Goal: Task Accomplishment & Management: Use online tool/utility

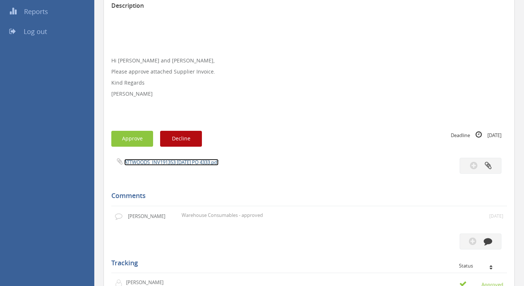
scroll to position [148, 0]
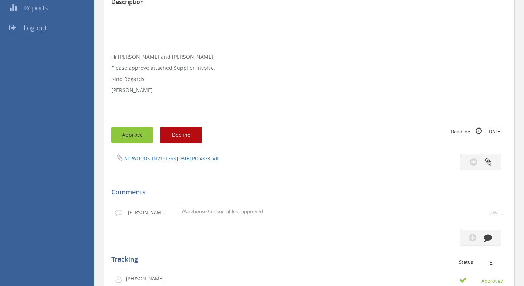
click at [134, 133] on button "Approve" at bounding box center [132, 135] width 42 height 16
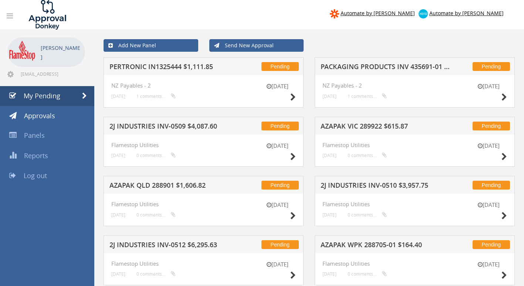
click at [171, 68] on h5 "PERTRONIC IN1325444 $1,111.85" at bounding box center [175, 67] width 132 height 9
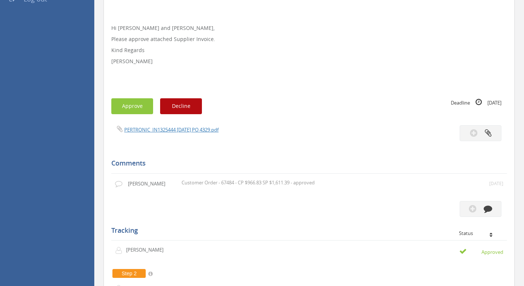
scroll to position [185, 0]
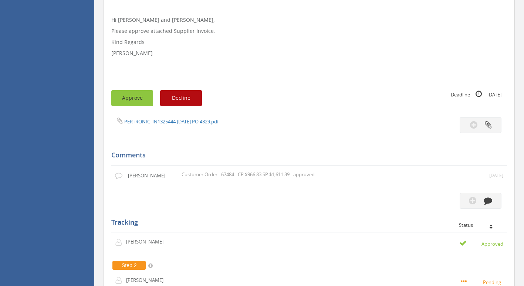
click at [135, 99] on button "Approve" at bounding box center [132, 98] width 42 height 16
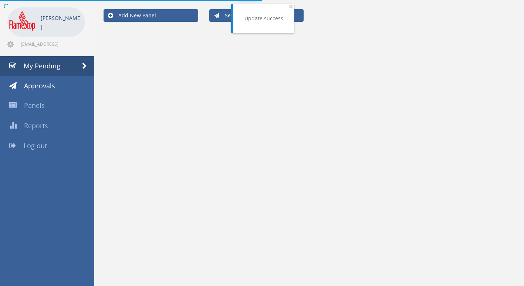
scroll to position [185, 0]
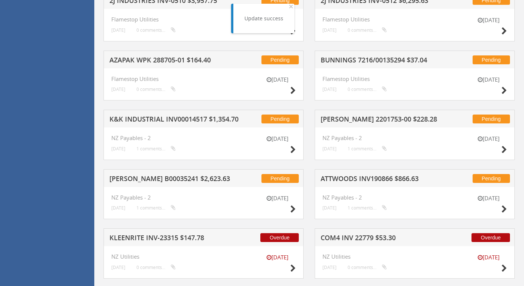
click at [341, 118] on h5 "[PERSON_NAME] 2201753-00 $228.28" at bounding box center [386, 120] width 132 height 9
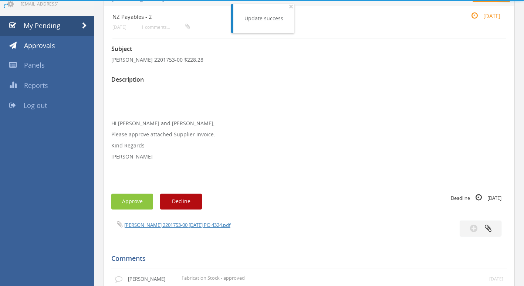
scroll to position [185, 0]
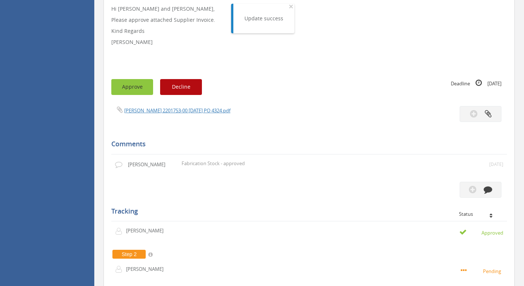
click at [135, 86] on button "Approve" at bounding box center [132, 87] width 42 height 16
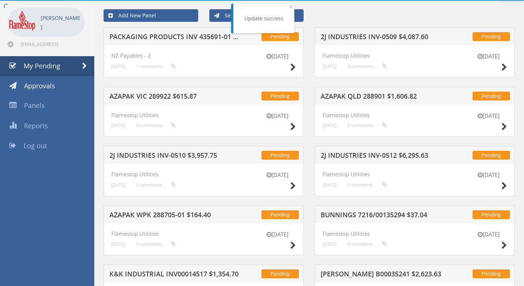
scroll to position [185, 0]
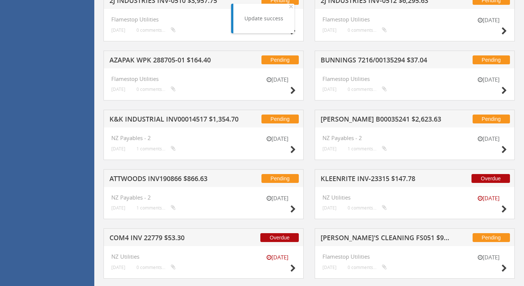
click at [357, 122] on h5 "[PERSON_NAME] B00035241 $2,623.63" at bounding box center [386, 120] width 132 height 9
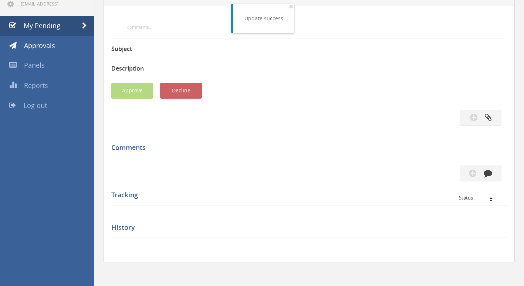
scroll to position [185, 0]
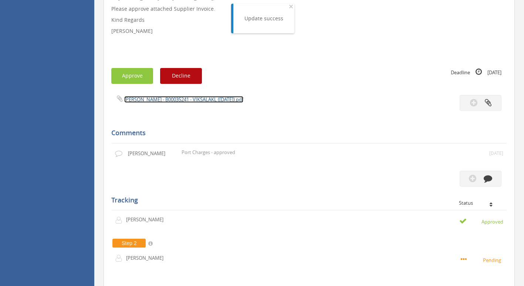
click at [170, 101] on link "[PERSON_NAME] - B00035241 - VIKSALAKL ([DATE]).pdf" at bounding box center [183, 99] width 119 height 7
click at [119, 77] on button "Approve" at bounding box center [132, 76] width 42 height 16
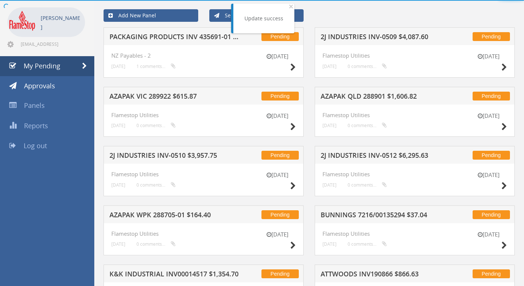
scroll to position [185, 0]
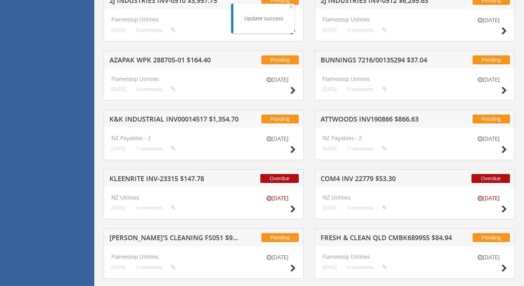
click at [354, 178] on h5 "COM4 INV 22779 $53.30" at bounding box center [386, 179] width 132 height 9
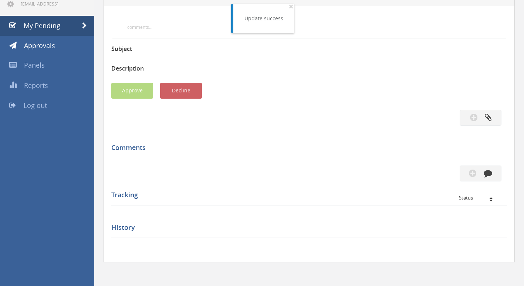
scroll to position [185, 0]
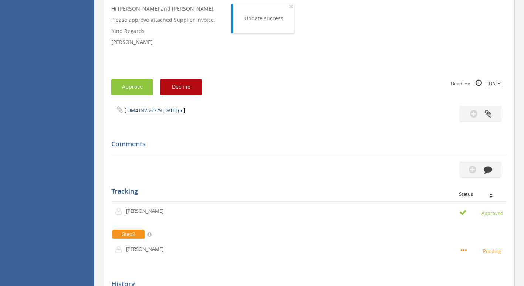
click at [142, 110] on link "COM4 INV-22779 [DATE].pdf" at bounding box center [154, 110] width 61 height 7
click at [129, 85] on button "Approve" at bounding box center [132, 87] width 42 height 16
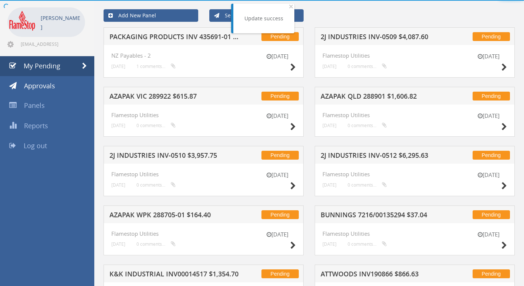
scroll to position [185, 0]
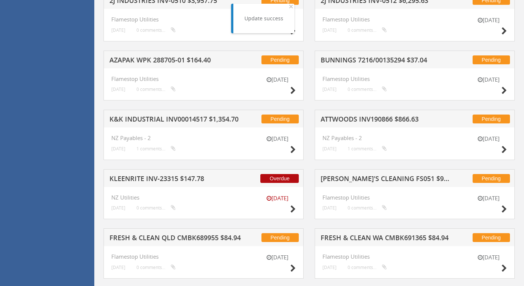
click at [160, 178] on h5 "KLEENRITE INV-23315 $147.78" at bounding box center [175, 179] width 132 height 9
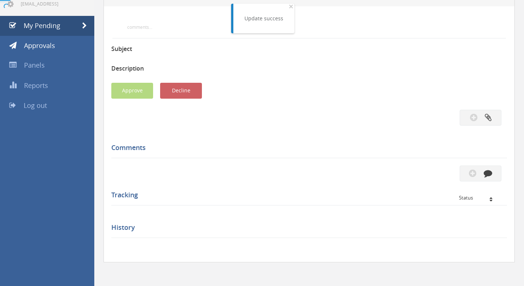
scroll to position [185, 0]
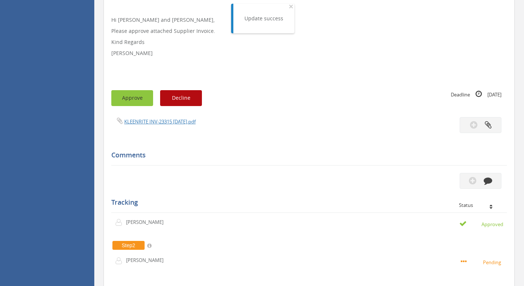
click at [128, 93] on button "Approve" at bounding box center [132, 98] width 42 height 16
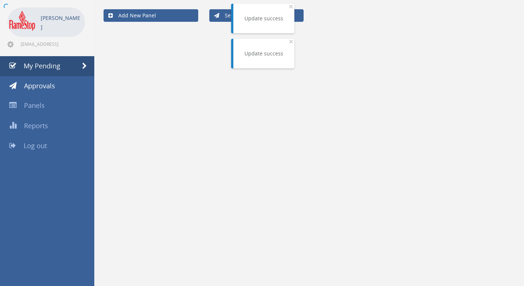
scroll to position [185, 0]
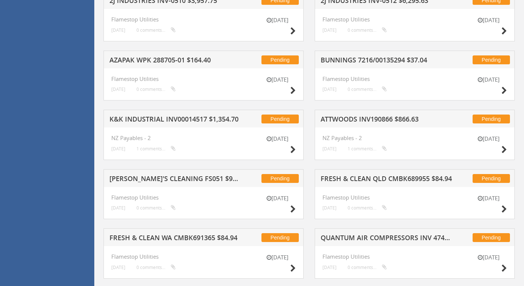
click at [397, 122] on h5 "ATTWOODS INV190866 $866.63" at bounding box center [386, 120] width 132 height 9
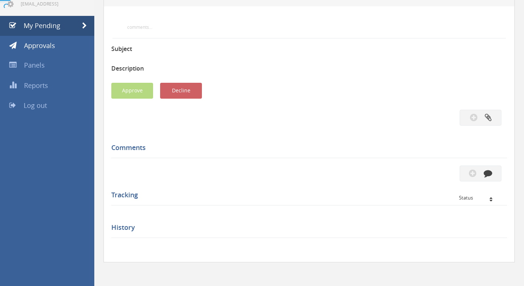
scroll to position [185, 0]
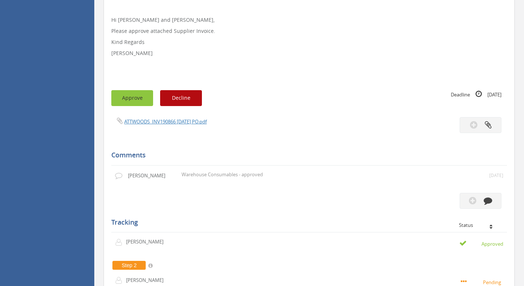
click at [137, 98] on button "Approve" at bounding box center [132, 98] width 42 height 16
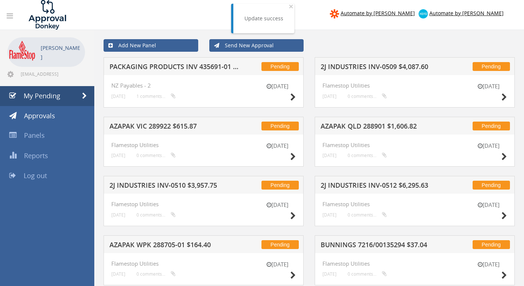
click at [163, 68] on h5 "PACKAGING PRODUCTS INV 435691-01 $423.76" at bounding box center [175, 67] width 132 height 9
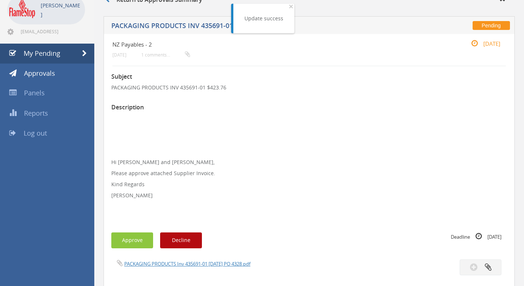
scroll to position [148, 0]
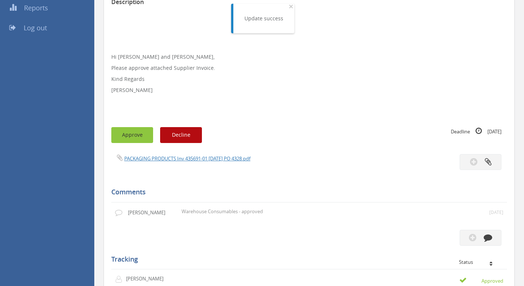
click at [133, 133] on button "Approve" at bounding box center [132, 135] width 42 height 16
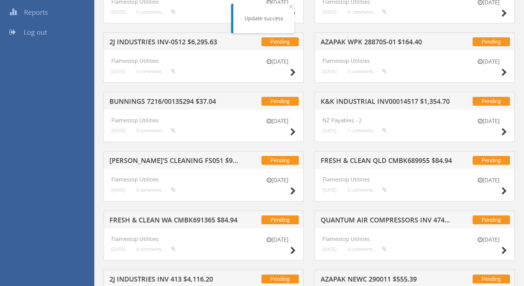
scroll to position [148, 0]
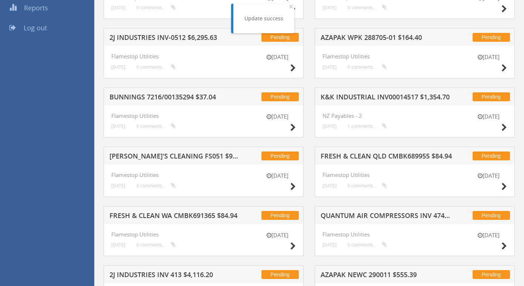
click at [175, 154] on h5 "[PERSON_NAME]'S CLEANING FS051 $946.00" at bounding box center [175, 157] width 132 height 9
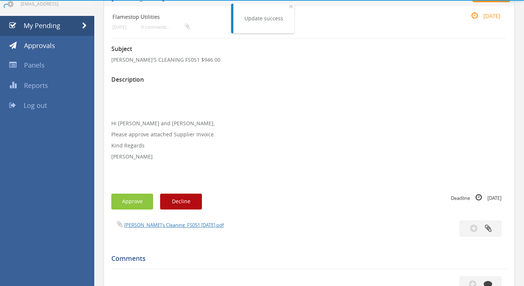
scroll to position [148, 0]
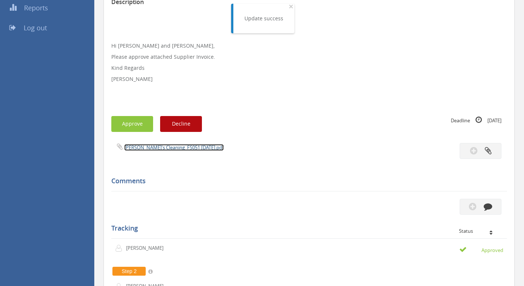
click at [168, 150] on link "[PERSON_NAME]'s Cleaning_FS051 [DATE].pdf" at bounding box center [173, 147] width 99 height 7
click at [124, 120] on button "Approve" at bounding box center [132, 124] width 42 height 16
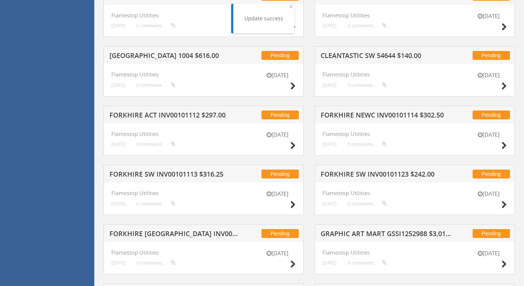
scroll to position [628, 0]
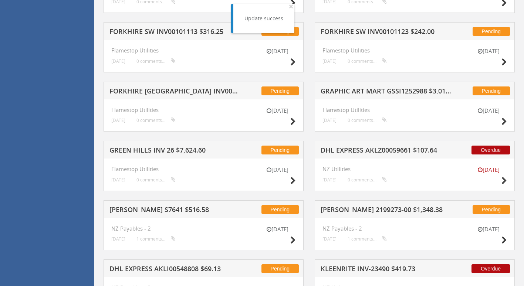
click at [372, 151] on h5 "DHL EXPRESS AKLZ00059661 $107.64" at bounding box center [386, 151] width 132 height 9
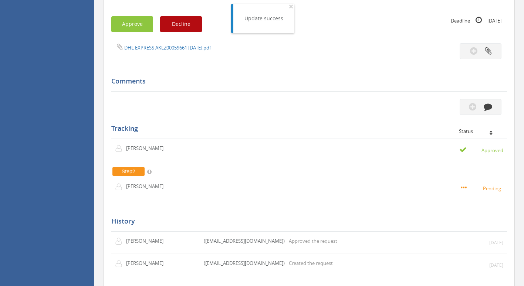
scroll to position [164, 0]
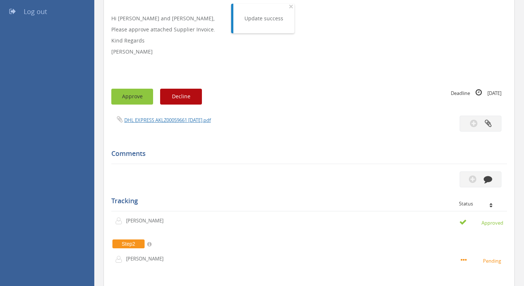
click at [129, 97] on button "Approve" at bounding box center [132, 97] width 42 height 16
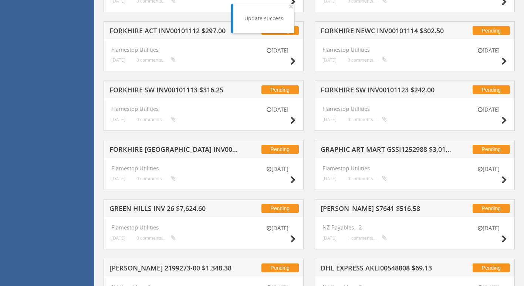
scroll to position [571, 0]
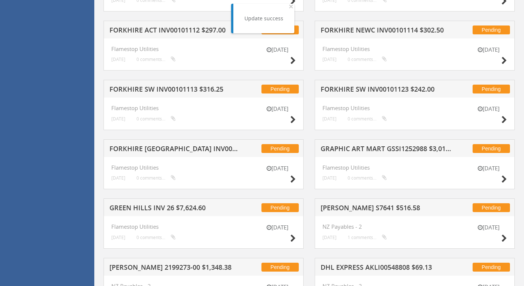
click at [356, 206] on h5 "[PERSON_NAME] S7641 $516.58" at bounding box center [386, 208] width 132 height 9
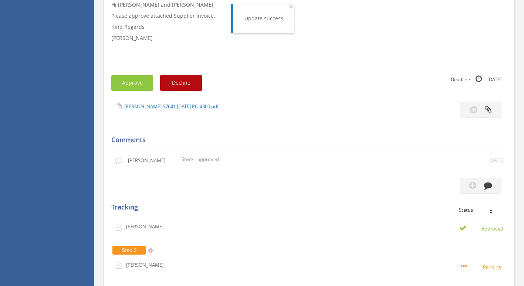
scroll to position [191, 0]
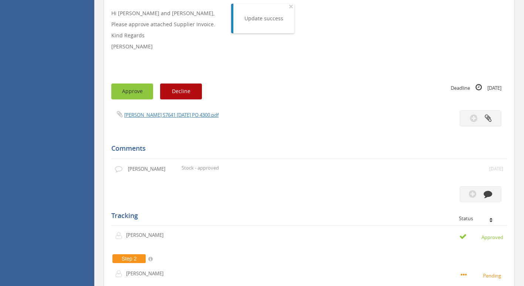
click at [130, 88] on button "Approve" at bounding box center [132, 92] width 42 height 16
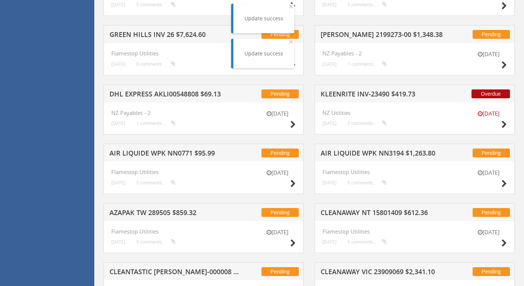
scroll to position [746, 0]
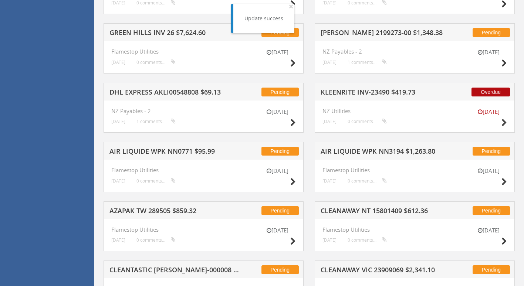
click at [365, 88] on div "Overdue KLEENRITE INV-23490 $419.73" at bounding box center [414, 92] width 200 height 18
click at [365, 89] on h5 "KLEENRITE INV-23490 $419.73" at bounding box center [386, 93] width 132 height 9
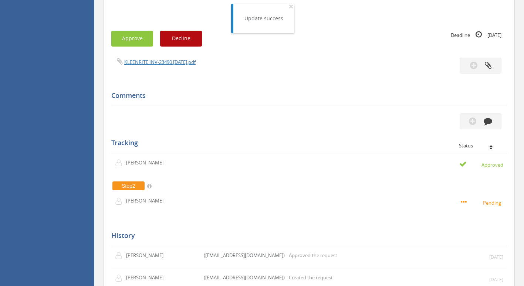
scroll to position [101, 0]
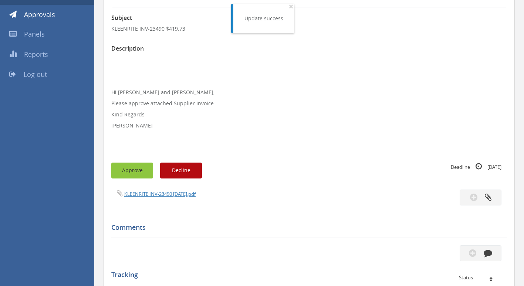
click at [132, 166] on button "Approve" at bounding box center [132, 171] width 42 height 16
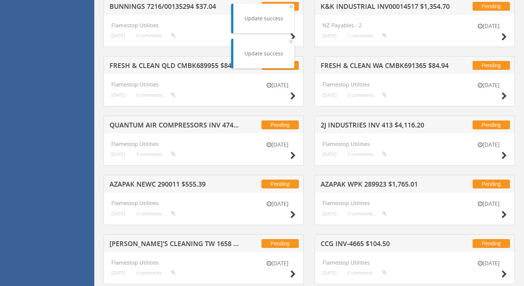
scroll to position [360, 0]
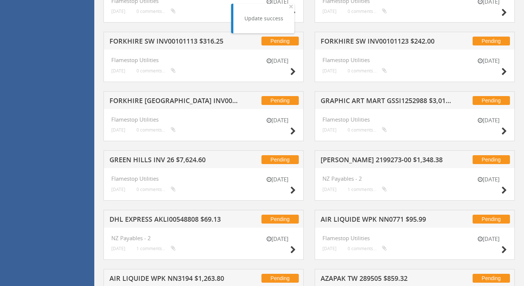
click at [376, 158] on h5 "[PERSON_NAME] 2199273-00 $1,348.38" at bounding box center [386, 160] width 132 height 9
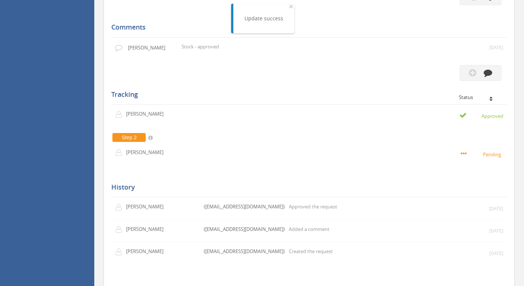
scroll to position [228, 0]
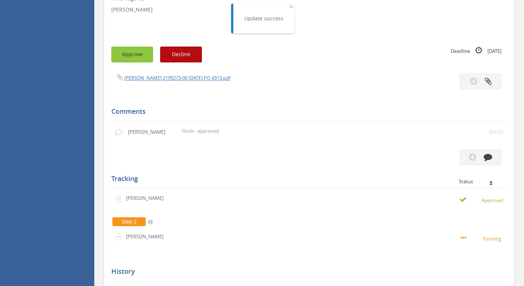
click at [131, 59] on button "Approve" at bounding box center [132, 55] width 42 height 16
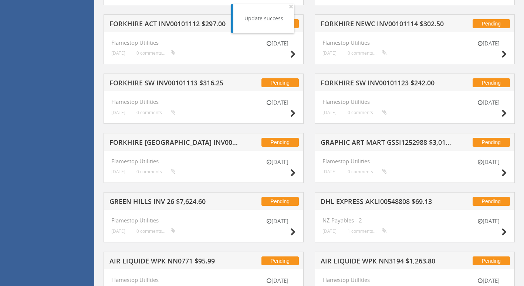
scroll to position [672, 0]
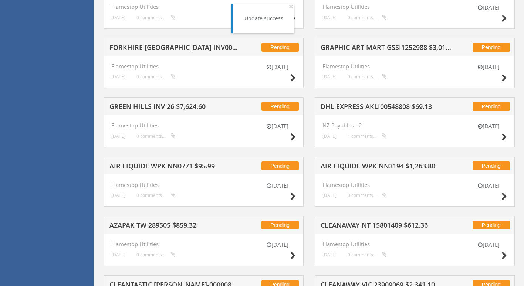
click at [349, 166] on h5 "AIR LIQUIDE WPK NN3194 $1,263.80" at bounding box center [386, 167] width 132 height 9
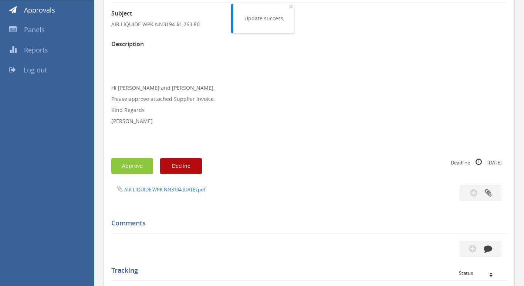
scroll to position [101, 0]
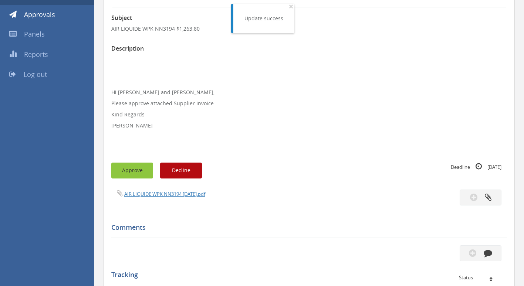
click at [126, 165] on button "Approve" at bounding box center [132, 171] width 42 height 16
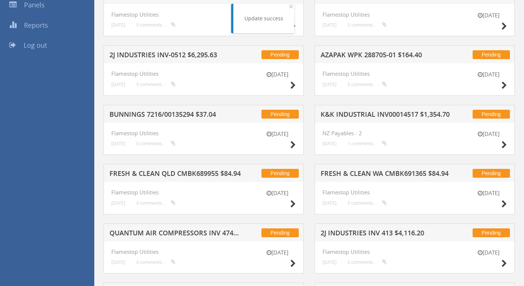
scroll to position [175, 0]
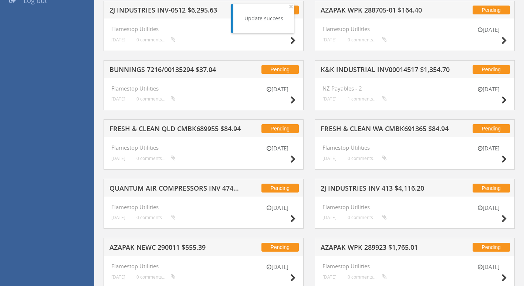
click at [370, 70] on h5 "K&K INDUSTRIAL INV00014517 $1,354.70" at bounding box center [386, 70] width 132 height 9
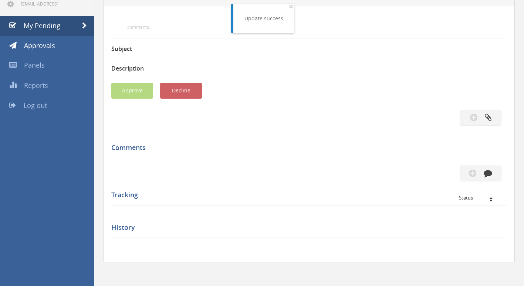
scroll to position [175, 0]
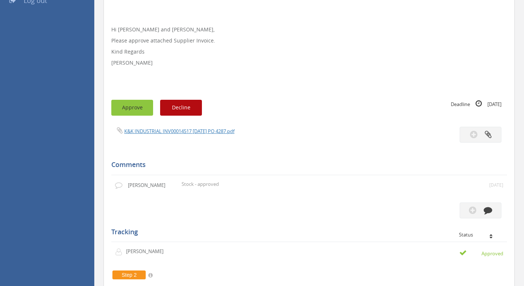
click at [132, 107] on button "Approve" at bounding box center [132, 108] width 42 height 16
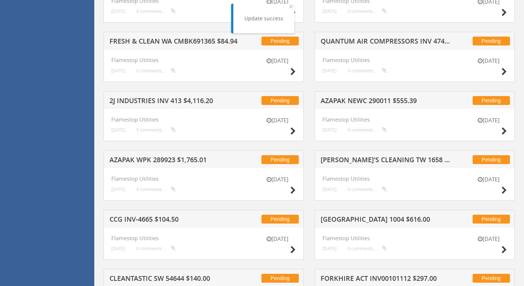
scroll to position [286, 0]
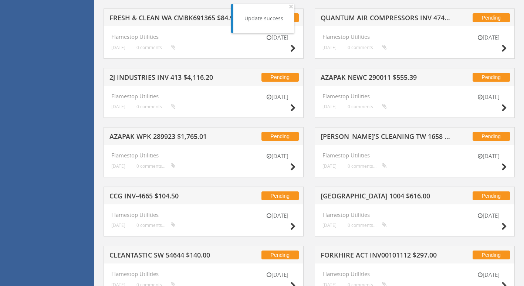
click at [394, 135] on h5 "[PERSON_NAME]'S CLEANING TW 1658 $187.00" at bounding box center [386, 137] width 132 height 9
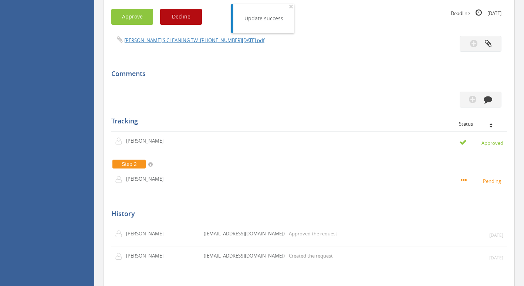
scroll to position [212, 0]
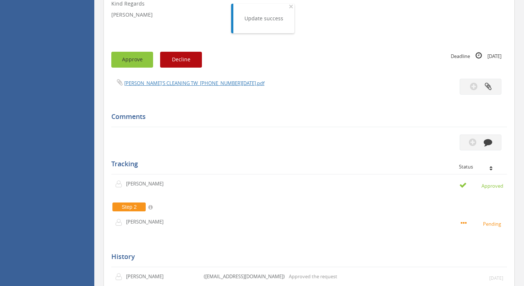
click at [129, 59] on button "Approve" at bounding box center [132, 60] width 42 height 16
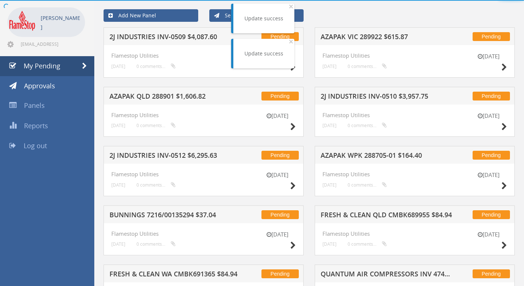
scroll to position [212, 0]
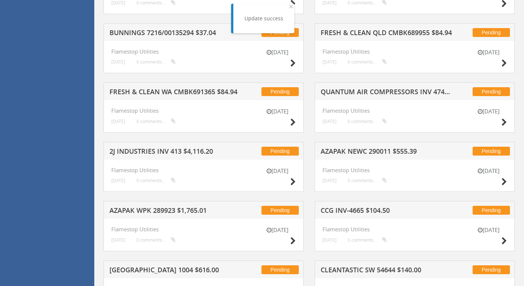
click at [372, 209] on h5 "CCG INV-4665 $104.50" at bounding box center [386, 211] width 132 height 9
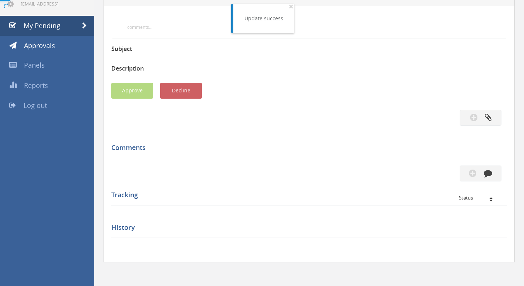
scroll to position [212, 0]
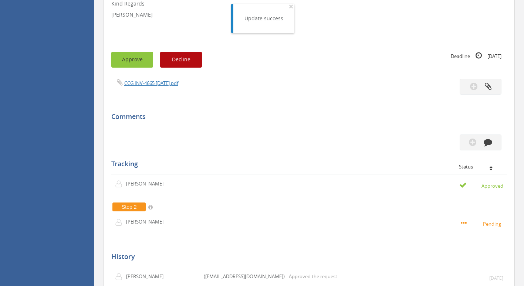
click at [141, 59] on button "Approve" at bounding box center [132, 60] width 42 height 16
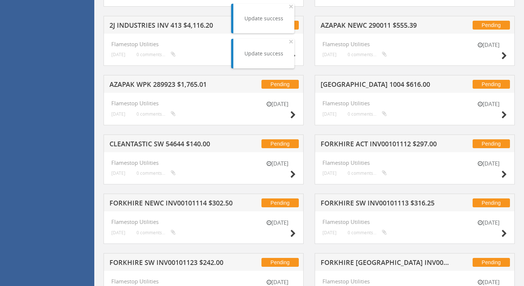
scroll to position [397, 0]
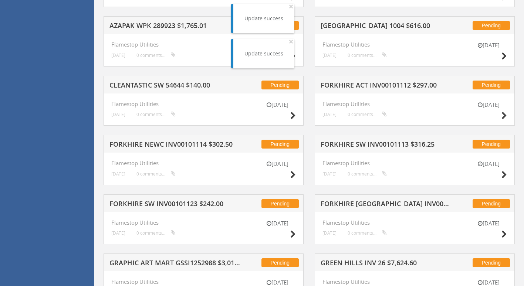
click at [371, 84] on h5 "FORKHIRE ACT INV00101112 $297.00" at bounding box center [386, 86] width 132 height 9
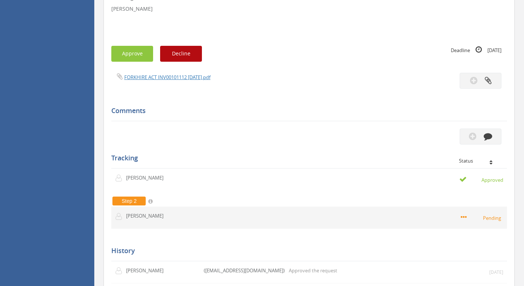
scroll to position [212, 0]
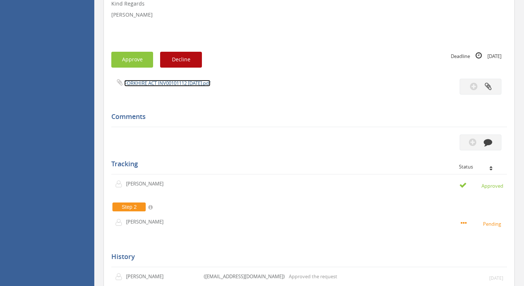
click at [137, 83] on link "FORKHIRE ACT INV00101112 [DATE].pdf" at bounding box center [167, 83] width 86 height 7
click at [135, 58] on button "Approve" at bounding box center [132, 60] width 42 height 16
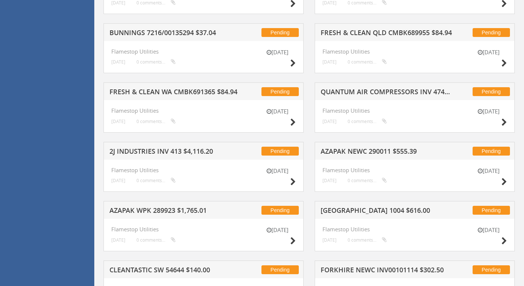
click at [153, 151] on h5 "2J INDUSTRIES INV 413 $4,116.20" at bounding box center [175, 152] width 132 height 9
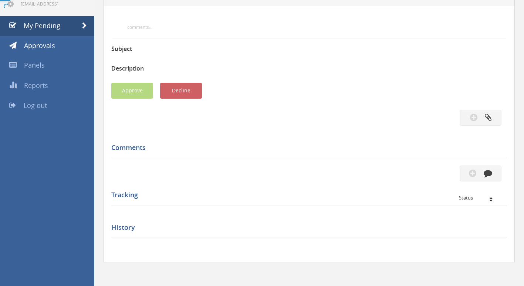
scroll to position [212, 0]
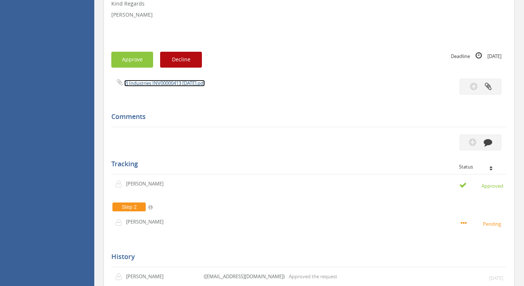
click at [168, 84] on link "2J Industries INV00000413 [DATE].pdf" at bounding box center [164, 83] width 81 height 7
click at [131, 62] on button "Approve" at bounding box center [132, 60] width 42 height 16
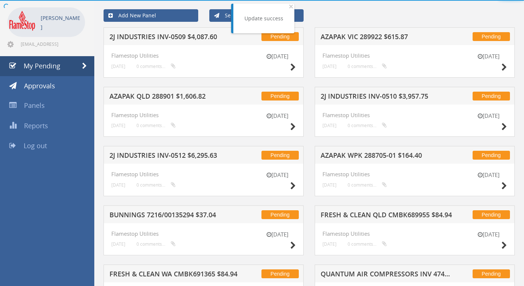
scroll to position [212, 0]
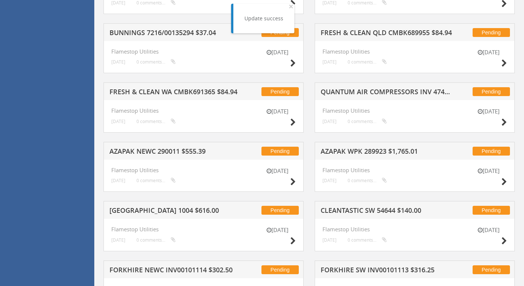
click at [348, 150] on h5 "AZAPAK WPK 289923 $1,765.01" at bounding box center [386, 152] width 132 height 9
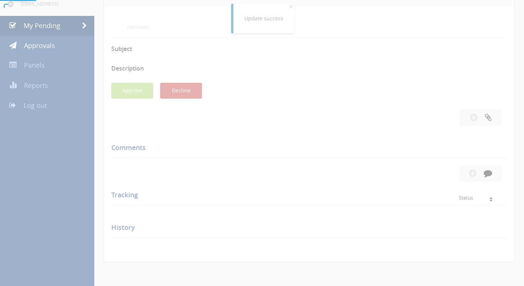
scroll to position [212, 0]
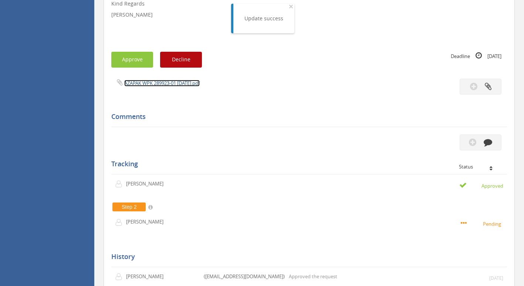
click at [173, 83] on link "AZAPAK WPK 289923-01 [DATE].pdf" at bounding box center [161, 83] width 75 height 7
click at [136, 55] on button "Approve" at bounding box center [132, 60] width 42 height 16
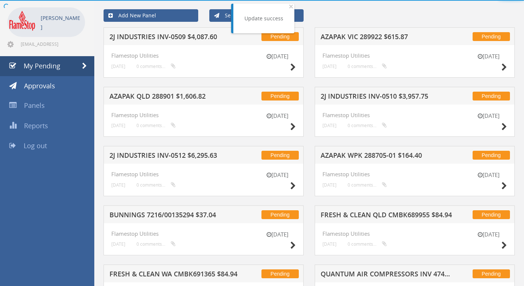
scroll to position [212, 0]
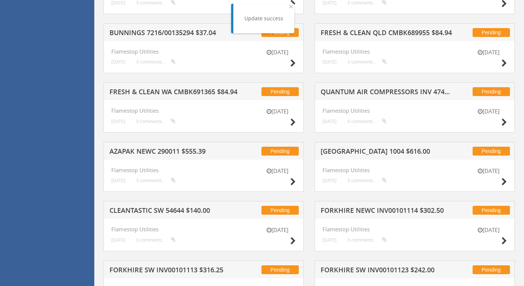
click at [346, 152] on h5 "[GEOGRAPHIC_DATA] 1004 $616.00" at bounding box center [386, 152] width 132 height 9
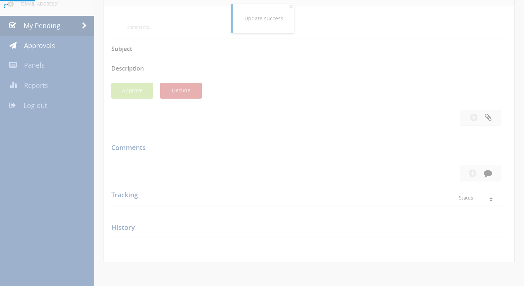
scroll to position [212, 0]
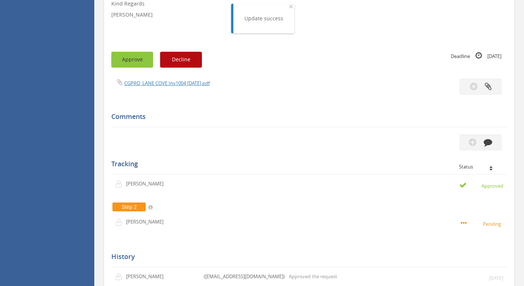
click at [131, 66] on button "Approve" at bounding box center [132, 60] width 42 height 16
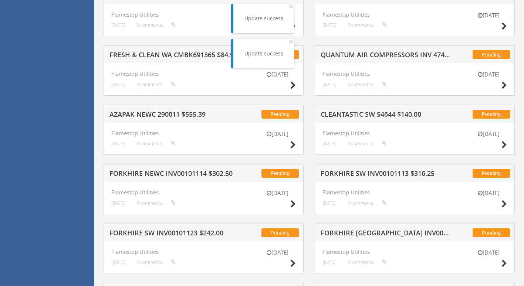
scroll to position [249, 0]
click at [365, 173] on h5 "FORKHIRE SW INV00101113 $316.25" at bounding box center [386, 174] width 132 height 9
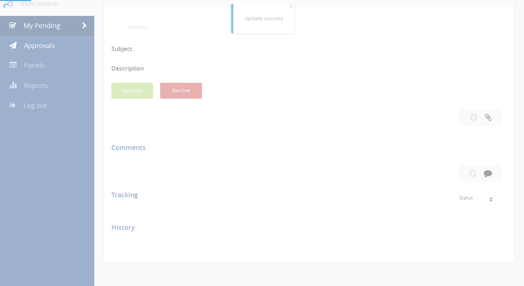
scroll to position [249, 0]
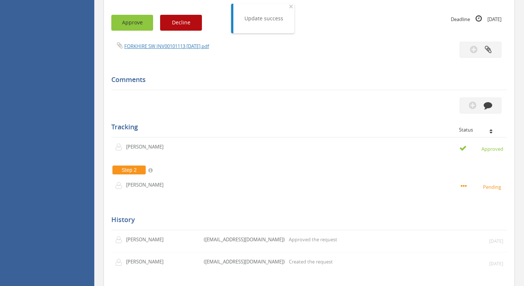
click at [137, 19] on button "Approve" at bounding box center [132, 23] width 42 height 16
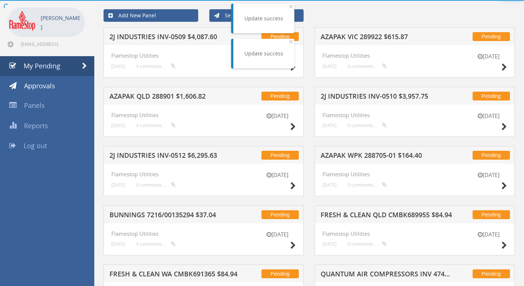
scroll to position [249, 0]
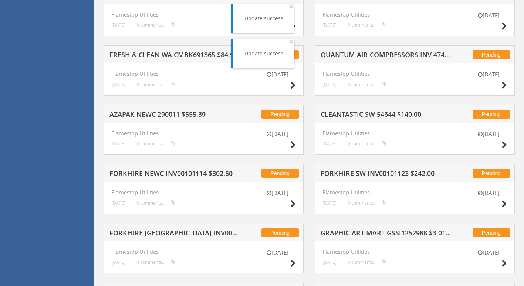
click at [370, 176] on h5 "FORKHIRE SW INV00101123 $242.00" at bounding box center [386, 174] width 132 height 9
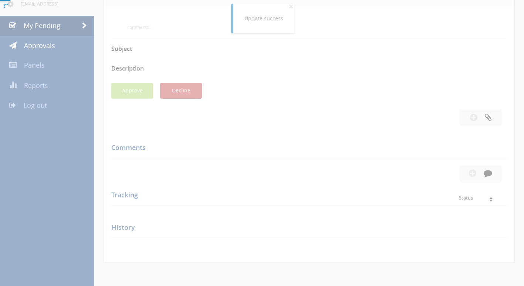
scroll to position [249, 0]
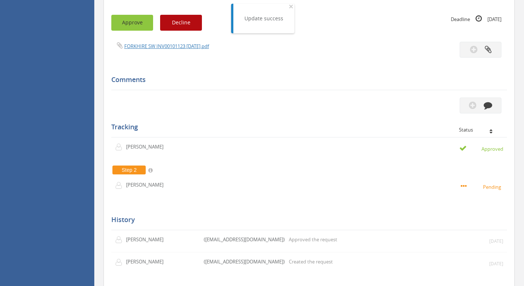
click at [134, 26] on button "Approve" at bounding box center [132, 23] width 42 height 16
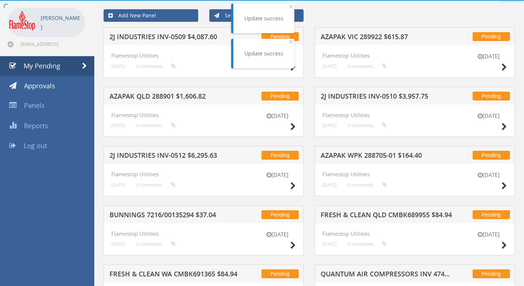
scroll to position [249, 0]
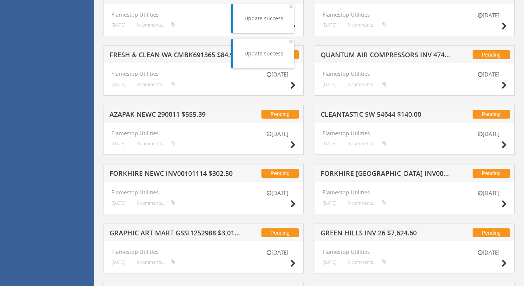
click at [370, 173] on h5 "FORKHIRE [GEOGRAPHIC_DATA] INV000101102 $387.75" at bounding box center [386, 174] width 132 height 9
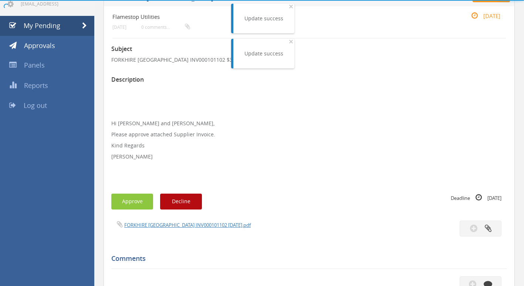
scroll to position [249, 0]
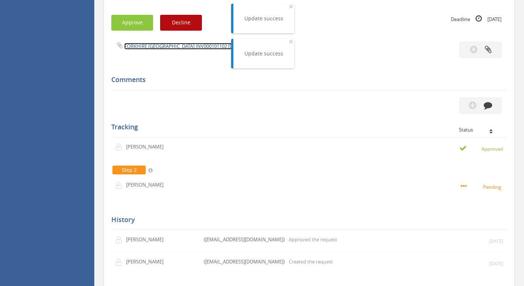
click at [150, 49] on link "FORKHIRE [GEOGRAPHIC_DATA] INV000101102 [DATE].pdf" at bounding box center [187, 46] width 126 height 7
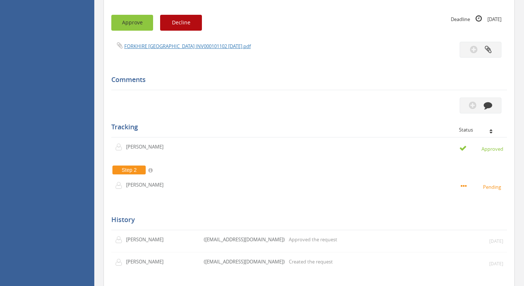
click at [127, 25] on button "Approve" at bounding box center [132, 23] width 42 height 16
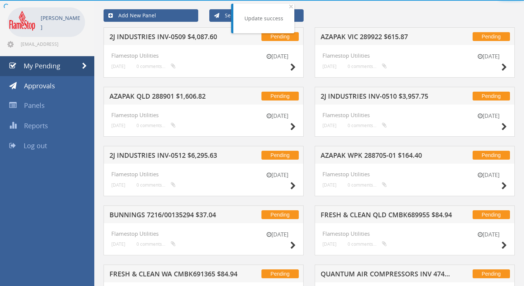
scroll to position [249, 0]
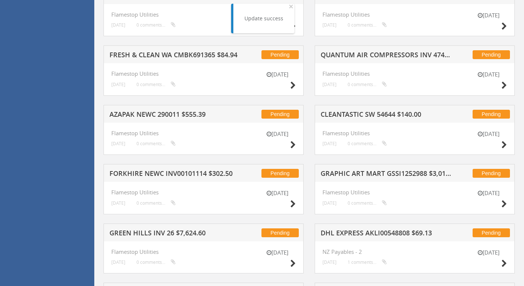
click at [349, 173] on h5 "GRAPHIC ART MART GSSI1252988 $3,019.81" at bounding box center [386, 174] width 132 height 9
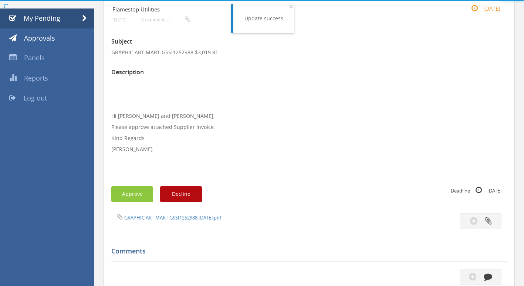
scroll to position [64, 0]
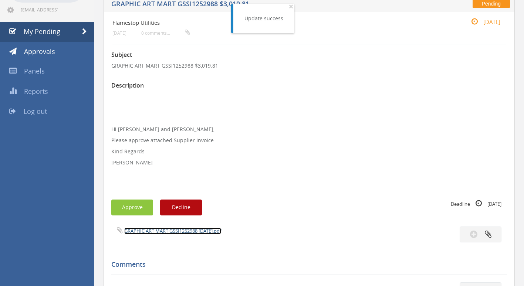
click at [187, 229] on link "GRAPHIC ART MART GSSI1252988 [DATE].pdf" at bounding box center [172, 231] width 97 height 7
click at [137, 203] on button "Approve" at bounding box center [132, 208] width 42 height 16
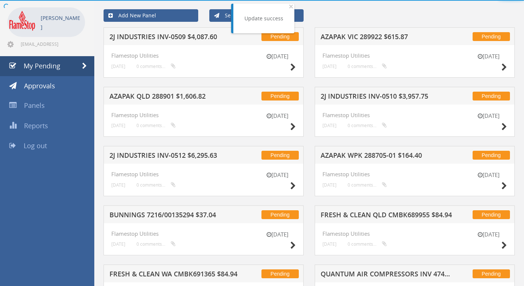
scroll to position [64, 0]
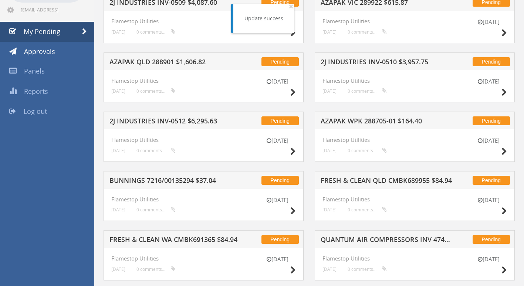
click at [187, 60] on h5 "AZAPAK QLD 288901 $1,606.82" at bounding box center [175, 62] width 132 height 9
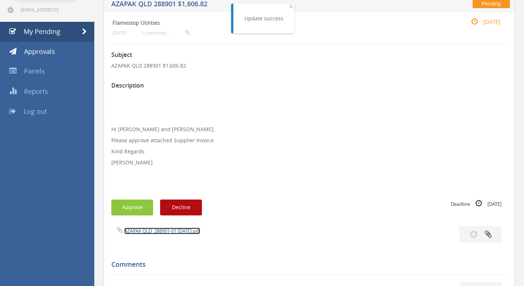
click at [159, 231] on link "AZAPAK QLD_288901-01 [DATE].pdf" at bounding box center [162, 231] width 76 height 7
click at [132, 207] on button "Approve" at bounding box center [132, 208] width 42 height 16
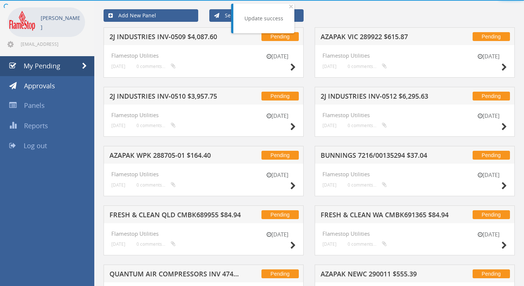
scroll to position [64, 0]
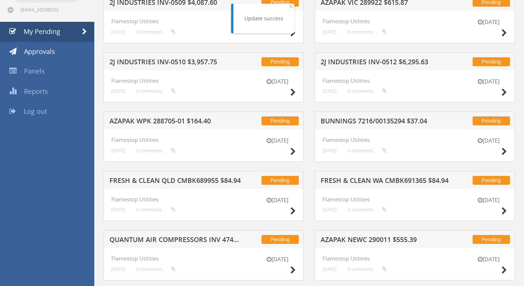
click at [152, 120] on h5 "AZAPAK WPK 288705-01 $164.40" at bounding box center [175, 122] width 132 height 9
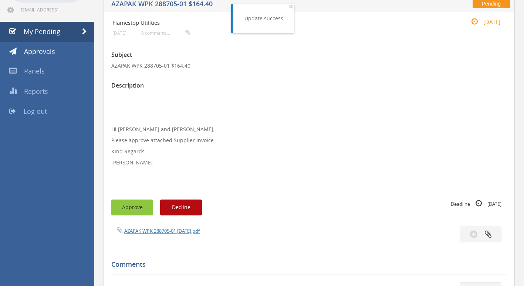
click at [131, 204] on button "Approve" at bounding box center [132, 208] width 42 height 16
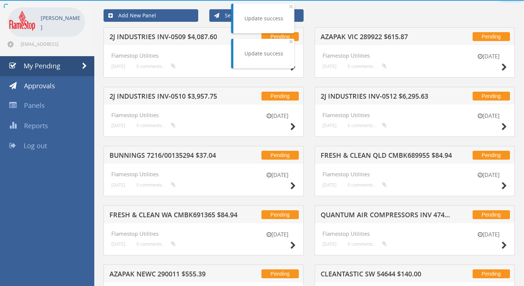
scroll to position [64, 0]
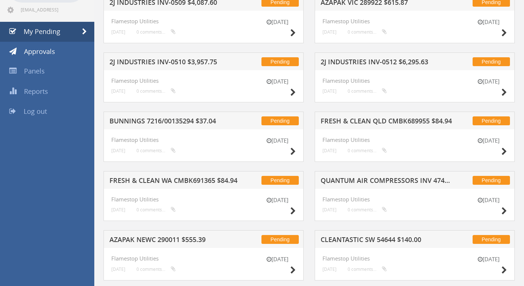
click at [360, 62] on h5 "2J INDUSTRIES INV-0512 $6,295.63" at bounding box center [386, 62] width 132 height 9
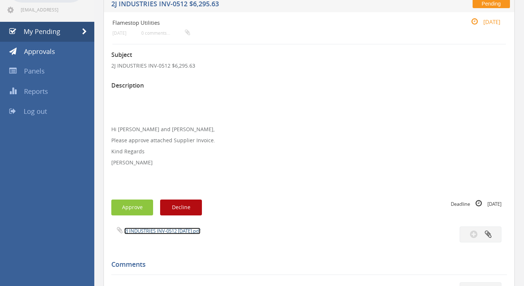
click at [171, 230] on link "2J INDUSTRIES INV-0512 [DATE].pdf" at bounding box center [162, 231] width 76 height 7
click at [132, 208] on button "Approve" at bounding box center [132, 208] width 42 height 16
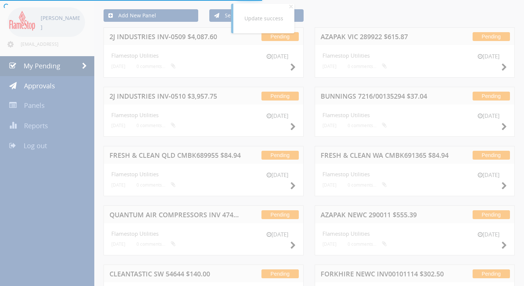
scroll to position [64, 0]
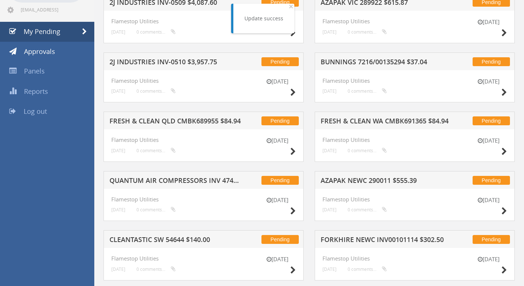
click at [349, 179] on h5 "AZAPAK NEWC 290011 $555.39" at bounding box center [386, 181] width 132 height 9
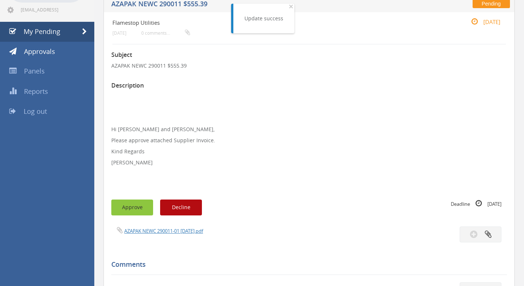
click at [142, 209] on button "Approve" at bounding box center [132, 208] width 42 height 16
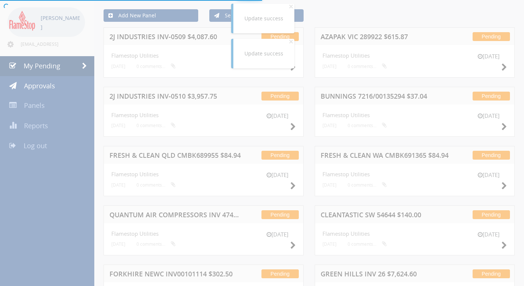
scroll to position [64, 0]
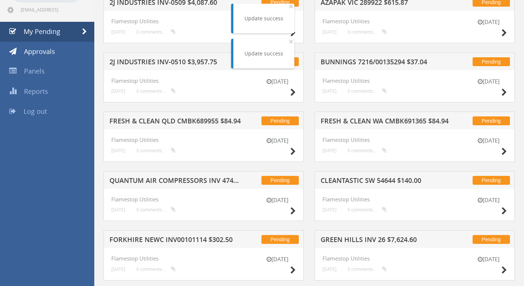
click at [348, 180] on h5 "CLEANTASTIC SW 54644 $140.00" at bounding box center [386, 181] width 132 height 9
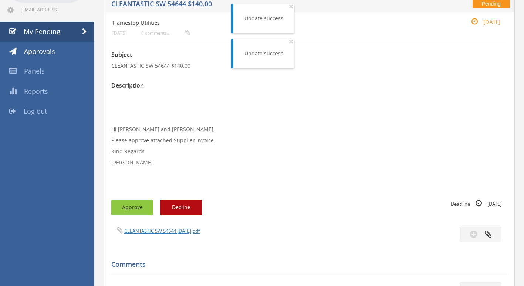
click at [133, 207] on button "Approve" at bounding box center [132, 208] width 42 height 16
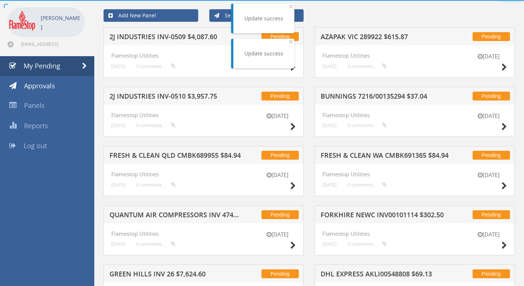
scroll to position [64, 0]
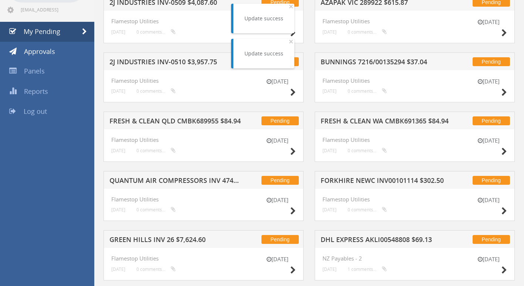
click at [346, 181] on h5 "FORKHIRE NEWC INV00101114 $302.50" at bounding box center [386, 181] width 132 height 9
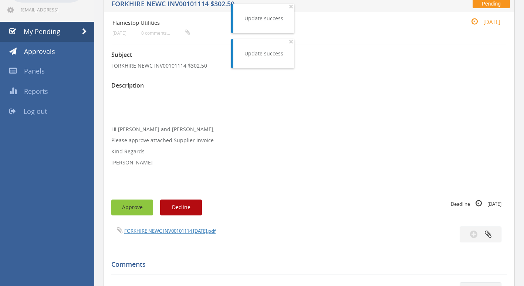
click at [133, 205] on button "Approve" at bounding box center [132, 208] width 42 height 16
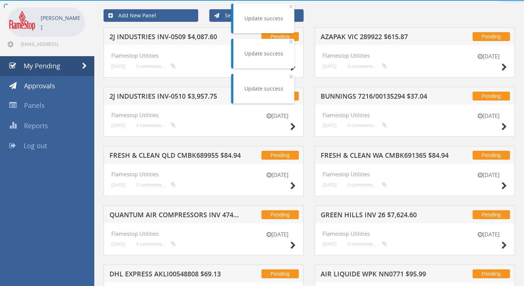
scroll to position [64, 0]
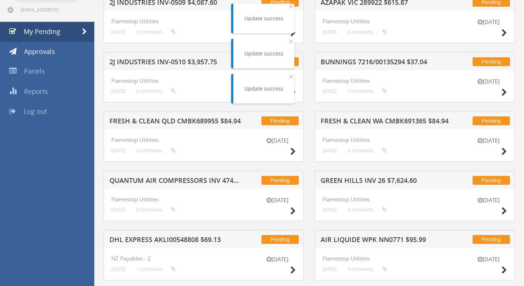
click at [374, 182] on h5 "GREEN HILLS INV 26 $7,624.60" at bounding box center [386, 181] width 132 height 9
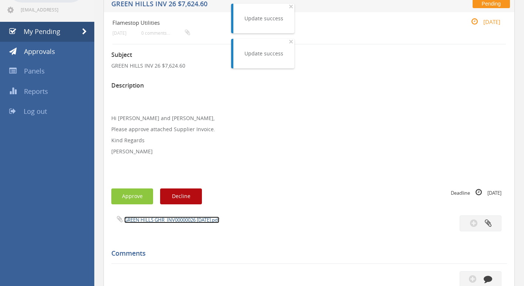
click at [174, 219] on link "GREEN HILLS GHR_INV00000026 [DATE].pdf" at bounding box center [171, 220] width 95 height 7
click at [145, 219] on link "GREEN HILLS GHR_INV00000026 [DATE].pdf" at bounding box center [171, 220] width 95 height 7
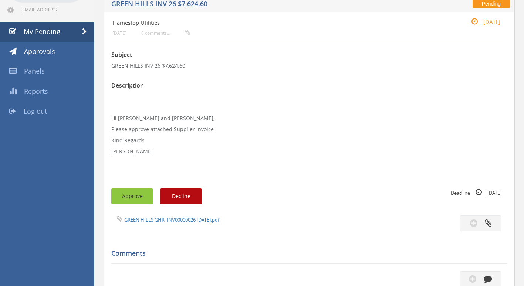
click at [141, 194] on button "Approve" at bounding box center [132, 196] width 42 height 16
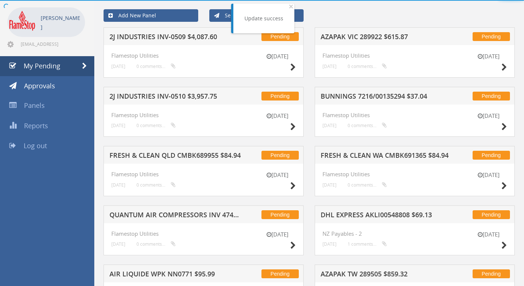
scroll to position [64, 0]
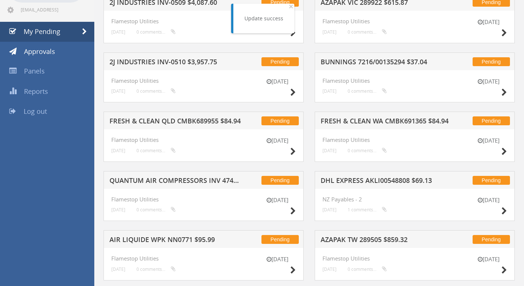
click at [168, 178] on h5 "QUANTUM AIR COMPRESSORS INV 47446 $324.50" at bounding box center [175, 181] width 132 height 9
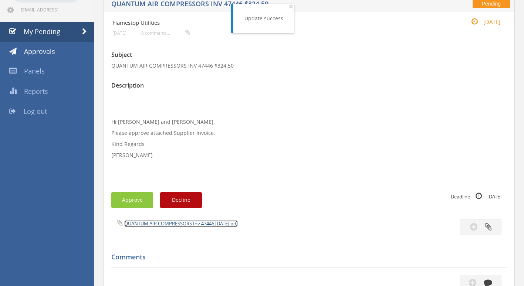
click at [149, 224] on link "QUANTUM AIR COMPRESSORS Inv 47446 [DATE].pdf" at bounding box center [180, 223] width 113 height 7
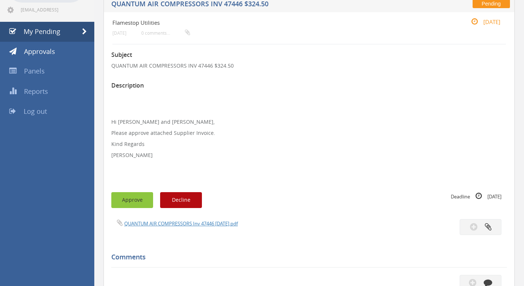
click at [133, 200] on button "Approve" at bounding box center [132, 200] width 42 height 16
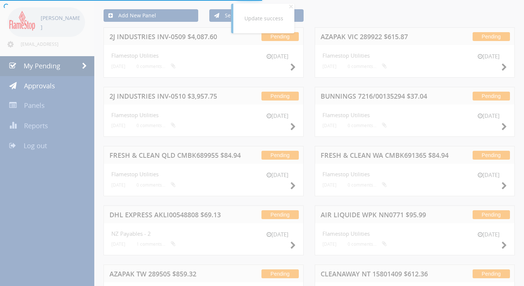
scroll to position [64, 0]
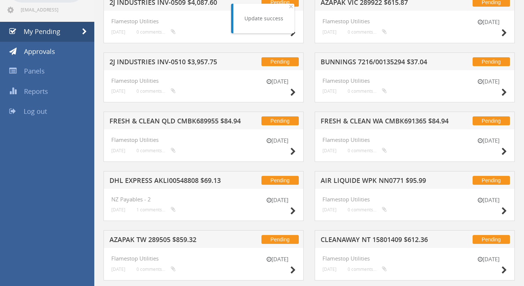
click at [352, 180] on h5 "AIR LIQUIDE WPK NN0771 $95.99" at bounding box center [386, 181] width 132 height 9
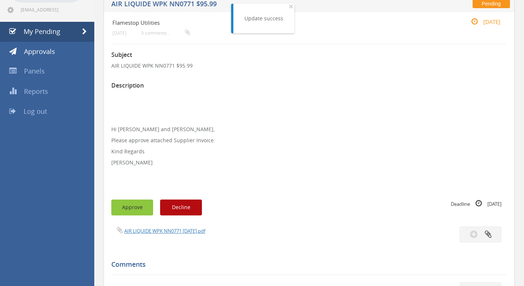
click at [138, 203] on button "Approve" at bounding box center [132, 208] width 42 height 16
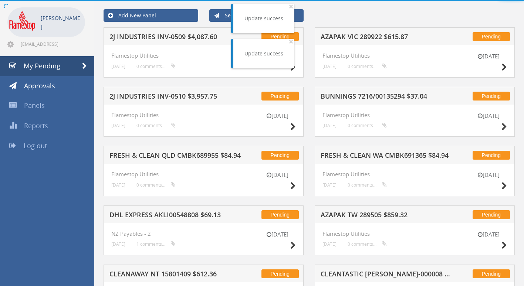
scroll to position [64, 0]
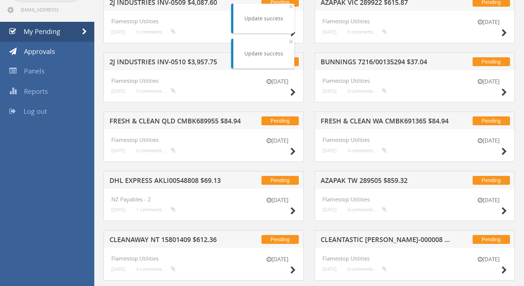
click at [163, 180] on h5 "DHL EXPRESS AKLI00548808 $69.13" at bounding box center [175, 181] width 132 height 9
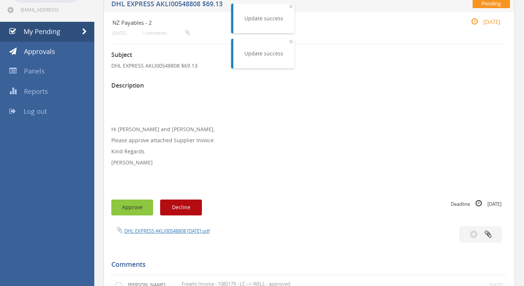
click at [129, 208] on button "Approve" at bounding box center [132, 208] width 42 height 16
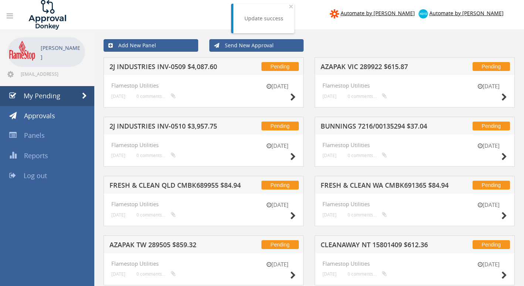
click at [183, 128] on h5 "2J INDUSTRIES INV-0510 $3,957.75" at bounding box center [175, 127] width 132 height 9
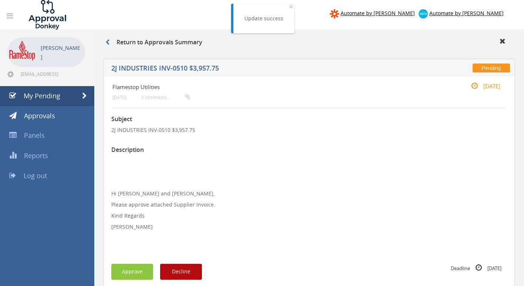
scroll to position [111, 0]
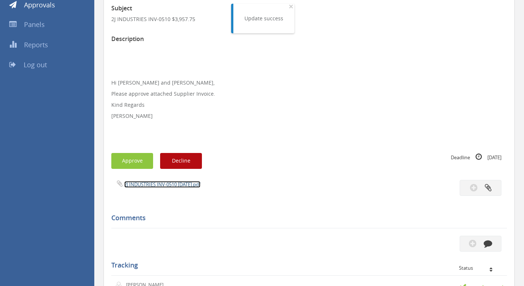
click at [165, 185] on link "2J INDUSTRIES INV-0510 [DATE].pdf" at bounding box center [162, 184] width 76 height 7
click at [132, 164] on button "Approve" at bounding box center [132, 161] width 42 height 16
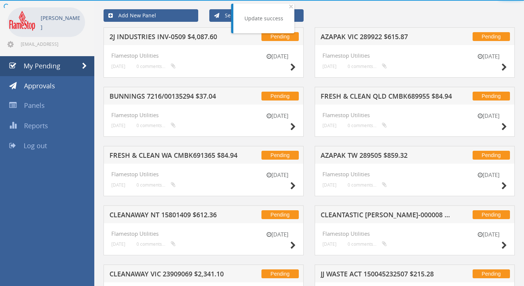
scroll to position [111, 0]
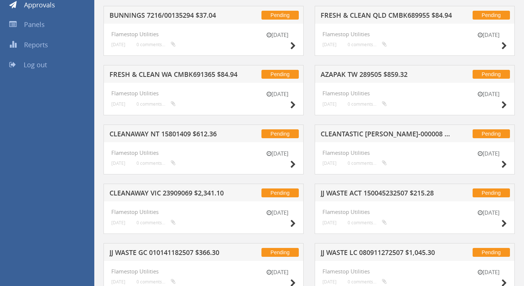
click at [361, 132] on h5 "CLEANTASTIC [PERSON_NAME]-000008 $210.00" at bounding box center [386, 134] width 132 height 9
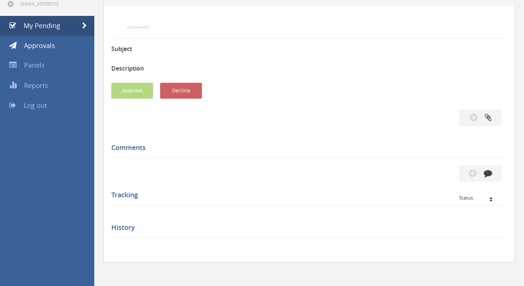
scroll to position [111, 0]
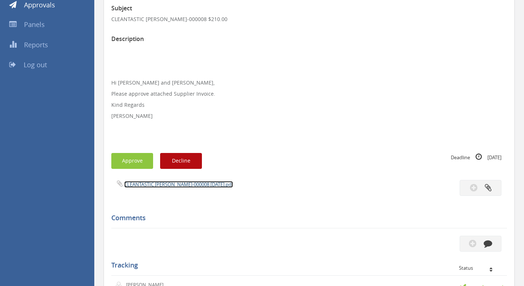
click at [181, 184] on link "CLEANTASTIC [PERSON_NAME]-000008 [DATE].pdf" at bounding box center [178, 184] width 109 height 7
click at [122, 168] on button "Approve" at bounding box center [132, 161] width 42 height 16
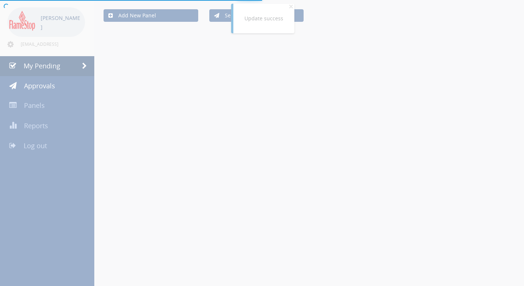
scroll to position [111, 0]
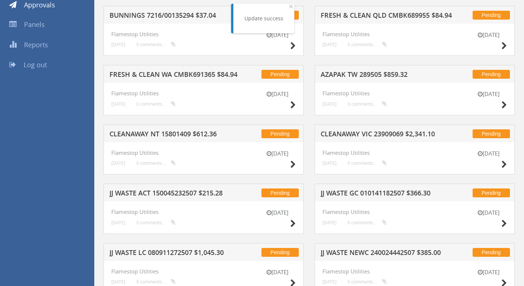
click at [352, 132] on h5 "CLEANAWAY VIC 23909069 $2,341.10" at bounding box center [386, 134] width 132 height 9
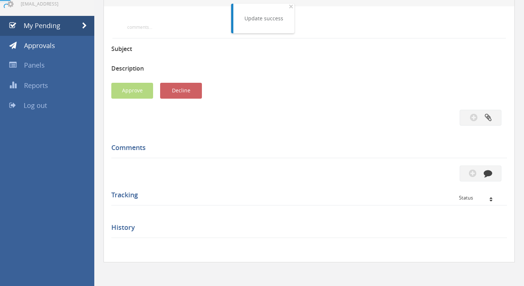
scroll to position [111, 0]
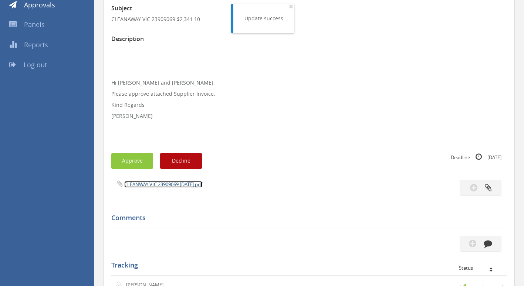
click at [167, 184] on link "CLEANWAY VIC 23909069 [DATE].pdf" at bounding box center [163, 184] width 78 height 7
click at [140, 163] on button "Approve" at bounding box center [132, 161] width 42 height 16
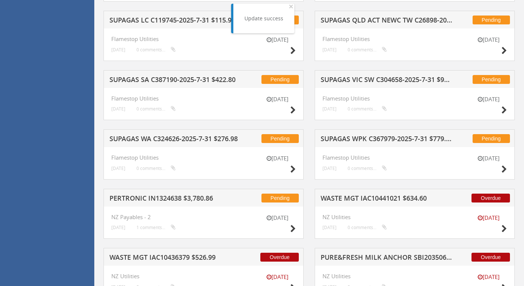
scroll to position [665, 0]
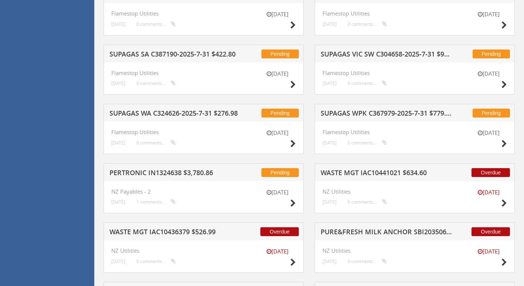
click at [352, 172] on h5 "WASTE MGT IAC10441021 $634.60" at bounding box center [386, 173] width 132 height 9
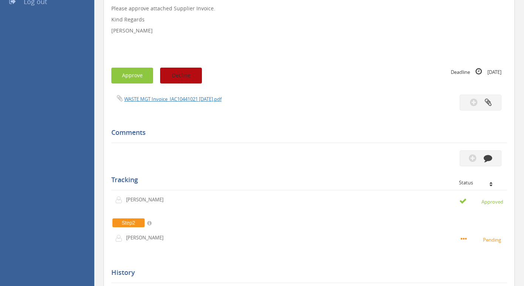
scroll to position [153, 0]
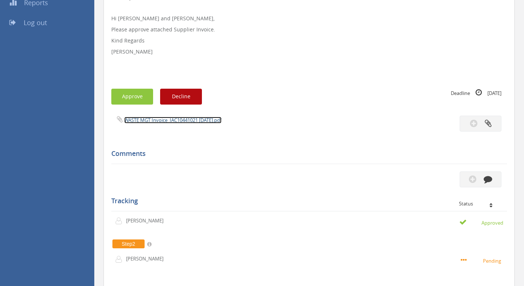
click at [142, 120] on link "WASTE MGT Invoice_IAC10441021 [DATE].pdf" at bounding box center [172, 120] width 97 height 7
click at [129, 101] on button "Approve" at bounding box center [132, 97] width 42 height 16
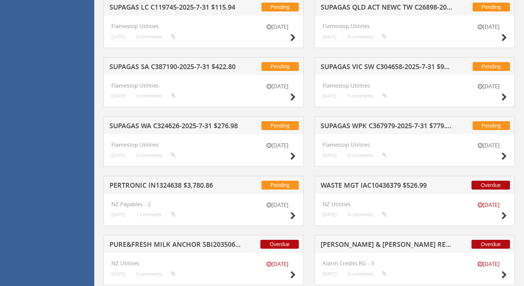
scroll to position [707, 0]
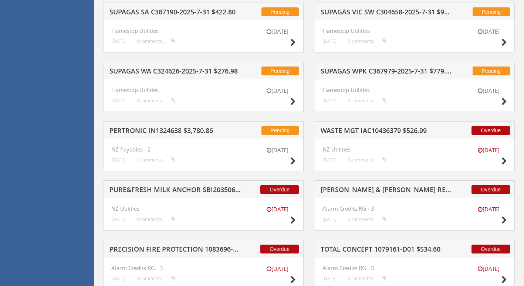
click at [191, 128] on h5 "PERTRONIC IN1324638 $3,780.86" at bounding box center [175, 131] width 132 height 9
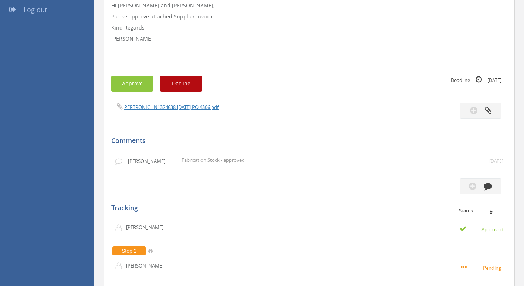
scroll to position [158, 0]
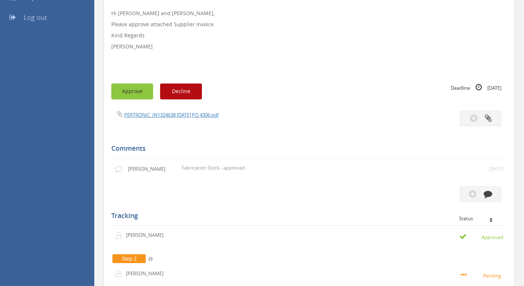
click at [134, 93] on button "Approve" at bounding box center [132, 92] width 42 height 16
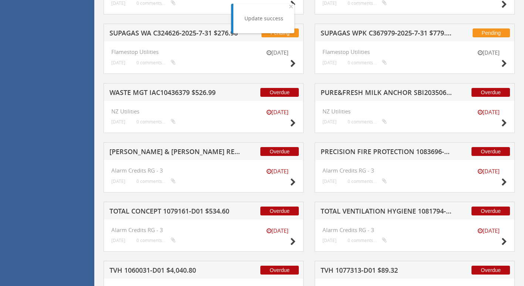
scroll to position [749, 0]
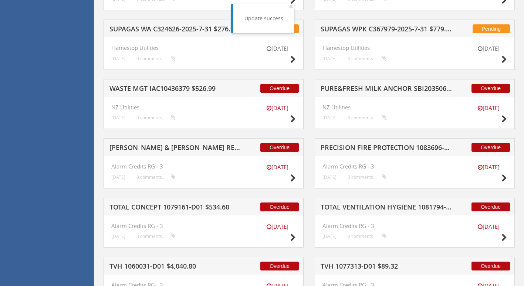
click at [361, 88] on h5 "PURE&FRESH MILK ANCHOR SBI2035060 $101.43" at bounding box center [386, 89] width 132 height 9
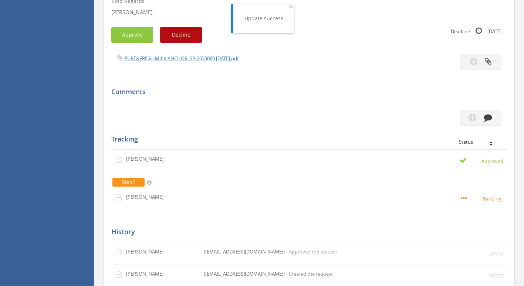
scroll to position [83, 0]
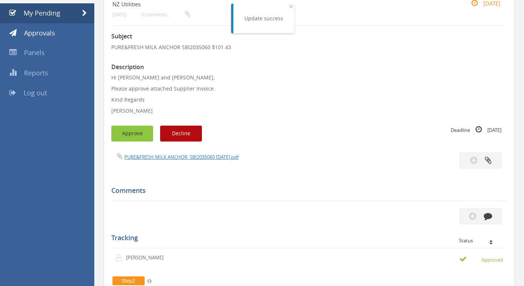
click at [134, 140] on button "Approve" at bounding box center [132, 134] width 42 height 16
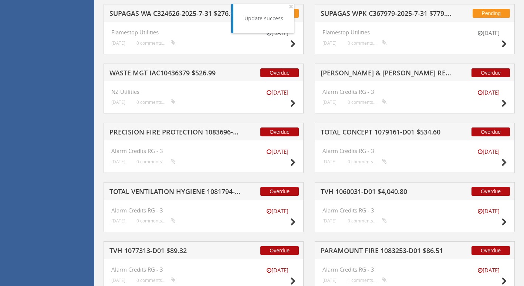
scroll to position [748, 0]
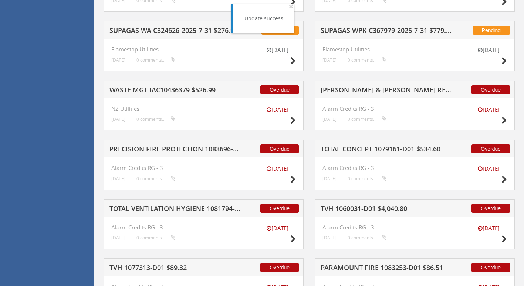
click at [368, 92] on h5 "[PERSON_NAME] & [PERSON_NAME] RESOURCES 1083874-D01 $8.71" at bounding box center [386, 90] width 132 height 9
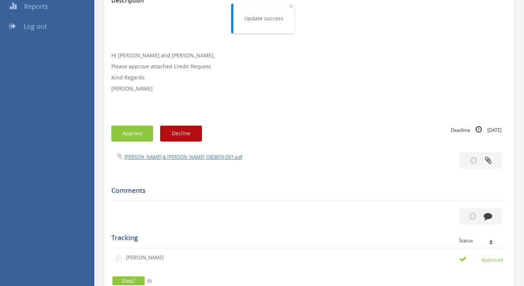
scroll to position [136, 0]
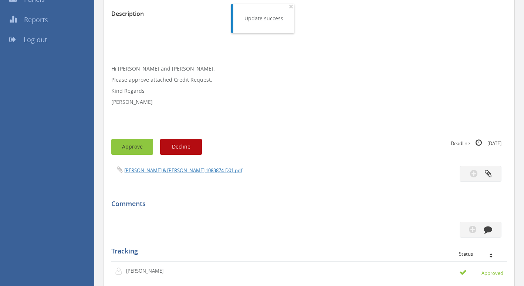
click at [135, 143] on button "Approve" at bounding box center [132, 147] width 42 height 16
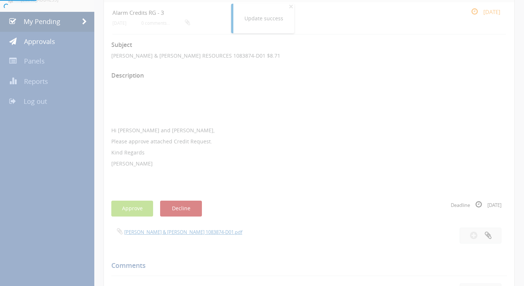
scroll to position [0, 0]
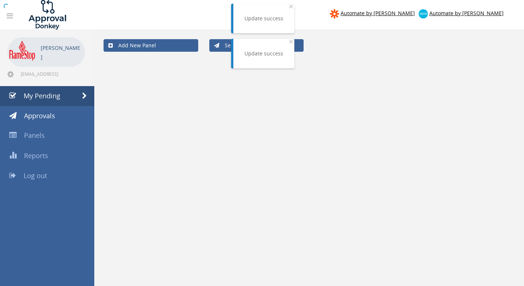
scroll to position [5, 0]
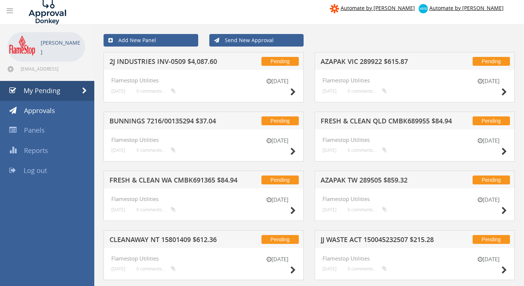
click at [179, 63] on h5 "2J INDUSTRIES INV-0509 $4,087.60" at bounding box center [175, 62] width 132 height 9
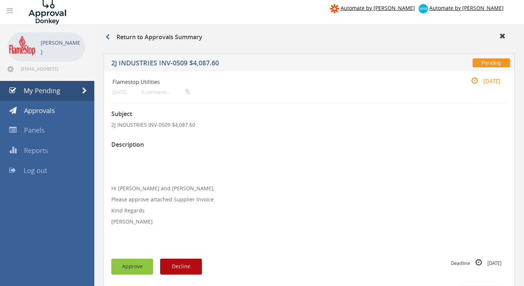
click at [136, 263] on button "Approve" at bounding box center [132, 267] width 42 height 16
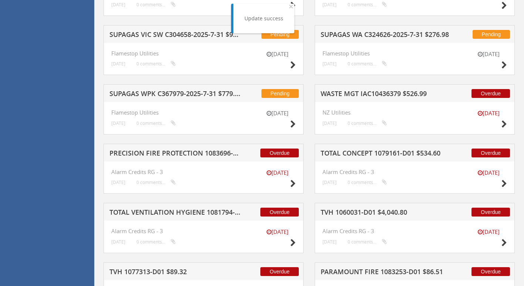
scroll to position [744, 0]
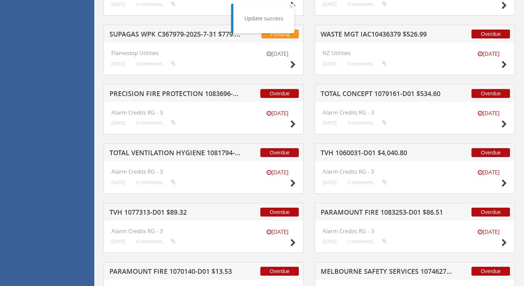
click at [365, 92] on h5 "TOTAL CONCEPT 1079161-D01 $534.60" at bounding box center [386, 94] width 132 height 9
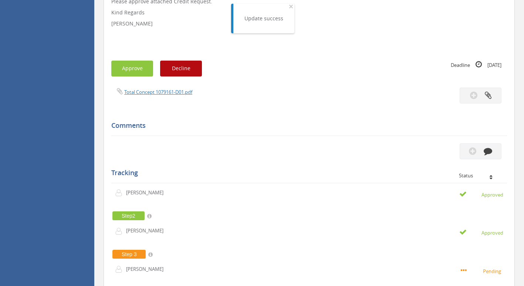
scroll to position [210, 0]
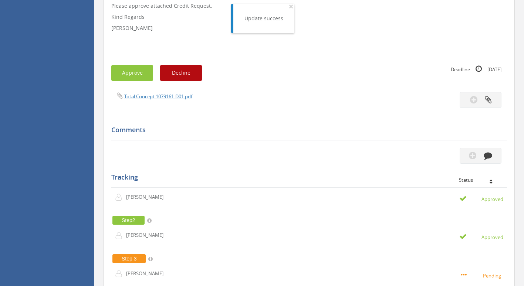
click at [138, 62] on div "Subject TOTAL CONCEPT 1079161-D01 $534.60 Description Hi [PERSON_NAME] and [PER…" at bounding box center [308, 150] width 395 height 503
click at [137, 84] on div "Subject TOTAL CONCEPT 1079161-D01 $534.60 Description Hi [PERSON_NAME] and [PER…" at bounding box center [308, 150] width 395 height 503
click at [137, 79] on button "Approve" at bounding box center [132, 73] width 42 height 16
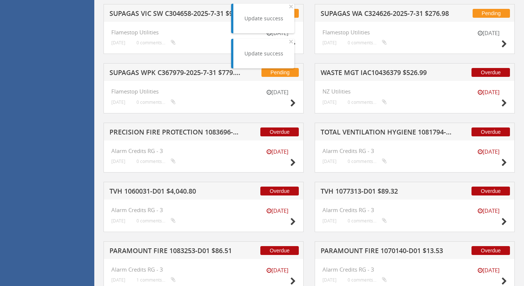
scroll to position [727, 0]
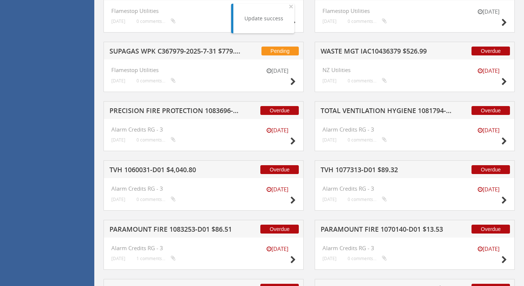
click at [353, 108] on h5 "TOTAL VENTILATION HYGIENE 1081794-D01 $10,686.50" at bounding box center [386, 111] width 132 height 9
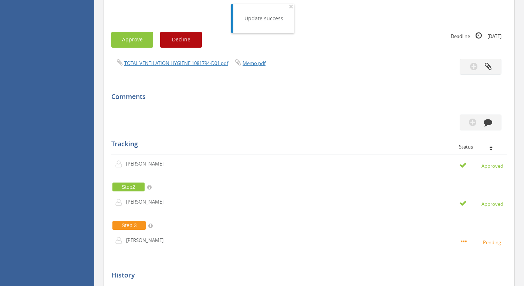
scroll to position [233, 0]
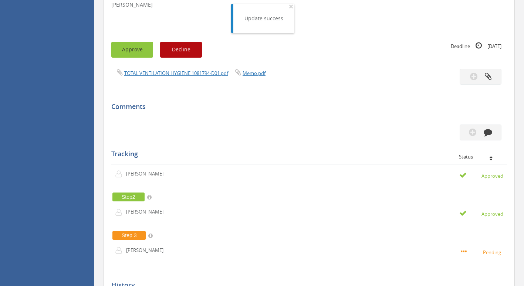
click at [124, 51] on button "Approve" at bounding box center [132, 50] width 42 height 16
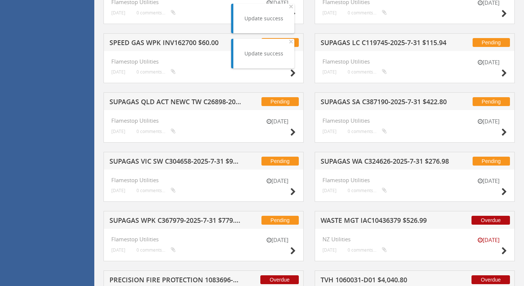
scroll to position [566, 0]
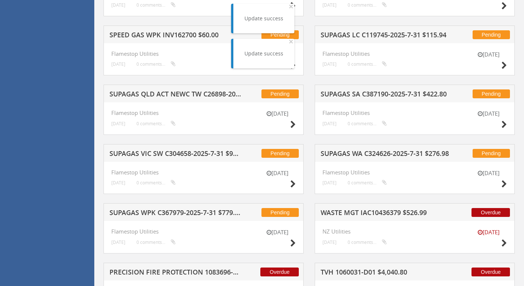
click at [357, 210] on h5 "WASTE MGT IAC10436379 $526.99" at bounding box center [386, 213] width 132 height 9
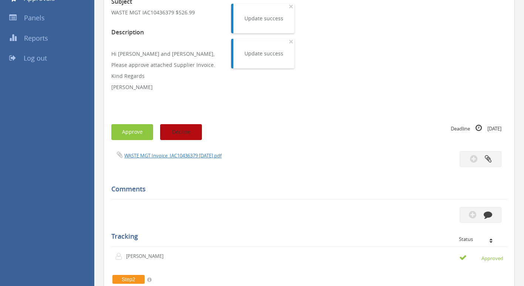
scroll to position [116, 0]
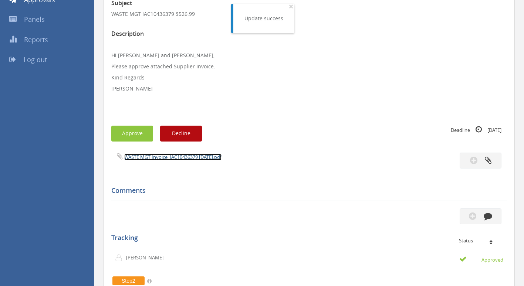
click at [180, 155] on link "WASTE MGT Invoice_IAC10436379 [DATE].pdf" at bounding box center [172, 157] width 97 height 7
click at [129, 136] on button "Approve" at bounding box center [132, 134] width 42 height 16
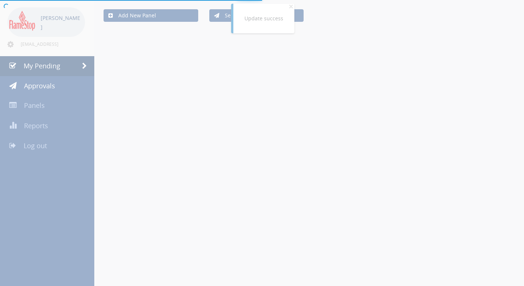
scroll to position [116, 0]
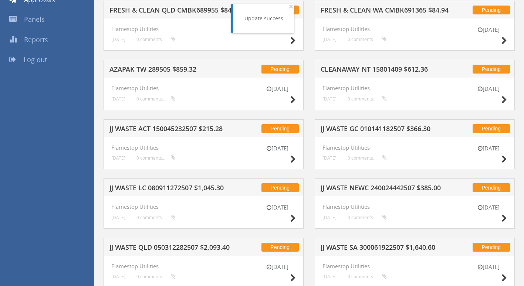
click at [171, 130] on h5 "JJ WASTE ACT 150045232507 $215.28" at bounding box center [175, 129] width 132 height 9
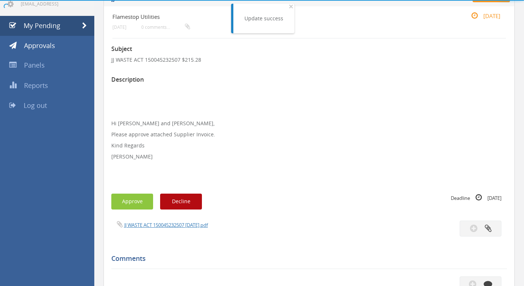
scroll to position [116, 0]
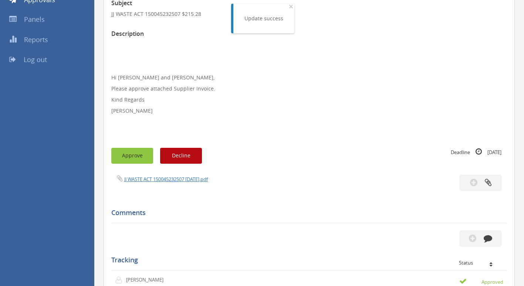
click at [131, 153] on button "Approve" at bounding box center [132, 156] width 42 height 16
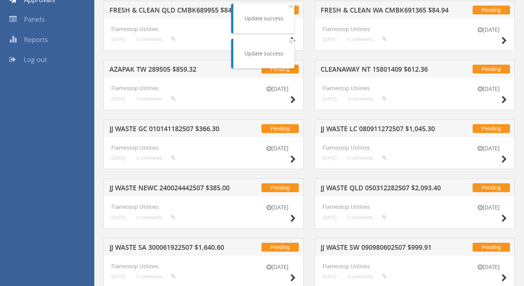
click at [167, 129] on h5 "JJ WASTE GC 010141182507 $366.30" at bounding box center [175, 129] width 132 height 9
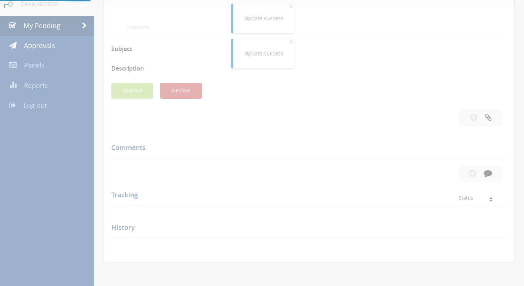
scroll to position [116, 0]
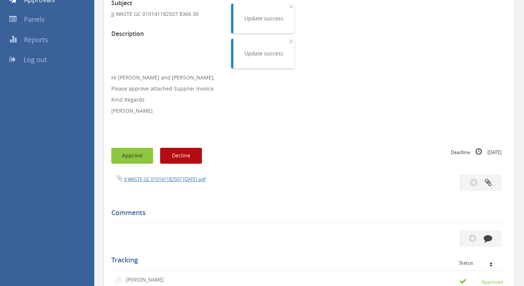
click at [135, 155] on button "Approve" at bounding box center [132, 156] width 42 height 16
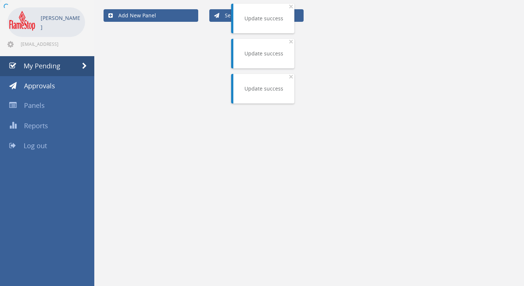
scroll to position [116, 0]
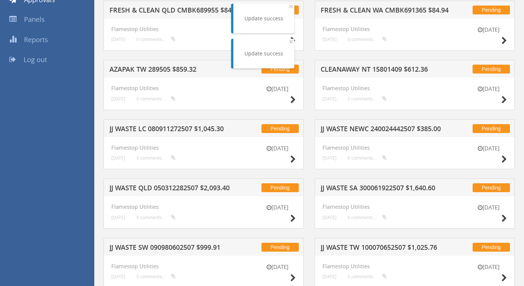
click at [163, 129] on h5 "JJ WASTE LC 080911272507 $1,045.30" at bounding box center [175, 129] width 132 height 9
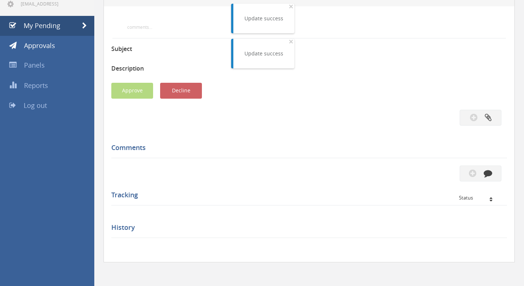
scroll to position [116, 0]
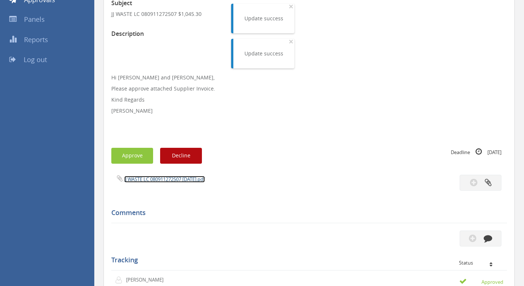
click at [154, 181] on link "JJ WASTE LC 080911272507 [DATE].pdf" at bounding box center [164, 179] width 81 height 7
click at [138, 152] on button "Approve" at bounding box center [132, 156] width 42 height 16
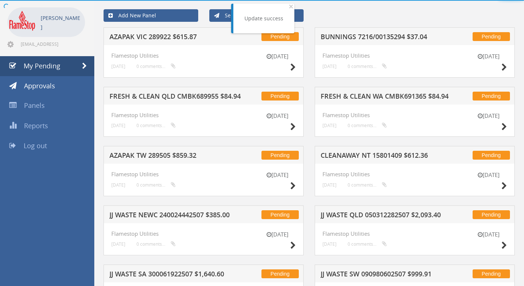
scroll to position [116, 0]
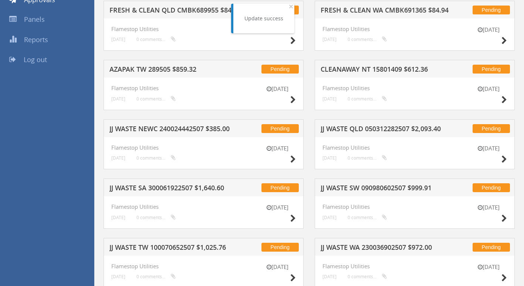
click at [368, 126] on h5 "JJ WASTE QLD 050312282507 $2,093.40" at bounding box center [386, 129] width 132 height 9
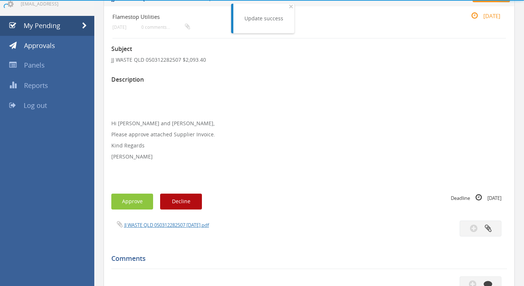
scroll to position [116, 0]
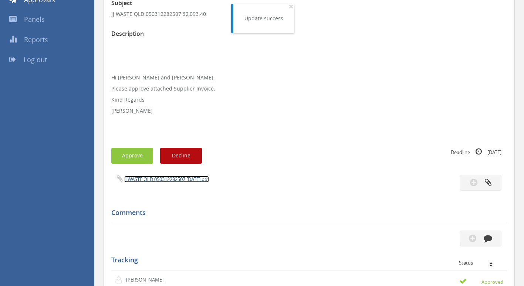
click at [174, 179] on link "JJ WASTE QLD 050312282507 [DATE].pdf" at bounding box center [166, 179] width 85 height 7
click at [124, 153] on button "Approve" at bounding box center [132, 156] width 42 height 16
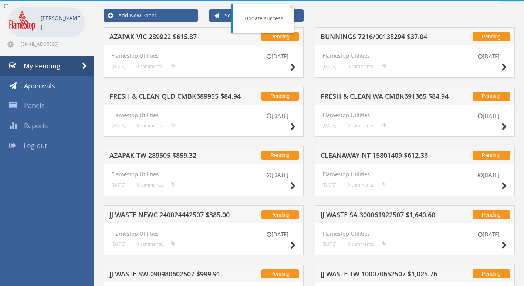
scroll to position [116, 0]
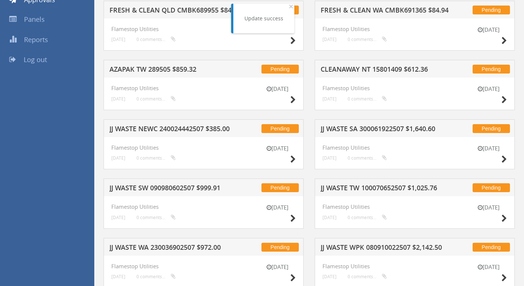
click at [369, 126] on h5 "JJ WASTE SA 300061922507 $1,640.60" at bounding box center [386, 129] width 132 height 9
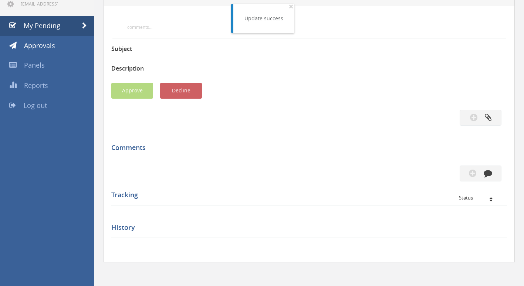
scroll to position [116, 0]
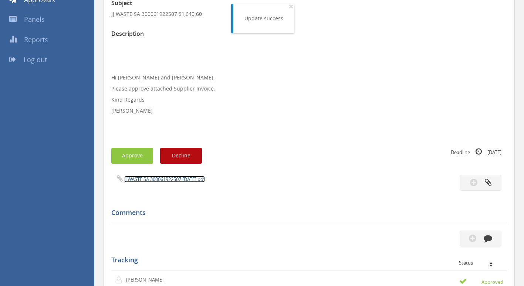
click at [182, 179] on link "JJ WASTE SA 300061922507 [DATE].pdf" at bounding box center [164, 179] width 81 height 7
click at [123, 161] on button "Approve" at bounding box center [132, 156] width 42 height 16
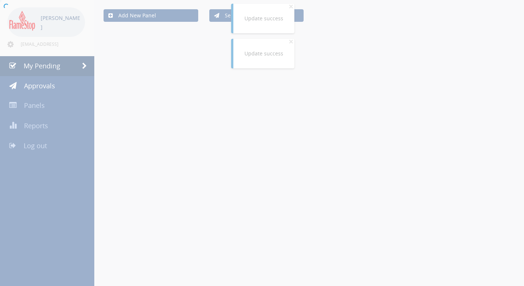
scroll to position [116, 0]
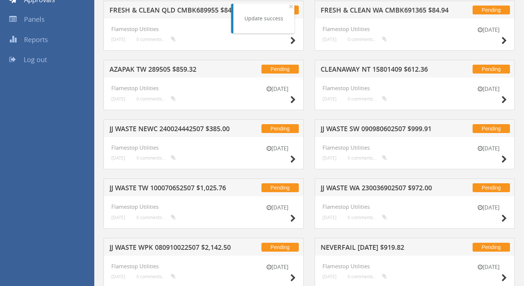
click at [391, 187] on h5 "JJ WASTE WA 230036902507 $972.00" at bounding box center [386, 188] width 132 height 9
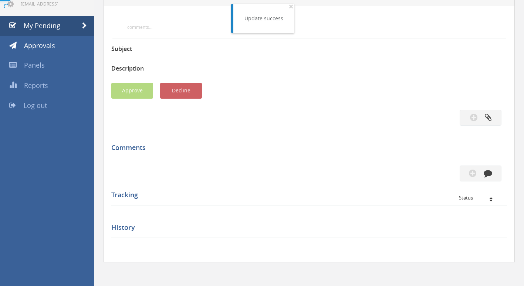
scroll to position [116, 0]
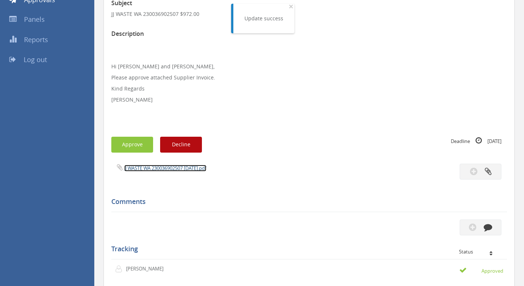
click at [168, 171] on link "JJ WASTE WA 230036902507 [DATE].pdf" at bounding box center [165, 168] width 82 height 7
click at [131, 143] on button "Approve" at bounding box center [132, 145] width 42 height 16
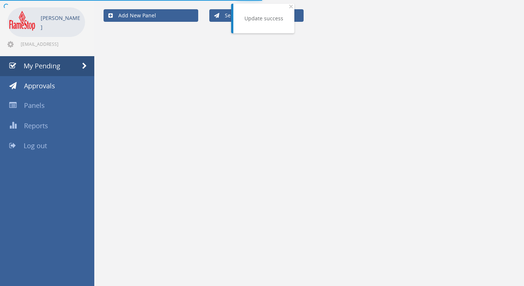
scroll to position [116, 0]
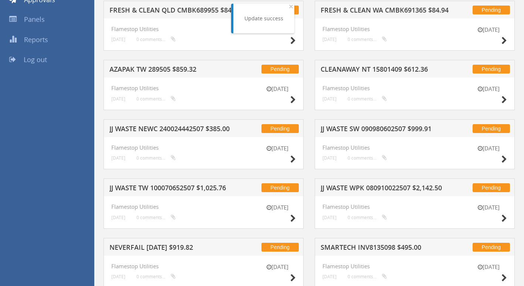
click at [371, 129] on h5 "JJ WASTE SW 090980602507 $999.91" at bounding box center [386, 129] width 132 height 9
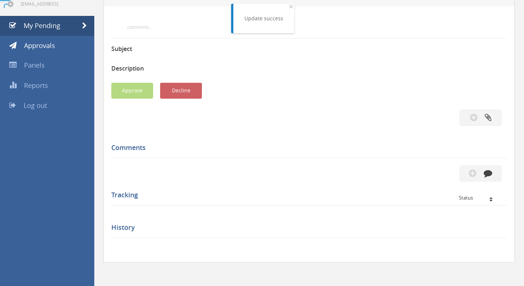
scroll to position [116, 0]
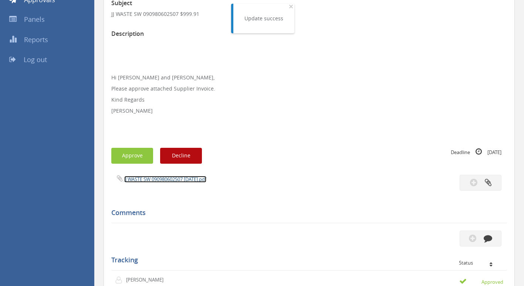
click at [145, 180] on link "JJ WASTE SW 090980602507 [DATE].pdf" at bounding box center [165, 179] width 82 height 7
click at [132, 150] on button "Approve" at bounding box center [132, 156] width 42 height 16
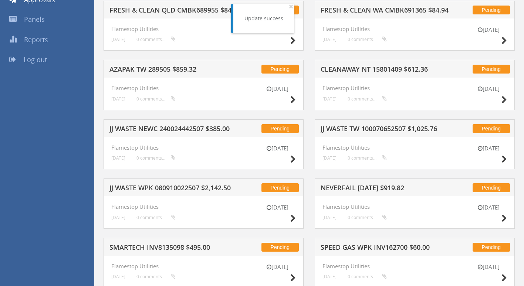
click at [372, 128] on h5 "JJ WASTE TW 100070652507 $1,025.76" at bounding box center [386, 129] width 132 height 9
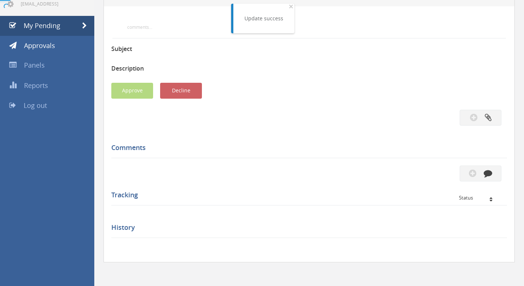
scroll to position [116, 0]
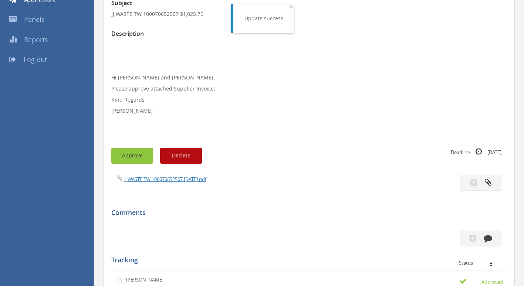
click at [142, 161] on button "Approve" at bounding box center [132, 156] width 42 height 16
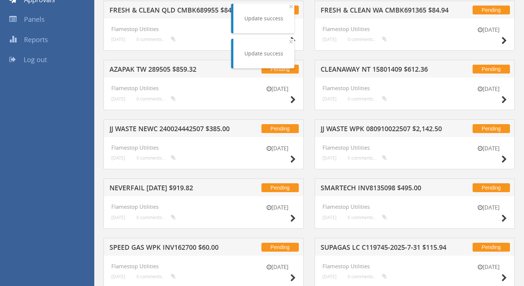
click at [374, 127] on h5 "JJ WASTE WPK 080910022507 $2,142.50" at bounding box center [386, 129] width 132 height 9
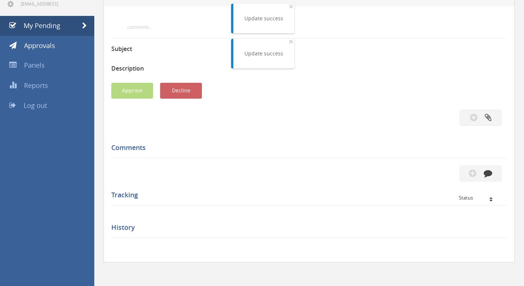
scroll to position [116, 0]
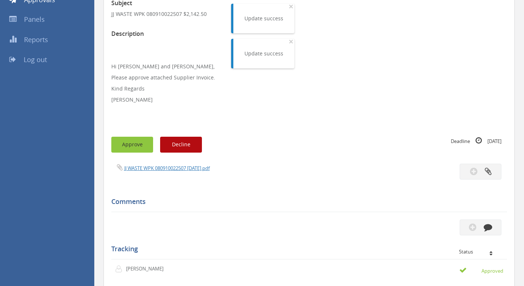
click at [124, 144] on button "Approve" at bounding box center [132, 145] width 42 height 16
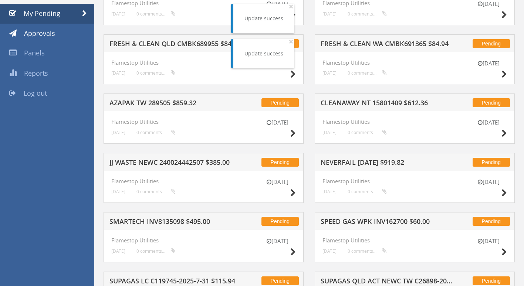
scroll to position [42, 0]
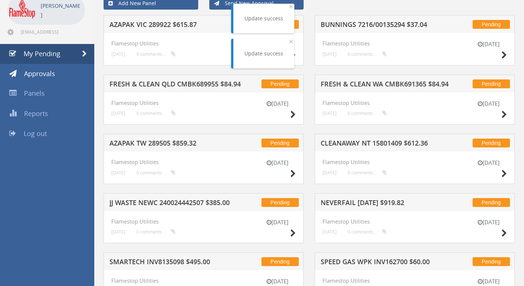
click at [379, 84] on h5 "FRESH & CLEAN WA CMBK691365 $84.94" at bounding box center [386, 85] width 132 height 9
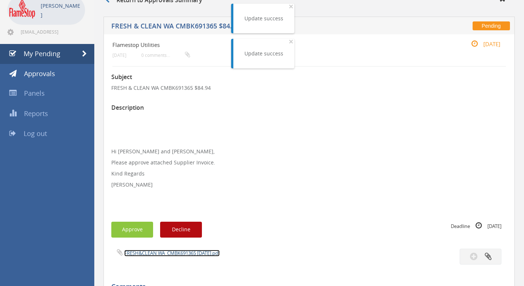
click at [167, 252] on link "FRESH&CLEAN WA_CMBK691365 [DATE].pdf" at bounding box center [171, 253] width 95 height 7
click at [138, 229] on button "Approve" at bounding box center [132, 230] width 42 height 16
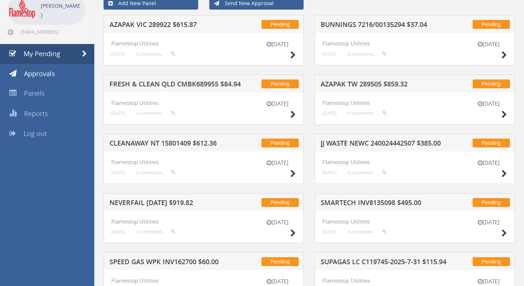
click at [178, 201] on h5 "NEVERFAIL [DATE] $919.82" at bounding box center [175, 203] width 132 height 9
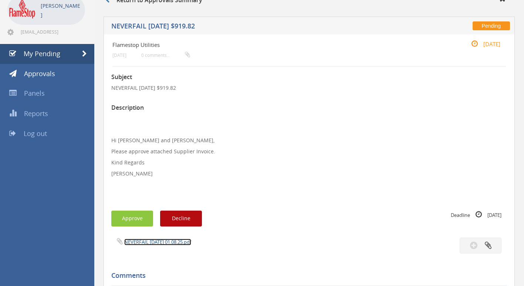
click at [166, 241] on link "NEVERFAIL [DATE] 01.08.25.pdf" at bounding box center [157, 242] width 67 height 7
click at [121, 216] on button "Approve" at bounding box center [132, 219] width 42 height 16
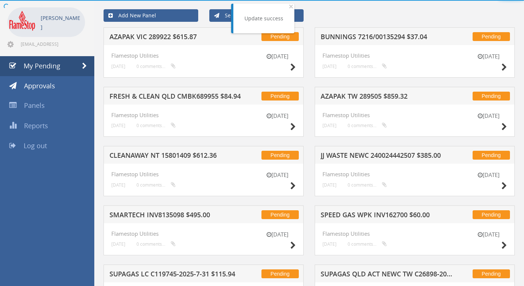
scroll to position [42, 0]
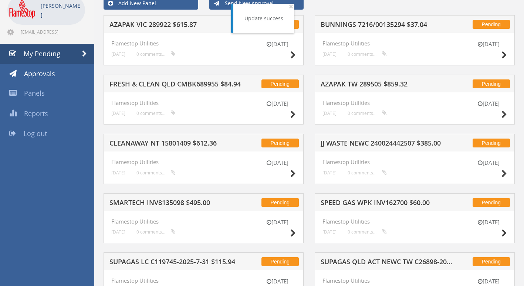
click at [353, 140] on h5 "JJ WASTE NEWC 240024442507 $385.00" at bounding box center [386, 144] width 132 height 9
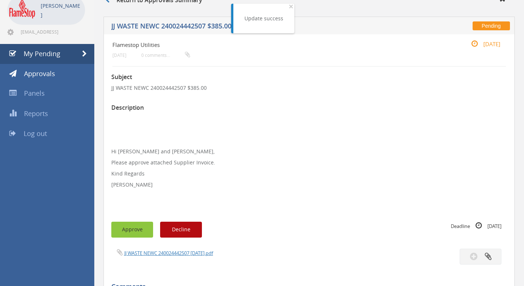
click at [136, 228] on button "Approve" at bounding box center [132, 230] width 42 height 16
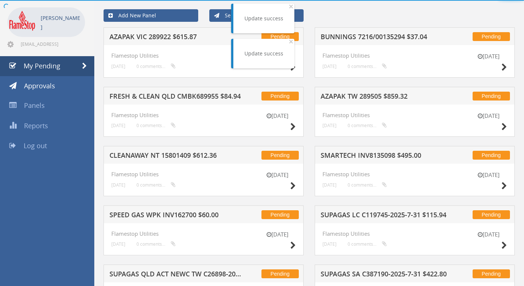
scroll to position [42, 0]
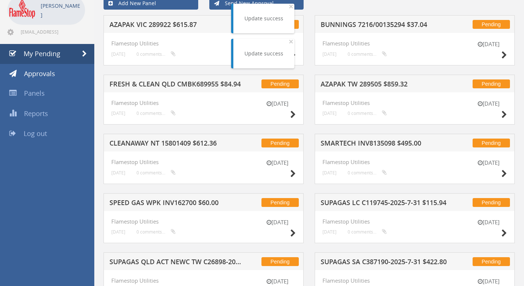
click at [169, 143] on h5 "CLEANAWAY NT 15801409 $612.36" at bounding box center [175, 144] width 132 height 9
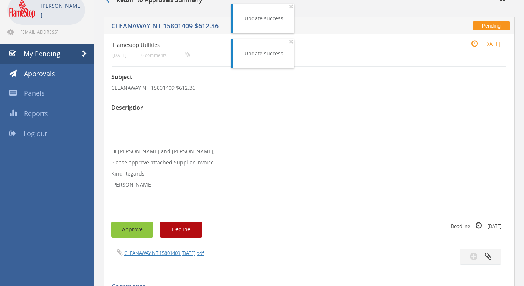
click at [133, 229] on button "Approve" at bounding box center [132, 230] width 42 height 16
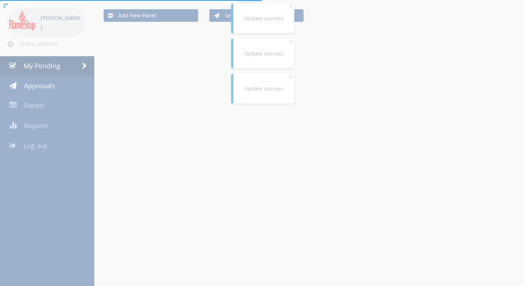
scroll to position [42, 0]
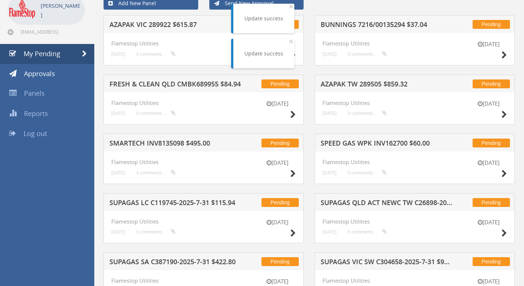
click at [367, 141] on h5 "SPEED GAS WPK INV162700 $60.00" at bounding box center [386, 144] width 132 height 9
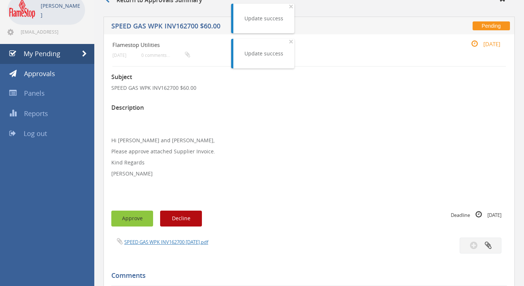
click at [130, 218] on button "Approve" at bounding box center [132, 219] width 42 height 16
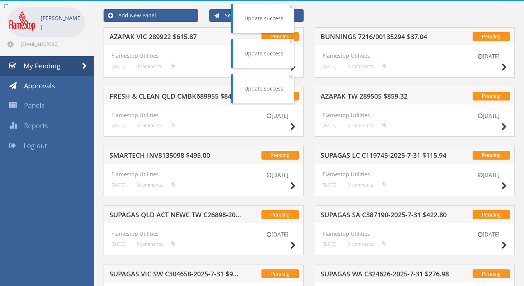
scroll to position [42, 0]
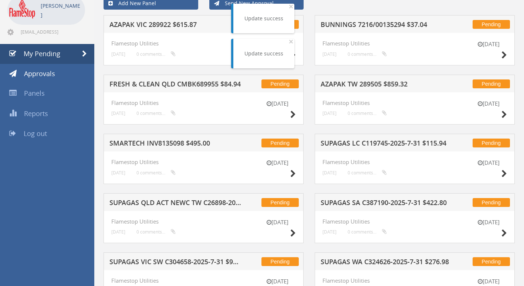
click at [398, 142] on h5 "SUPAGAS LC C119745-2025-7-31 $115.94" at bounding box center [386, 144] width 132 height 9
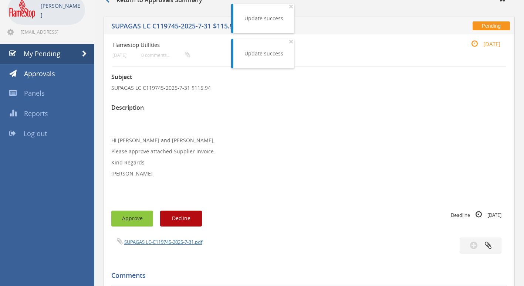
click at [124, 214] on button "Approve" at bounding box center [132, 219] width 42 height 16
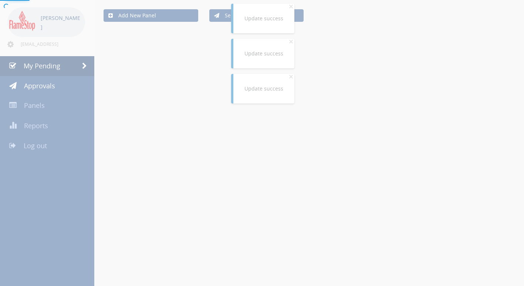
scroll to position [42, 0]
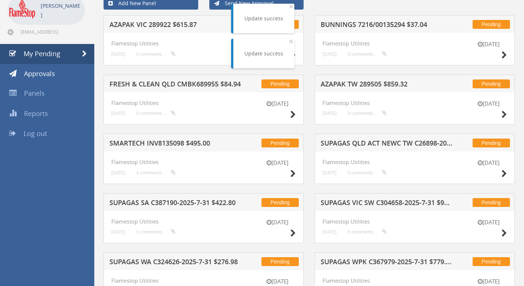
click at [369, 83] on h5 "AZAPAK TW 289505 $859.32" at bounding box center [386, 85] width 132 height 9
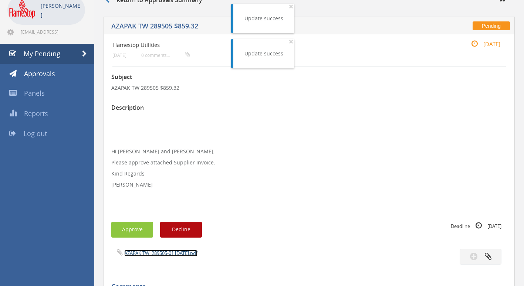
click at [146, 252] on link "AZAPAK TW_289505-01 [DATE].pdf" at bounding box center [160, 253] width 73 height 7
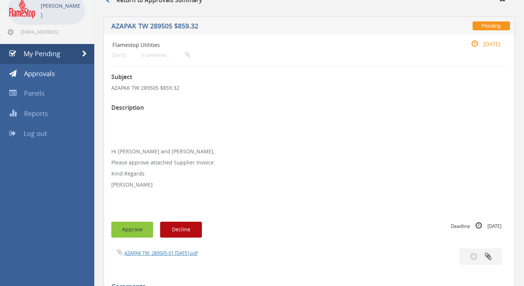
click at [132, 224] on button "Approve" at bounding box center [132, 230] width 42 height 16
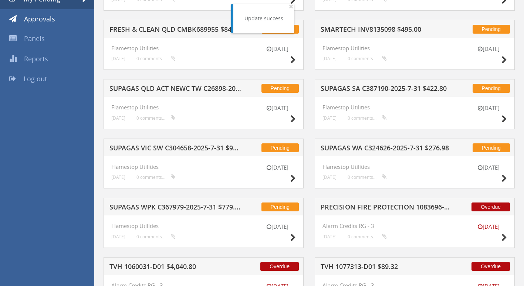
scroll to position [116, 0]
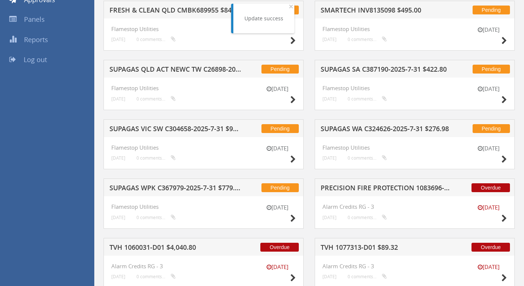
click at [163, 188] on h5 "SUPAGAS WPK C367979-2025-7-31 $779.42" at bounding box center [175, 188] width 132 height 9
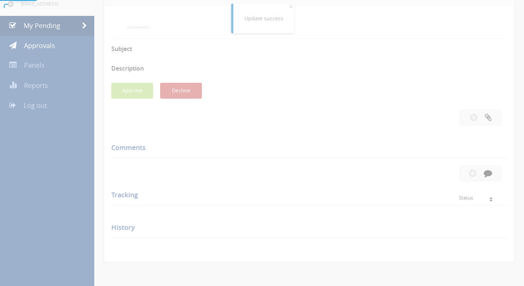
scroll to position [116, 0]
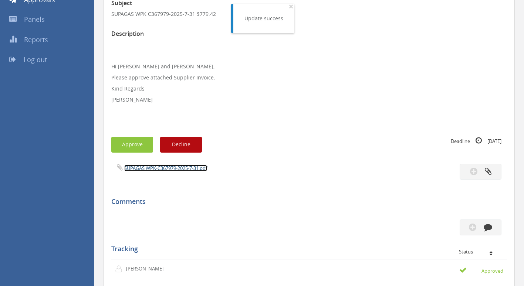
click at [164, 169] on link "SUPAGAS WPK-C367979-2025-7-31.pdf" at bounding box center [165, 168] width 83 height 7
click at [131, 148] on button "Approve" at bounding box center [132, 145] width 42 height 16
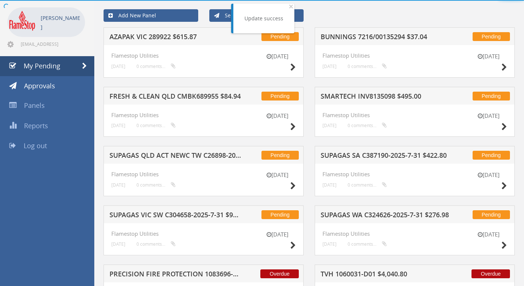
scroll to position [116, 0]
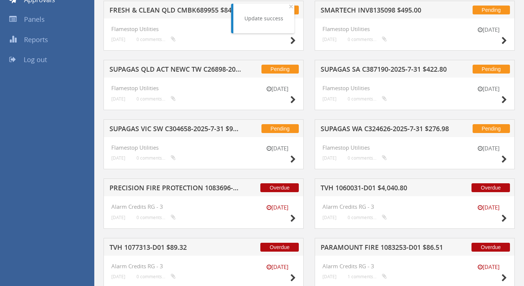
click at [380, 128] on h5 "SUPAGAS WA C324626-2025-7-31 $276.98" at bounding box center [386, 129] width 132 height 9
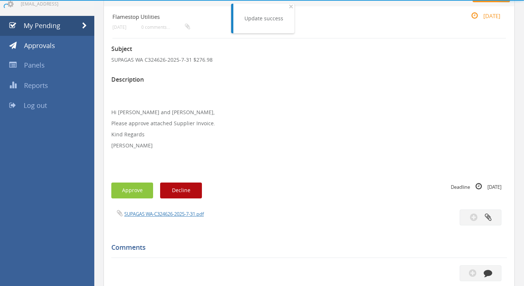
scroll to position [116, 0]
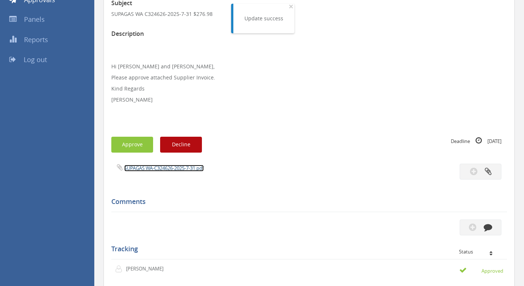
click at [142, 168] on link "SUPAGAS WA-C324626-2025-7-31.pdf" at bounding box center [163, 168] width 79 height 7
click at [134, 140] on button "Approve" at bounding box center [132, 145] width 42 height 16
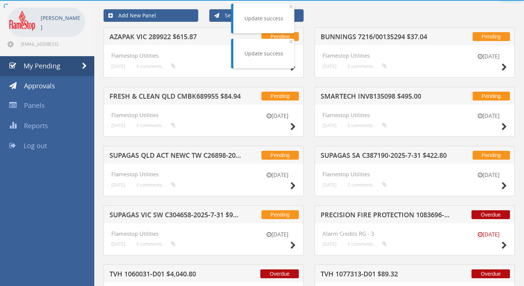
scroll to position [116, 0]
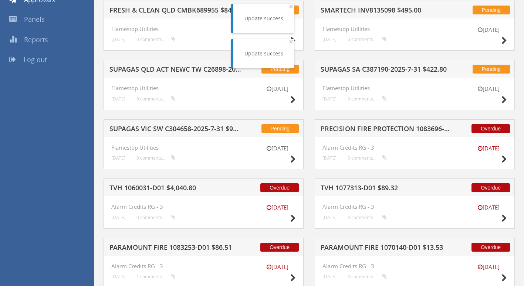
click at [376, 186] on h5 "TVH 1077313-D01 $89.32" at bounding box center [386, 188] width 132 height 9
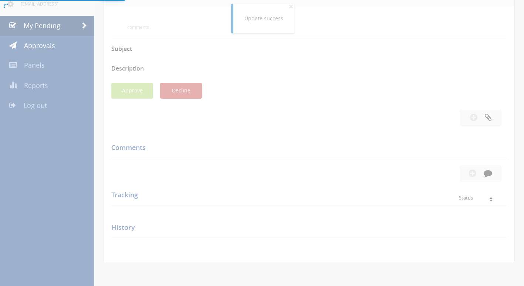
scroll to position [116, 0]
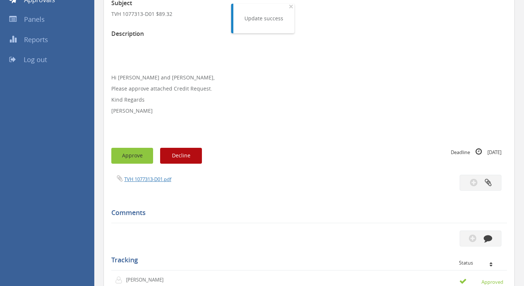
click at [134, 154] on button "Approve" at bounding box center [132, 156] width 42 height 16
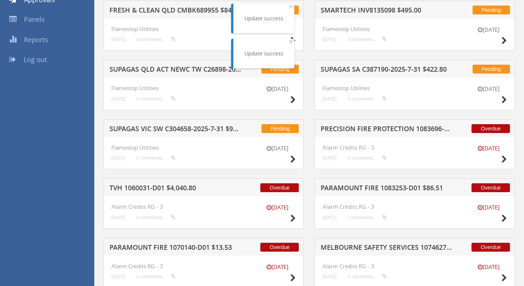
click at [359, 186] on h5 "PARAMOUNT FIRE 1083253-D01 $86.51" at bounding box center [386, 188] width 132 height 9
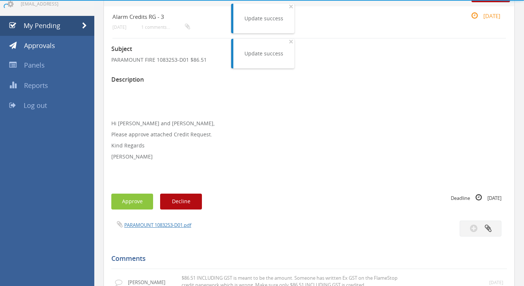
scroll to position [116, 0]
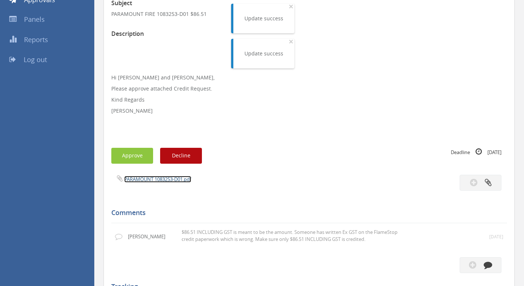
click at [142, 181] on link "PARAMOUNT 1083253-D01.pdf" at bounding box center [157, 179] width 67 height 7
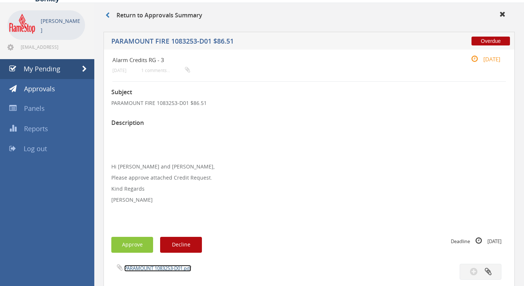
scroll to position [148, 0]
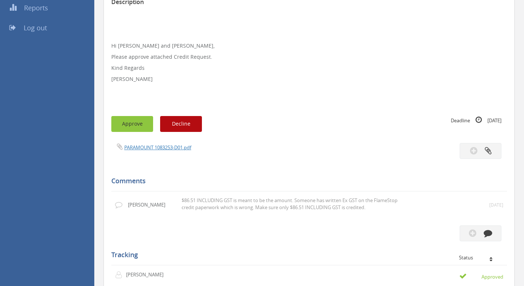
click at [135, 125] on button "Approve" at bounding box center [132, 124] width 42 height 16
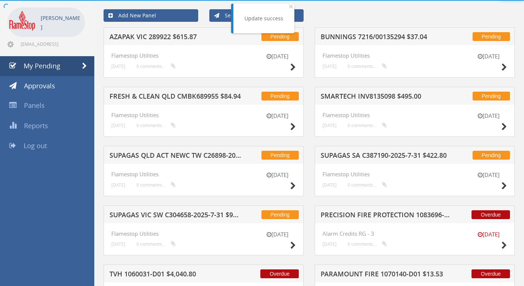
scroll to position [148, 0]
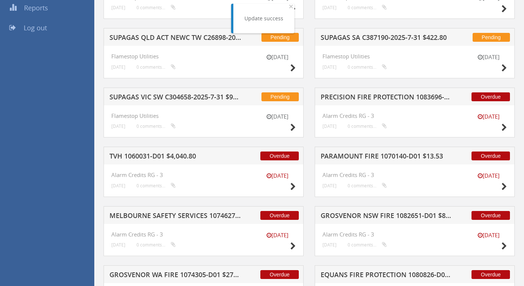
click at [393, 154] on h5 "PARAMOUNT FIRE 1070140-D01 $13.53" at bounding box center [386, 157] width 132 height 9
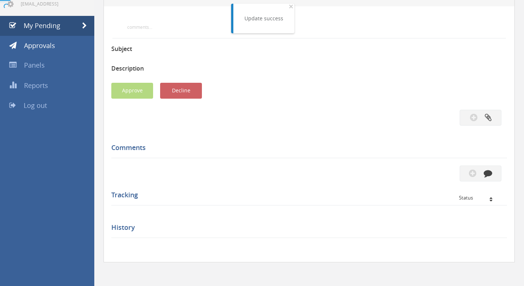
scroll to position [148, 0]
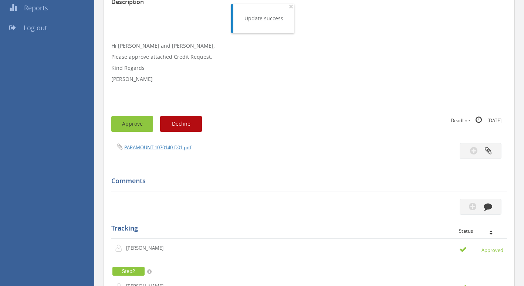
click at [144, 124] on button "Approve" at bounding box center [132, 124] width 42 height 16
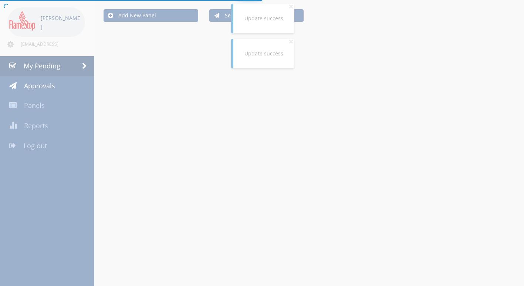
scroll to position [148, 0]
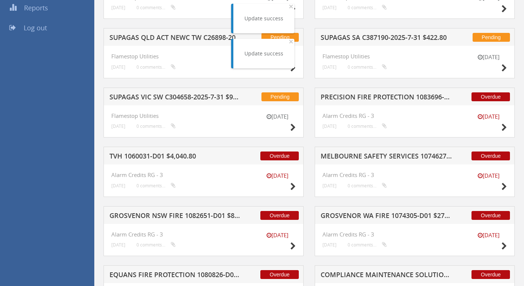
click at [367, 215] on h5 "GROSVENOR WA FIRE 1074305-D01 $271.04" at bounding box center [386, 216] width 132 height 9
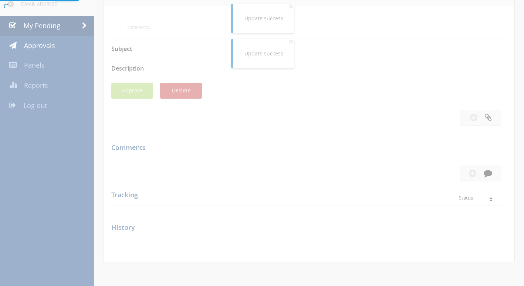
scroll to position [148, 0]
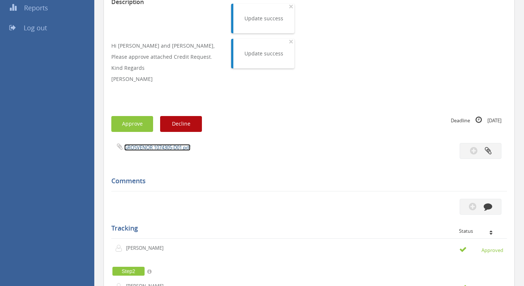
click at [140, 146] on link "GROSVENOR 1074305-D01.pdf" at bounding box center [157, 147] width 66 height 7
click at [134, 123] on button "Approve" at bounding box center [132, 124] width 42 height 16
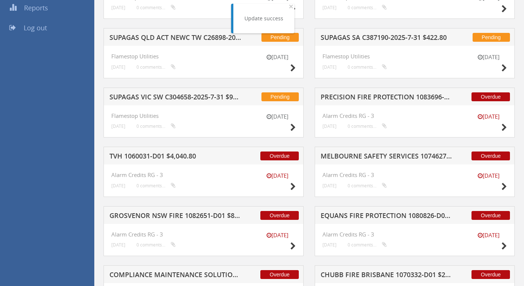
click at [347, 217] on h5 "EQUANS FIRE PROTECTION 1080826-D01 $422.29" at bounding box center [386, 216] width 132 height 9
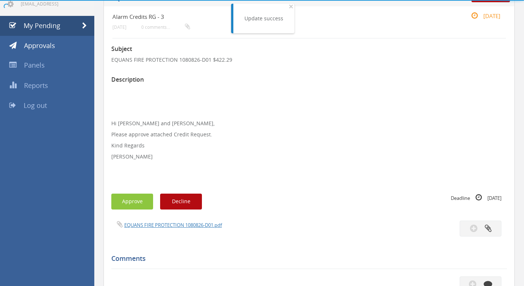
scroll to position [148, 0]
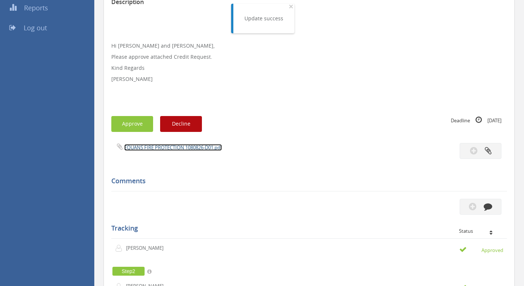
click at [175, 147] on link "EQUANS FIRE PROTECTION 1080826-D01.pdf" at bounding box center [173, 147] width 98 height 7
click at [140, 122] on button "Approve" at bounding box center [132, 124] width 42 height 16
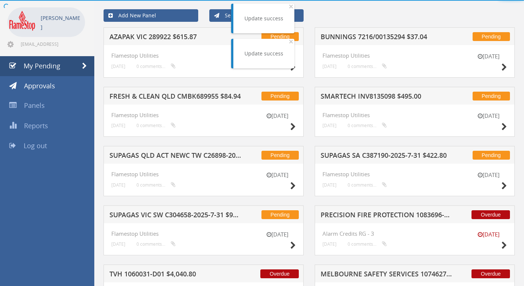
scroll to position [148, 0]
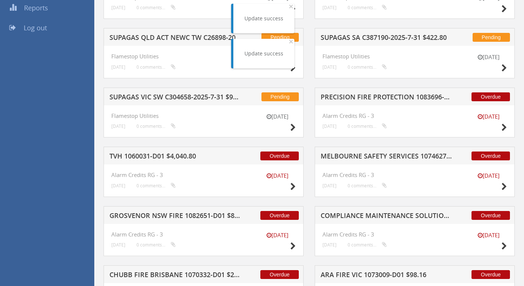
click at [143, 157] on h5 "TVH 1060031-D01 $4,040.80" at bounding box center [175, 157] width 132 height 9
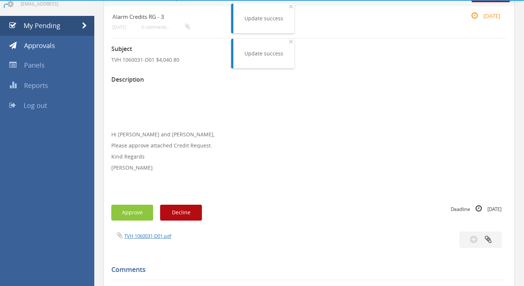
scroll to position [148, 0]
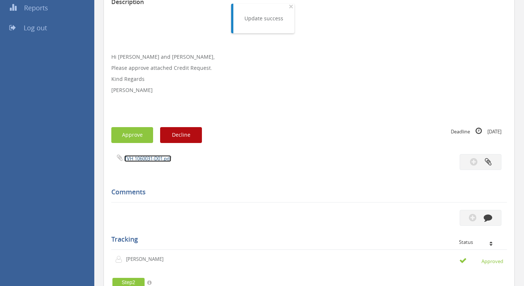
click at [158, 160] on link "TVH 1060031-D01.pdf" at bounding box center [147, 158] width 47 height 7
click at [139, 136] on button "Approve" at bounding box center [132, 135] width 42 height 16
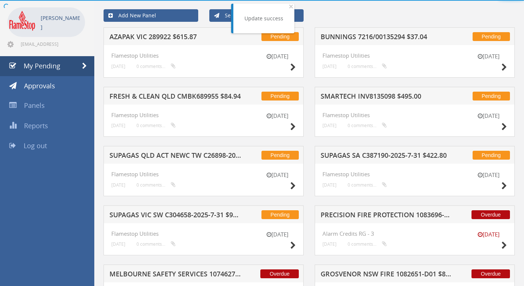
scroll to position [148, 0]
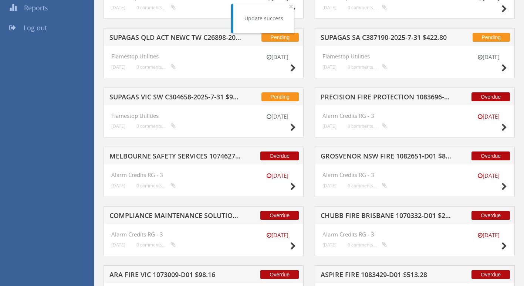
click at [364, 154] on h5 "GROSVENOR NSW FIRE 1082651-D01 $86.24" at bounding box center [386, 157] width 132 height 9
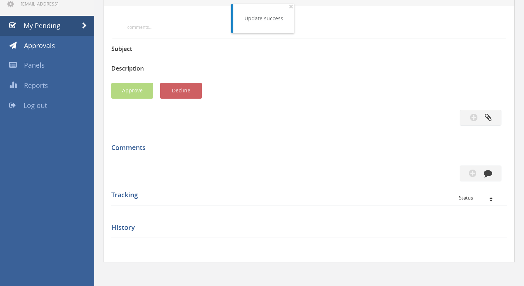
scroll to position [148, 0]
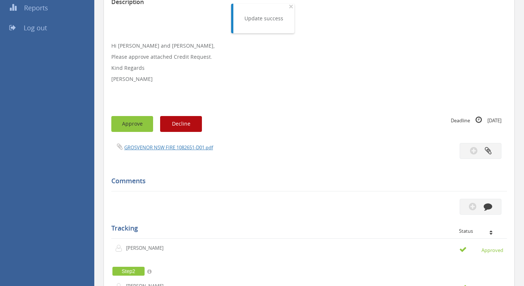
click at [132, 126] on button "Approve" at bounding box center [132, 124] width 42 height 16
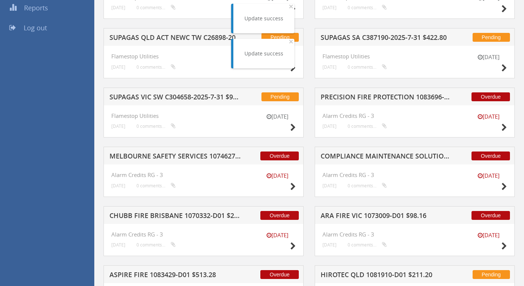
click at [167, 161] on h5 "MELBOURNE SAFETY SERVICES 1074627-D01 $412.85" at bounding box center [175, 157] width 132 height 9
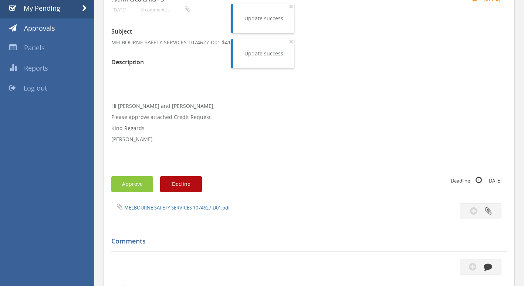
scroll to position [148, 0]
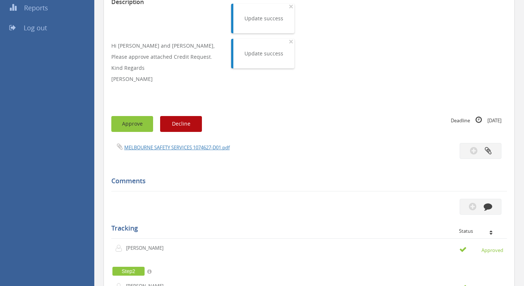
click at [138, 126] on button "Approve" at bounding box center [132, 124] width 42 height 16
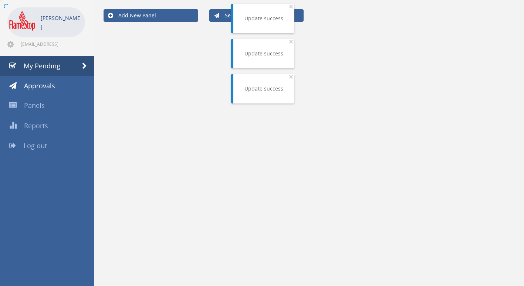
scroll to position [148, 0]
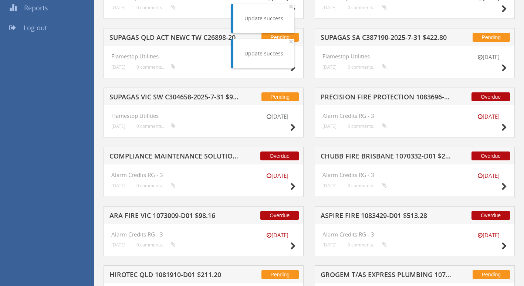
click at [357, 214] on h5 "ASPIRE FIRE 1083429-D01 $513.28" at bounding box center [386, 216] width 132 height 9
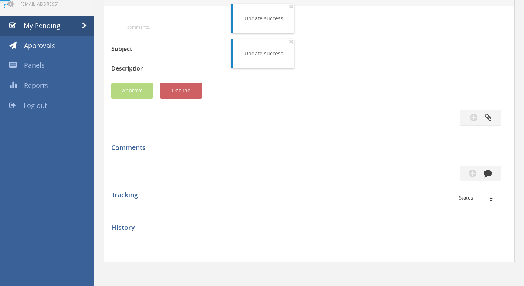
scroll to position [148, 0]
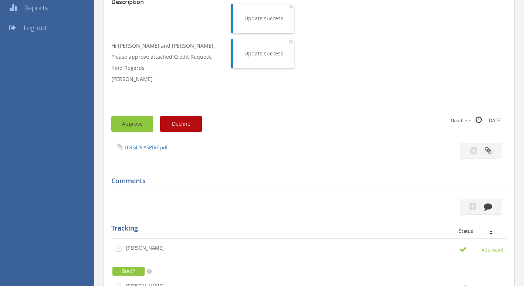
click at [123, 122] on button "Approve" at bounding box center [132, 124] width 42 height 16
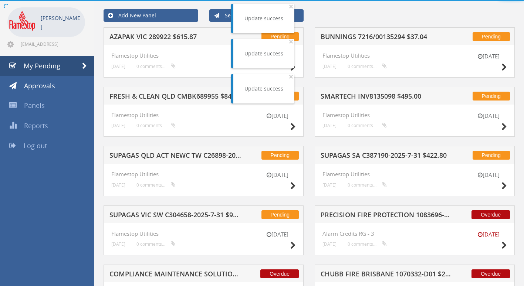
scroll to position [148, 0]
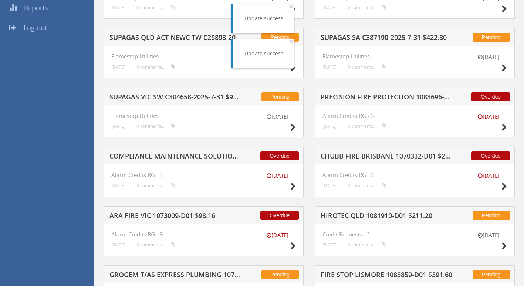
click at [368, 160] on h5 "CHUBB FIRE BRISBANE 1070332-D01 $2,776.14" at bounding box center [386, 157] width 132 height 9
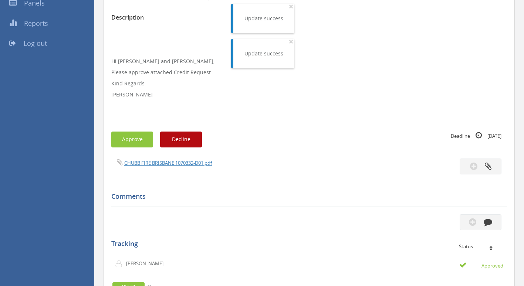
scroll to position [111, 0]
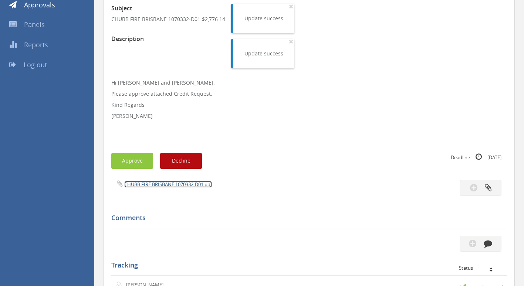
click at [144, 185] on link "CHUBB FIRE BRISBANE 1070332-D01.pdf" at bounding box center [168, 184] width 88 height 7
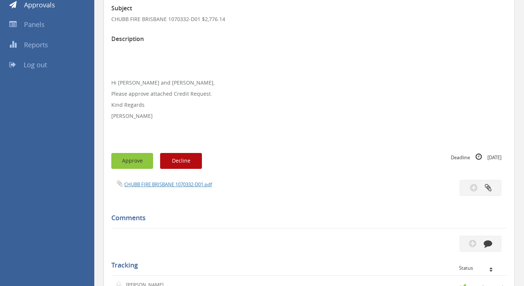
click at [123, 161] on button "Approve" at bounding box center [132, 161] width 42 height 16
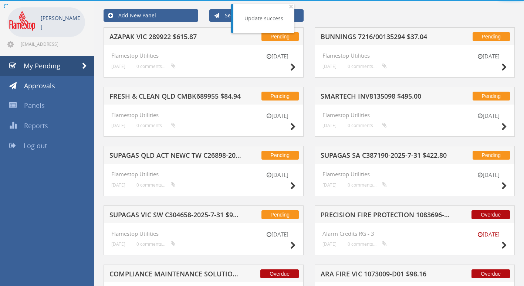
scroll to position [111, 0]
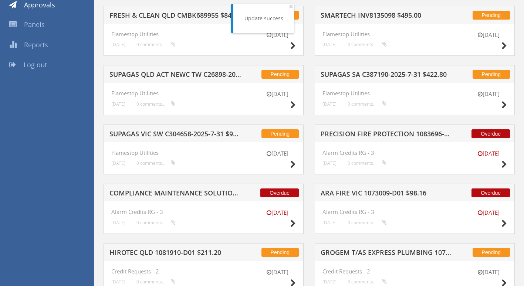
click at [361, 190] on h5 "ARA FIRE VIC 1073009-D01 $98.16" at bounding box center [386, 194] width 132 height 9
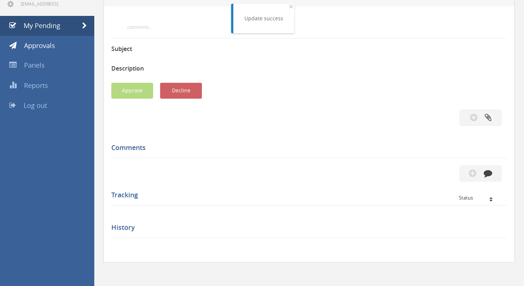
scroll to position [111, 0]
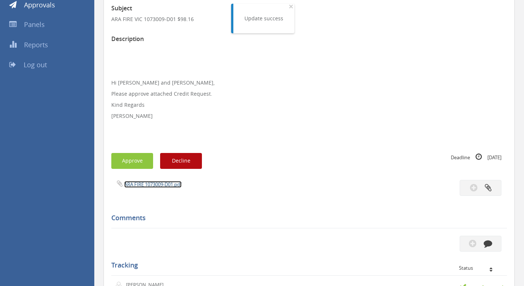
click at [140, 184] on link "ARA FIRE 1073009-D01.pdf" at bounding box center [152, 184] width 57 height 7
click at [132, 166] on button "Approve" at bounding box center [132, 161] width 42 height 16
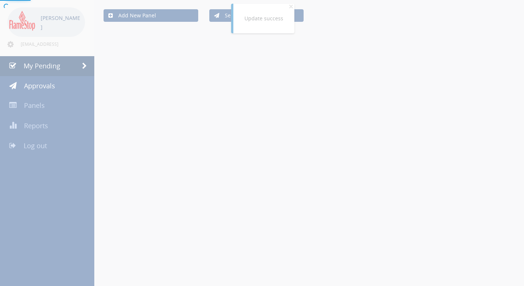
scroll to position [111, 0]
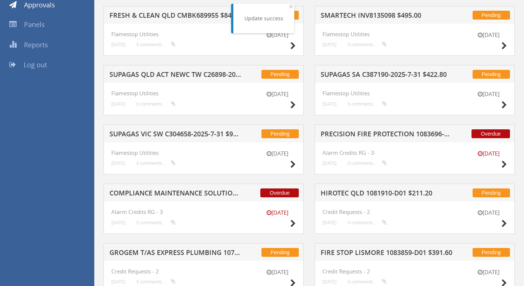
click at [372, 132] on h5 "PRECISION FIRE PROTECTION 1083696-D01 $1,289.11" at bounding box center [386, 134] width 132 height 9
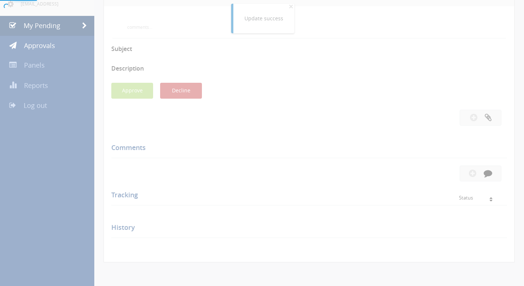
scroll to position [111, 0]
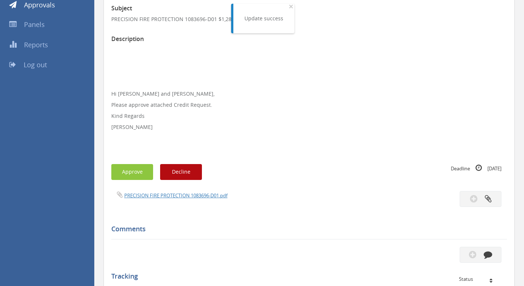
click at [132, 190] on div "Subject PRECISION FIRE PROTECTION 1083696-D01 $1,289.11 Description Hi [PERSON_…" at bounding box center [308, 249] width 395 height 503
click at [133, 194] on link "PRECISION FIRE PROTECTION 1083696-D01.pdf" at bounding box center [175, 195] width 103 height 7
click at [142, 167] on button "Approve" at bounding box center [132, 172] width 42 height 16
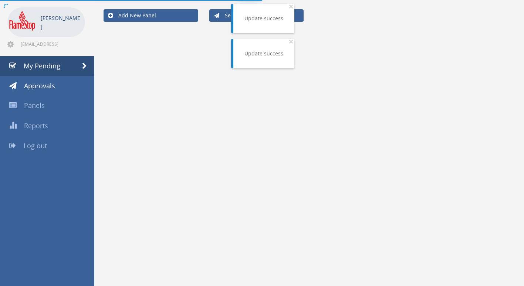
scroll to position [111, 0]
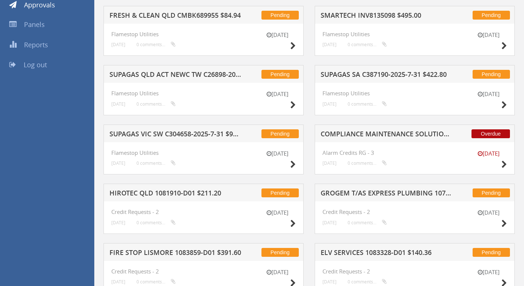
click at [359, 133] on h5 "COMPLIANCE MAINTENANCE SOLUTIONS 1084294-D01 $718.43" at bounding box center [386, 134] width 132 height 9
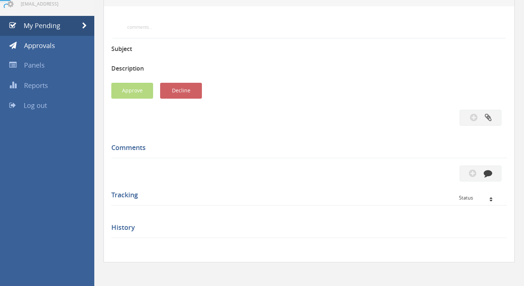
scroll to position [111, 0]
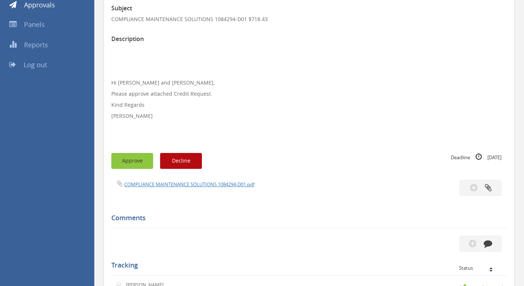
click at [128, 160] on button "Approve" at bounding box center [132, 161] width 42 height 16
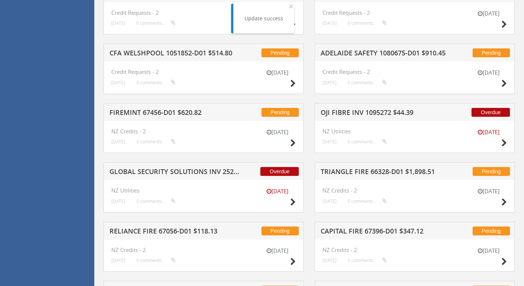
click at [166, 113] on h5 "FIREMINT 67456-D01 $620.82" at bounding box center [175, 113] width 132 height 9
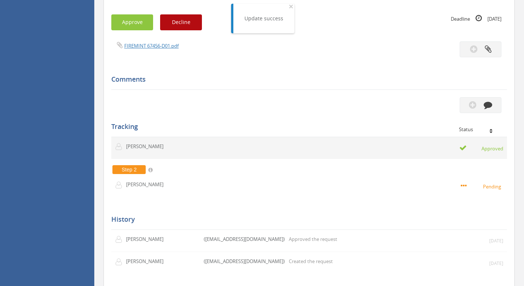
scroll to position [164, 0]
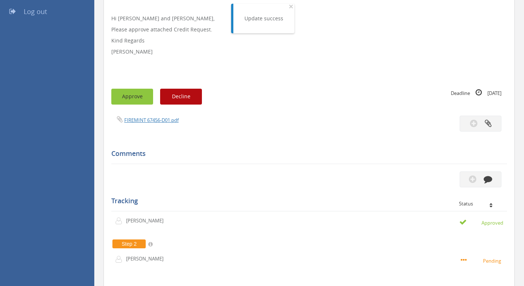
click at [130, 93] on button "Approve" at bounding box center [132, 97] width 42 height 16
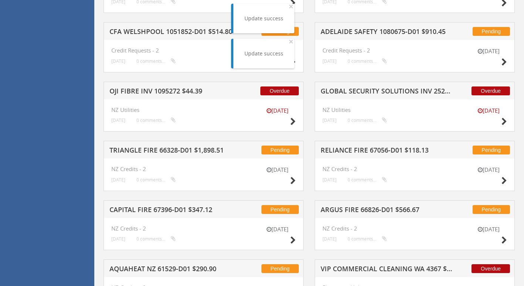
scroll to position [386, 0]
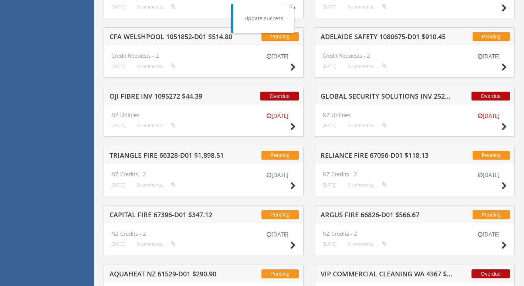
click at [138, 94] on h5 "OJI FIBRE INV 1095272 $44.39" at bounding box center [175, 97] width 132 height 9
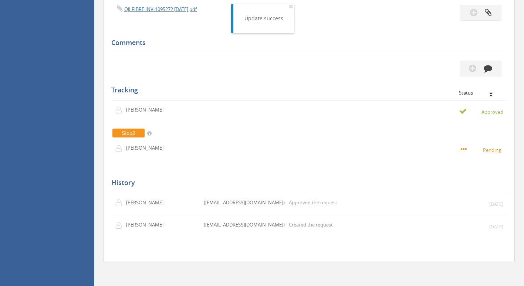
scroll to position [153, 0]
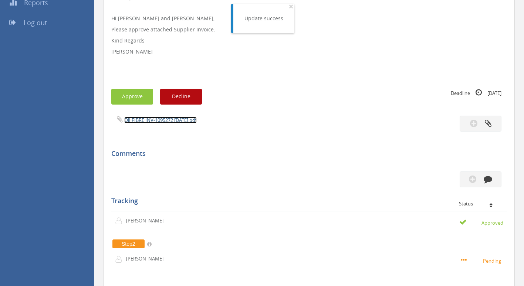
click at [153, 120] on link "OJI FIBRE INV-1095272 [DATE].pdf" at bounding box center [160, 120] width 72 height 7
click at [115, 89] on button "Approve" at bounding box center [132, 97] width 42 height 16
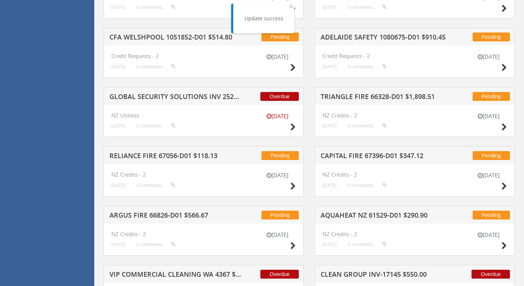
scroll to position [375, 0]
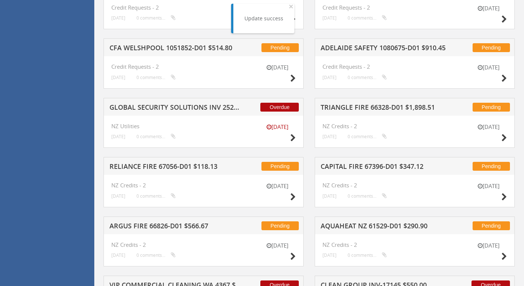
click at [180, 106] on h5 "GLOBAL SECURITY SOLUTIONS INV 2522787 $51.75" at bounding box center [175, 108] width 132 height 9
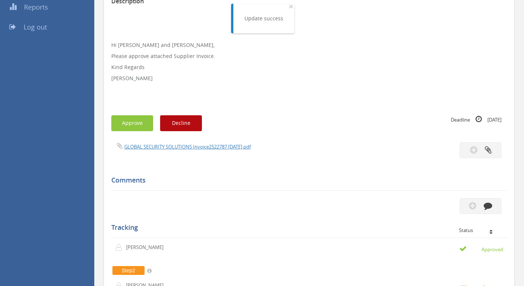
scroll to position [138, 0]
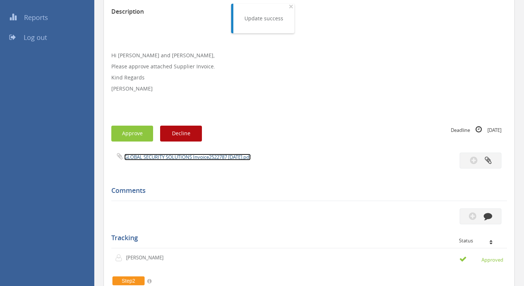
click at [157, 157] on link "GLOBAL SECURITY SOLUTIONS Invoice2522787 [DATE].pdf" at bounding box center [187, 157] width 126 height 7
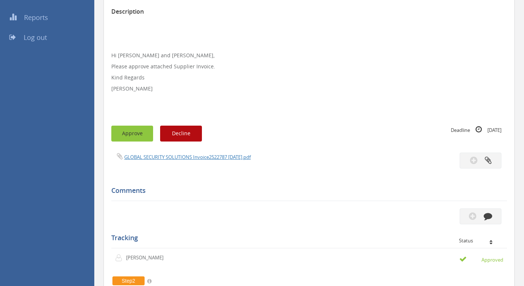
click at [140, 134] on button "Approve" at bounding box center [132, 134] width 42 height 16
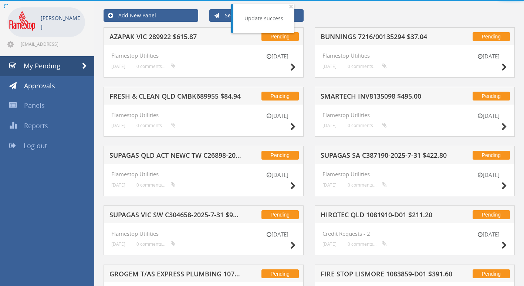
scroll to position [138, 0]
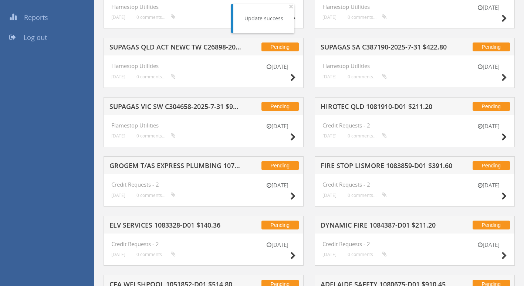
click at [379, 164] on h5 "FIRE STOP LISMORE 1083859-D01 $391.60" at bounding box center [386, 166] width 132 height 9
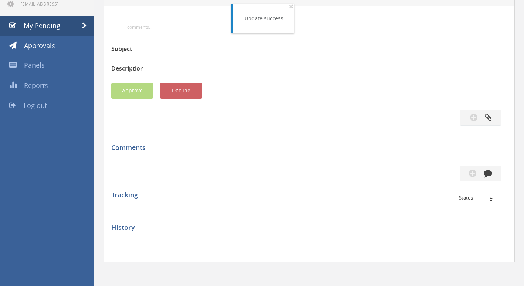
scroll to position [138, 0]
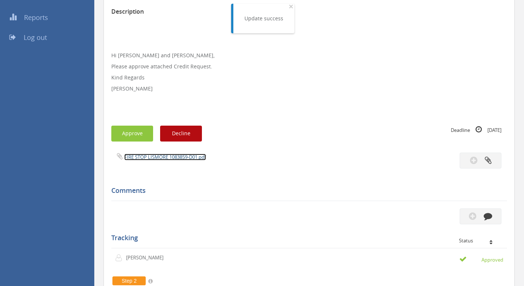
click at [179, 160] on link "FIRE STOP LISMORE 1083859-D01.pdf" at bounding box center [165, 157] width 82 height 7
click at [127, 137] on button "Approve" at bounding box center [132, 134] width 42 height 16
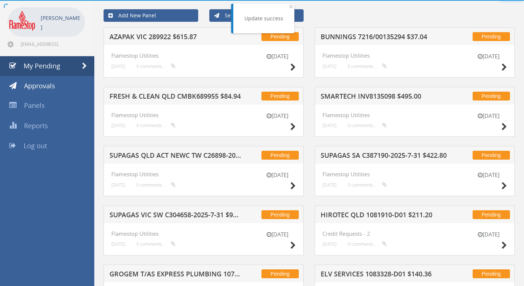
scroll to position [129, 0]
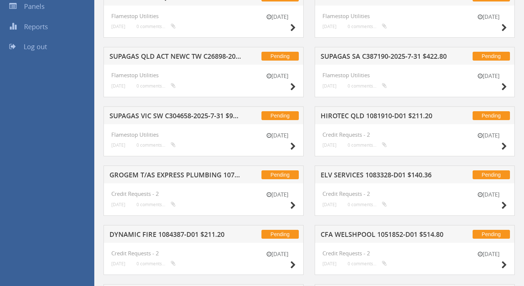
click at [182, 110] on div "Pending SUPAGAS VIC SW C304658-2025-7-31 $925.36" at bounding box center [203, 115] width 200 height 18
click at [182, 115] on h5 "SUPAGAS VIC SW C304658-2025-7-31 $925.36" at bounding box center [175, 116] width 132 height 9
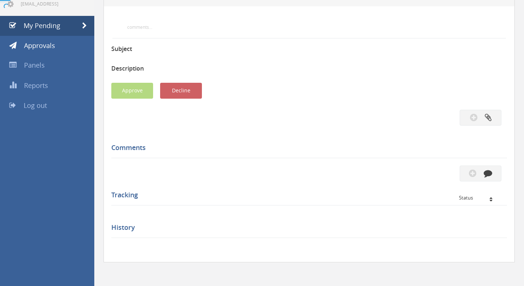
scroll to position [129, 0]
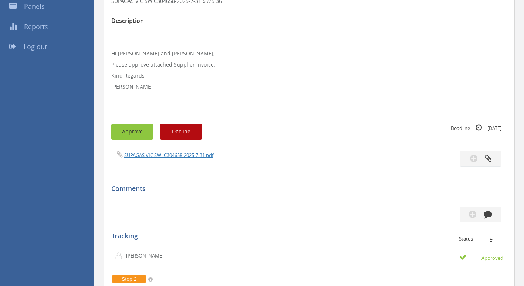
click at [140, 132] on button "Approve" at bounding box center [132, 132] width 42 height 16
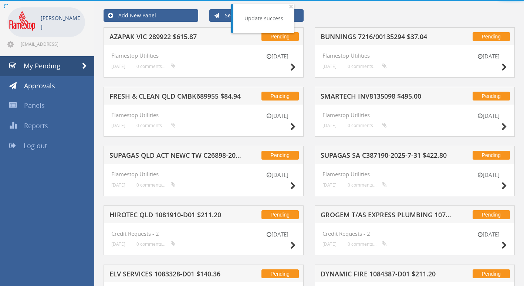
scroll to position [129, 0]
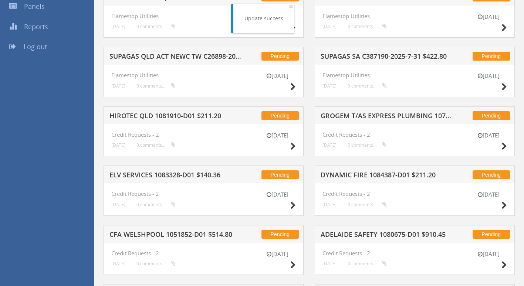
click at [165, 115] on h5 "HIROTEC QLD 1081910-D01 $211.20" at bounding box center [175, 116] width 132 height 9
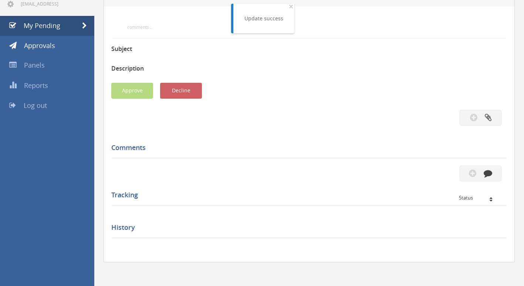
scroll to position [129, 0]
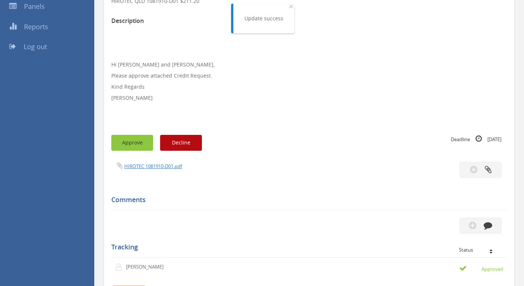
click at [137, 149] on button "Approve" at bounding box center [132, 143] width 42 height 16
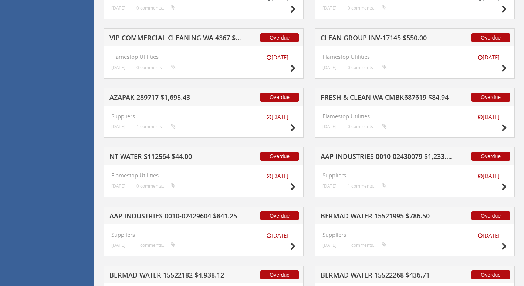
scroll to position [535, 0]
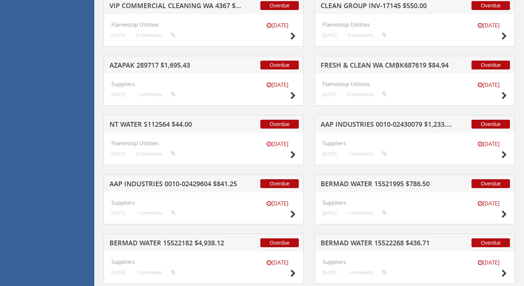
click at [146, 126] on h5 "NT WATER S112564 $44.00" at bounding box center [175, 125] width 132 height 9
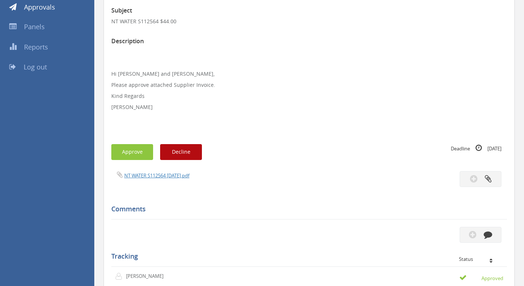
scroll to position [111, 0]
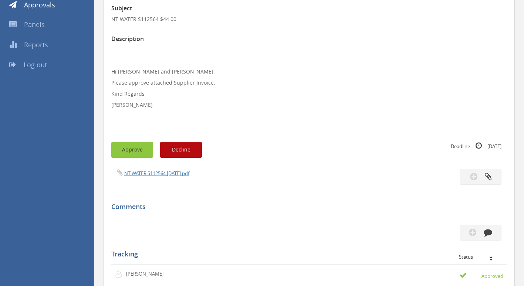
click at [138, 152] on button "Approve" at bounding box center [132, 150] width 42 height 16
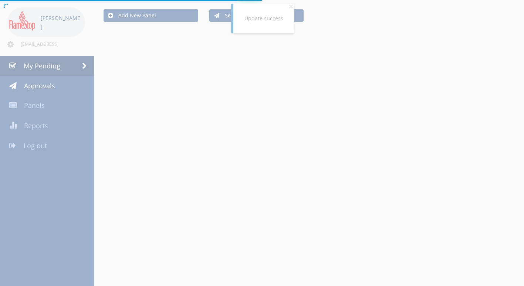
scroll to position [111, 0]
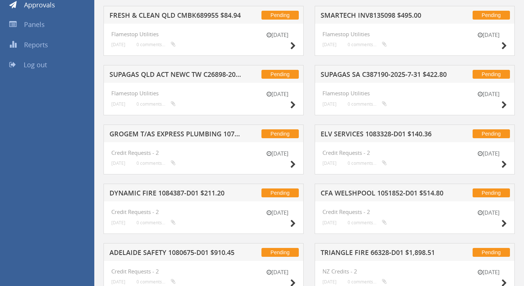
click at [345, 194] on h5 "CFA WELSHPOOL 1051852-D01 $514.80" at bounding box center [386, 194] width 132 height 9
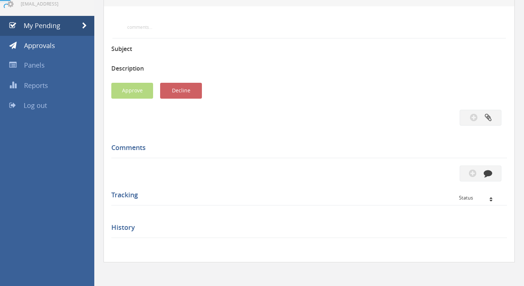
scroll to position [111, 0]
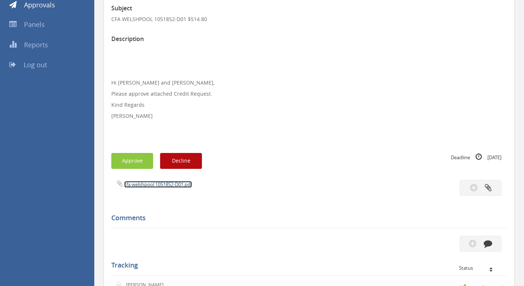
click at [143, 183] on link "cfa welshpool 1051852-D01.pdf" at bounding box center [158, 184] width 68 height 7
click at [132, 154] on button "Approve" at bounding box center [132, 161] width 42 height 16
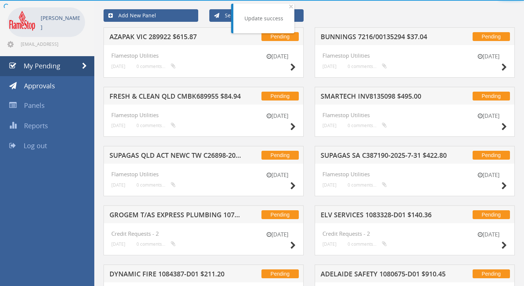
scroll to position [111, 0]
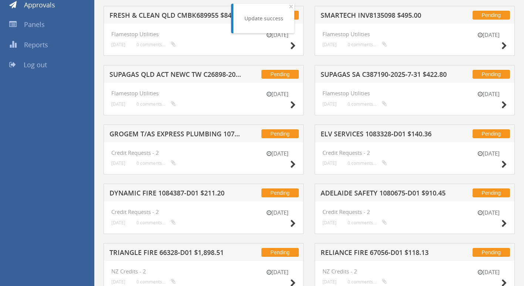
click at [356, 133] on h5 "ELV SERVICES 1083328-D01 $140.36" at bounding box center [386, 134] width 132 height 9
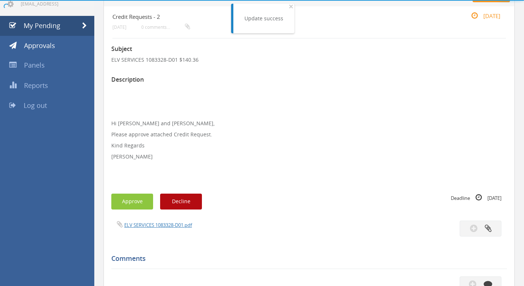
scroll to position [111, 0]
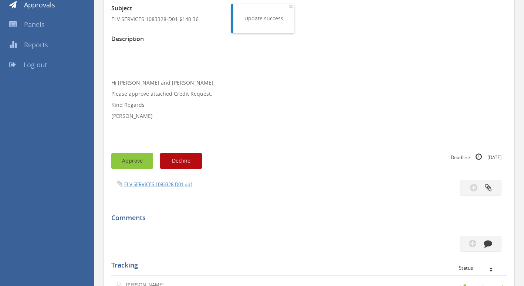
click at [135, 159] on button "Approve" at bounding box center [132, 161] width 42 height 16
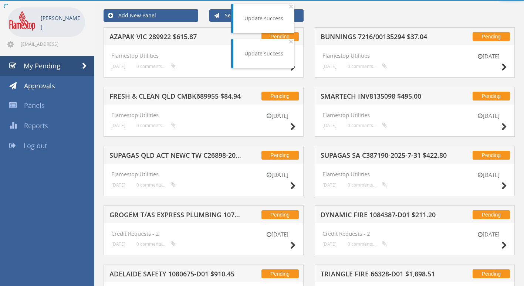
scroll to position [111, 0]
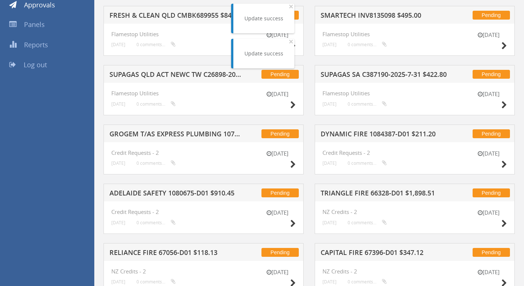
click at [356, 132] on h5 "DYNAMIC FIRE 1084387-D01 $211.20" at bounding box center [386, 134] width 132 height 9
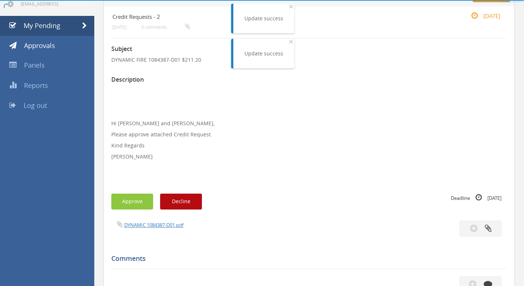
scroll to position [111, 0]
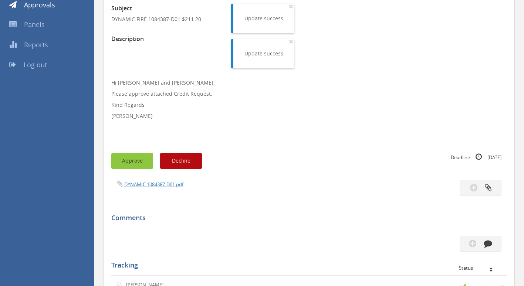
click at [122, 163] on button "Approve" at bounding box center [132, 161] width 42 height 16
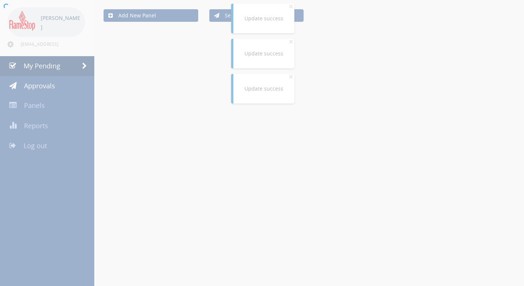
scroll to position [111, 0]
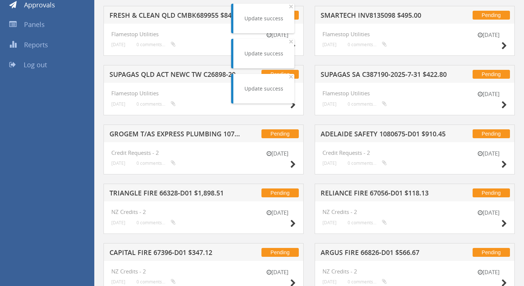
click at [374, 133] on h5 "ADELAIDE SAFETY 1080675-D01 $910.45" at bounding box center [386, 134] width 132 height 9
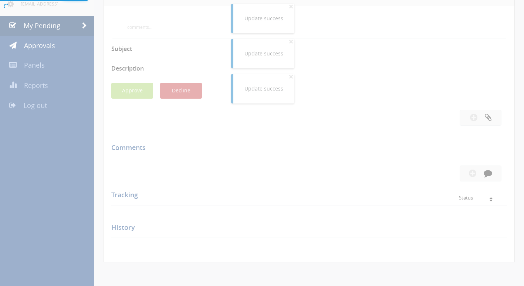
scroll to position [111, 0]
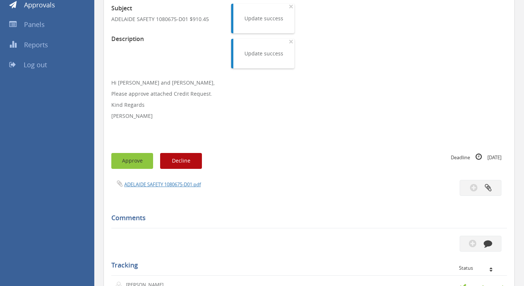
click at [133, 164] on button "Approve" at bounding box center [132, 161] width 42 height 16
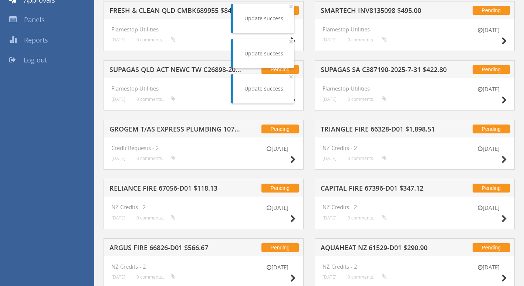
scroll to position [111, 0]
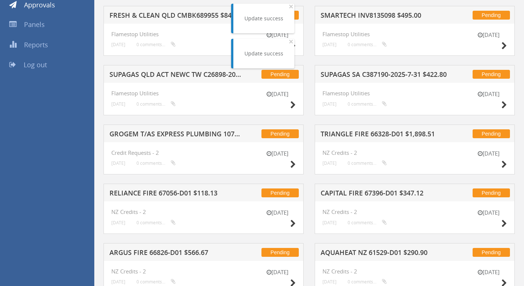
click at [147, 192] on h5 "RELIANCE FIRE 67056-D01 $118.13" at bounding box center [175, 194] width 132 height 9
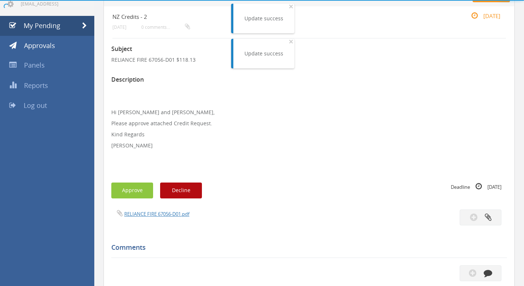
scroll to position [111, 0]
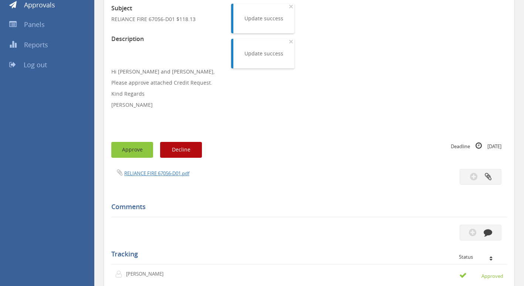
click at [130, 151] on button "Approve" at bounding box center [132, 150] width 42 height 16
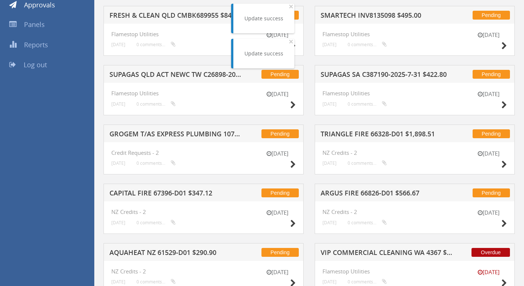
click at [389, 193] on h5 "ARGUS FIRE 66826-D01 $566.67" at bounding box center [386, 194] width 132 height 9
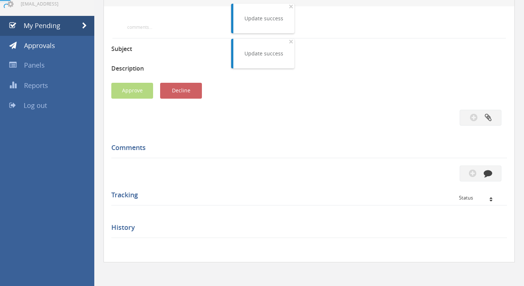
scroll to position [111, 0]
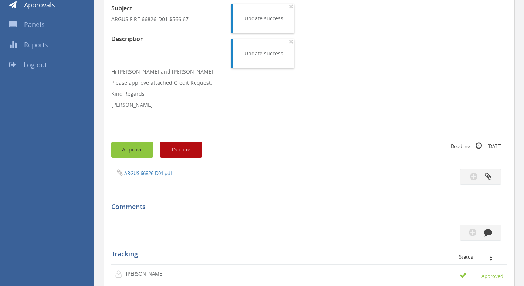
click at [121, 155] on button "Approve" at bounding box center [132, 150] width 42 height 16
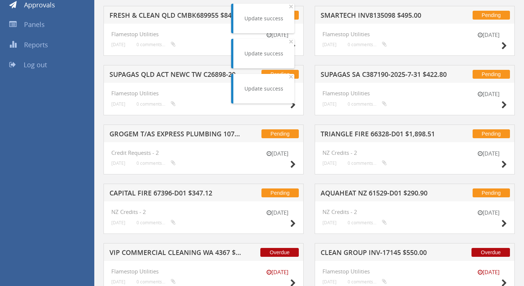
click at [354, 193] on h5 "AQUAHEAT NZ 61529-D01 $290.90" at bounding box center [386, 194] width 132 height 9
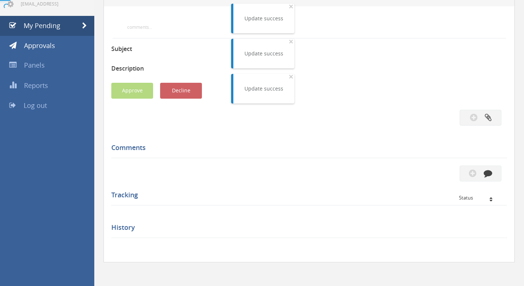
scroll to position [111, 0]
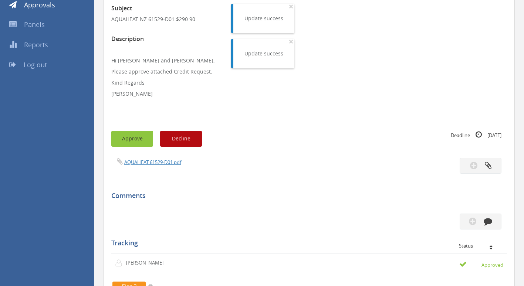
click at [123, 136] on button "Approve" at bounding box center [132, 139] width 42 height 16
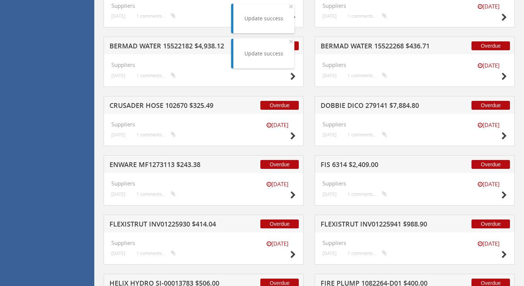
scroll to position [517, 0]
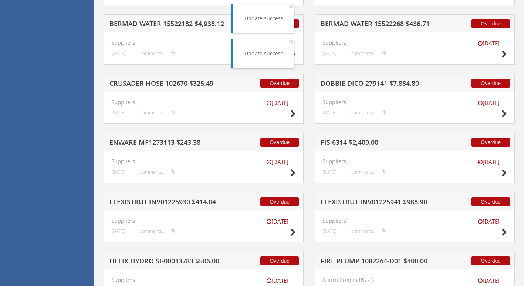
click at [364, 142] on h5 "FIS 6314 $2,409.00" at bounding box center [386, 143] width 132 height 9
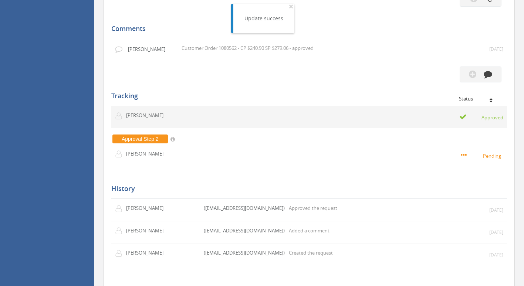
scroll to position [206, 0]
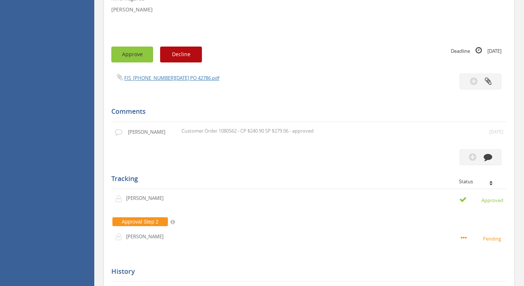
click at [135, 53] on button "Approve" at bounding box center [132, 55] width 42 height 16
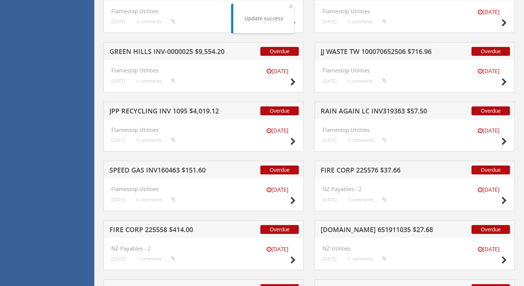
scroll to position [1130, 0]
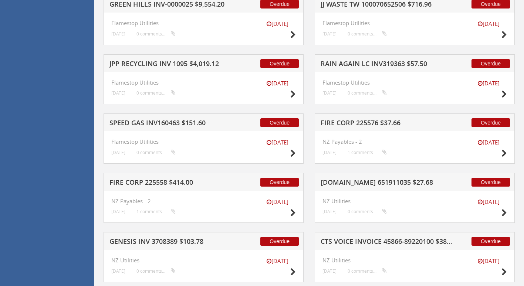
click at [398, 122] on h5 "FIRE CORP 225576 $37.66" at bounding box center [386, 123] width 132 height 9
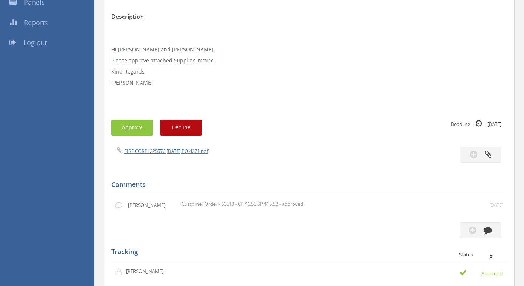
scroll to position [132, 0]
click at [131, 128] on button "Approve" at bounding box center [132, 128] width 42 height 16
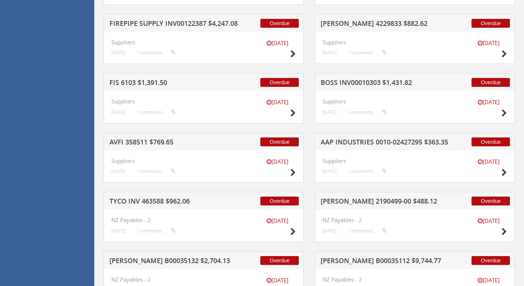
scroll to position [1663, 0]
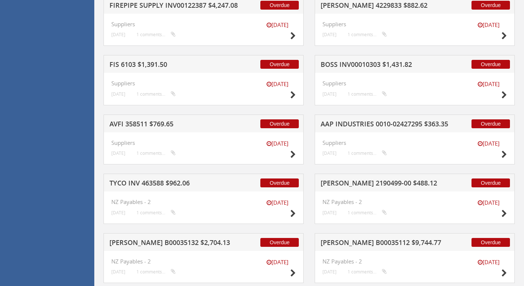
click at [359, 184] on h5 "[PERSON_NAME] 2190499-00 $488.12" at bounding box center [386, 184] width 132 height 9
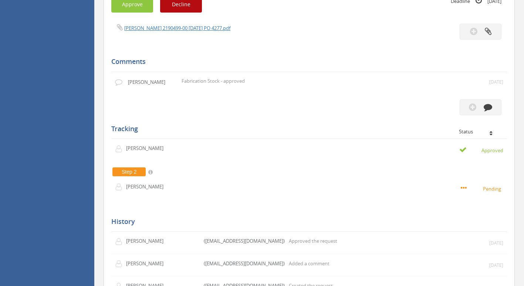
scroll to position [265, 0]
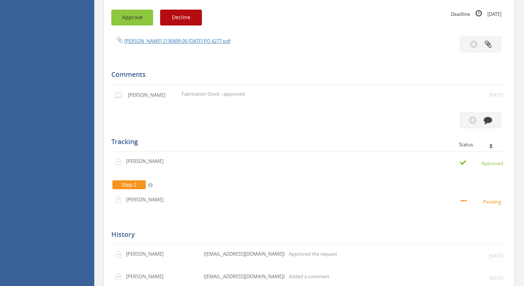
click at [140, 17] on button "Approve" at bounding box center [132, 18] width 42 height 16
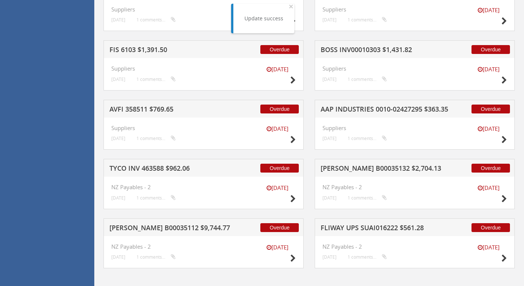
scroll to position [1684, 0]
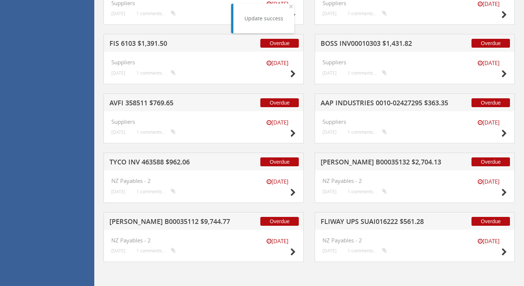
click at [362, 221] on h5 "FLIWAY UPS SUAI016222 $561.28" at bounding box center [386, 222] width 132 height 9
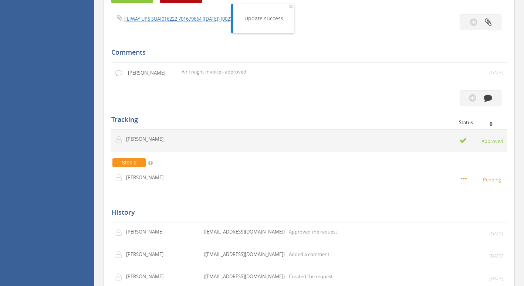
scroll to position [180, 0]
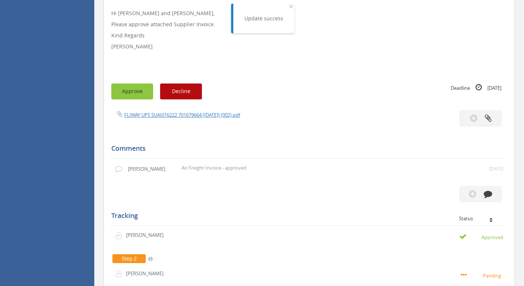
click at [133, 93] on button "Approve" at bounding box center [132, 92] width 42 height 16
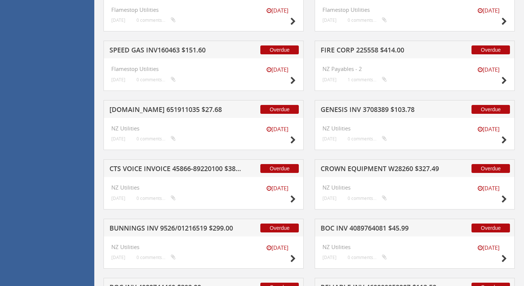
scroll to position [1215, 0]
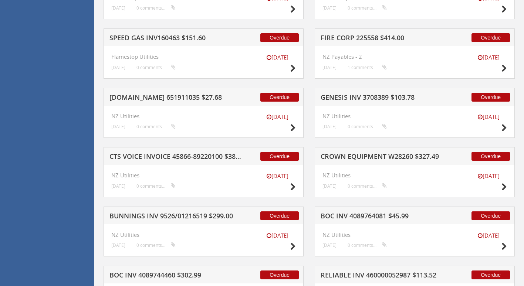
click at [346, 97] on h5 "GENESIS INV 3708389 $103.78" at bounding box center [386, 98] width 132 height 9
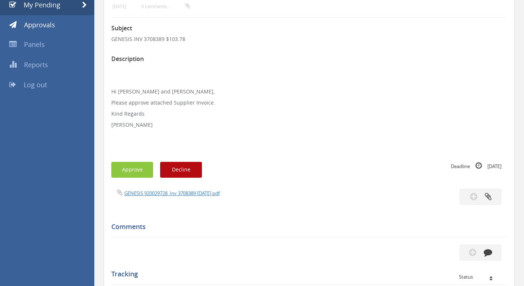
scroll to position [90, 0]
click at [128, 170] on button "Approve" at bounding box center [132, 171] width 42 height 16
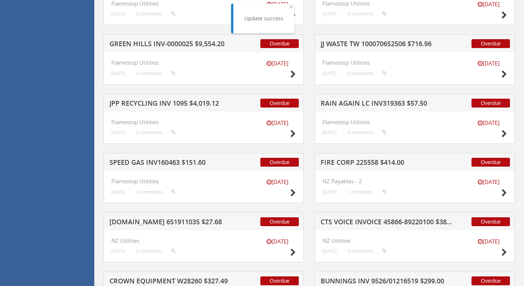
scroll to position [1153, 0]
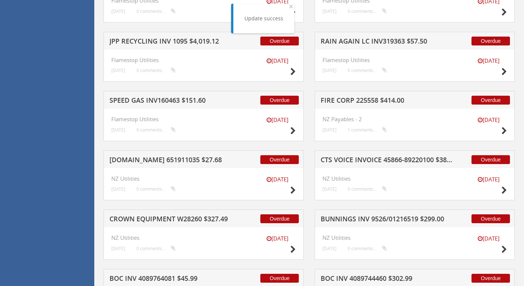
click at [361, 160] on h5 "CTS VOICE INVOICE 45866-89220100 $389.74" at bounding box center [386, 160] width 132 height 9
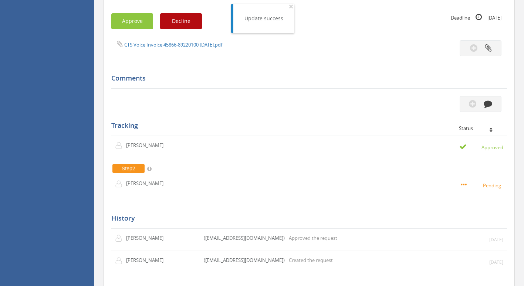
scroll to position [164, 0]
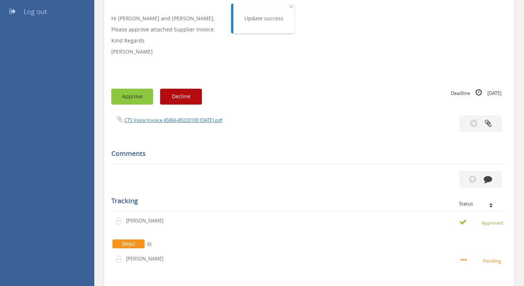
click at [129, 91] on button "Approve" at bounding box center [132, 97] width 42 height 16
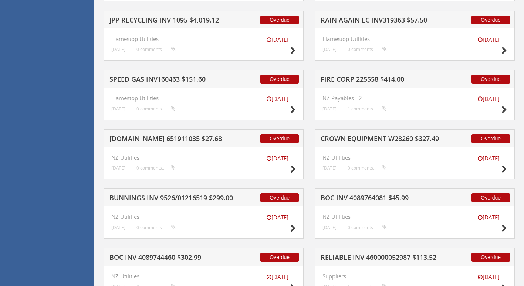
scroll to position [1199, 0]
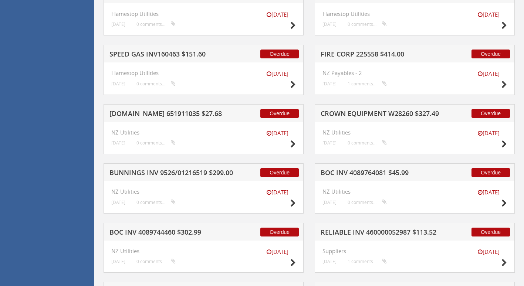
click at [353, 112] on h5 "CROWN EQUIPMENT W28260 $327.49" at bounding box center [386, 114] width 132 height 9
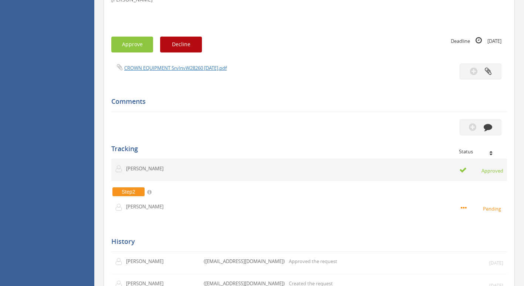
scroll to position [90, 0]
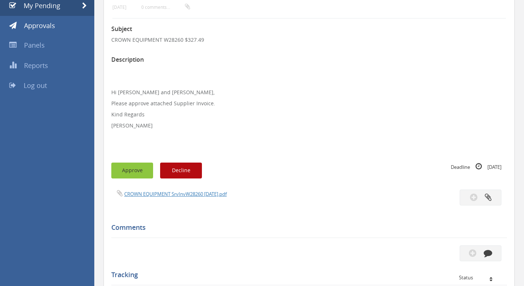
click at [132, 170] on button "Approve" at bounding box center [132, 171] width 42 height 16
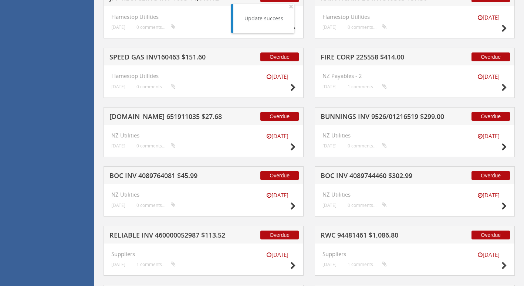
scroll to position [1199, 0]
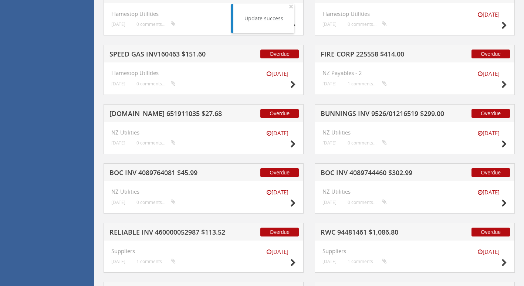
click at [372, 171] on h5 "BOC INV 4089744460 $302.99" at bounding box center [386, 173] width 132 height 9
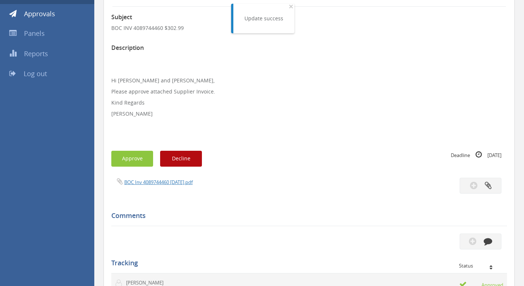
scroll to position [90, 0]
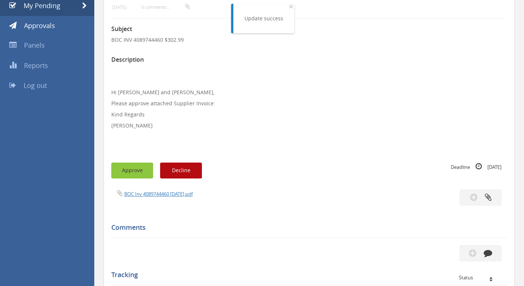
click at [133, 166] on button "Approve" at bounding box center [132, 171] width 42 height 16
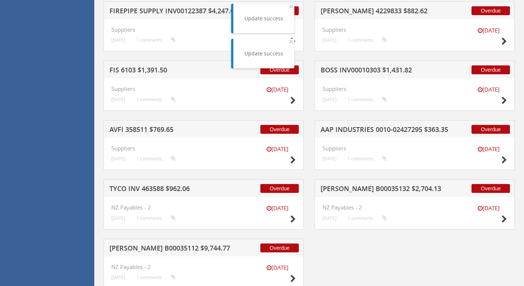
scroll to position [1565, 0]
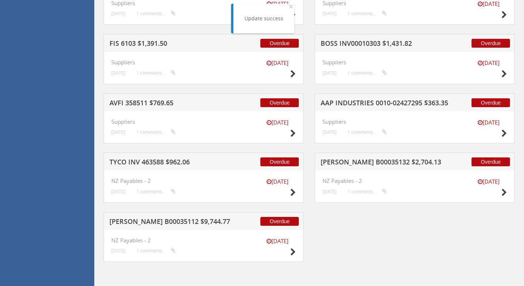
click at [392, 159] on h5 "[PERSON_NAME] B00035132 $2,704.13" at bounding box center [386, 163] width 132 height 9
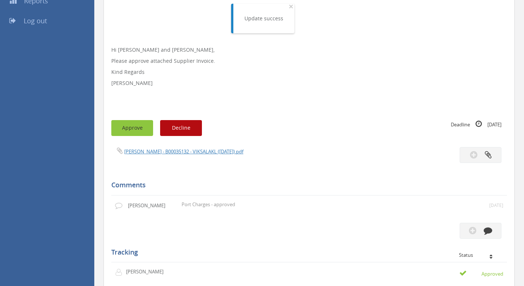
scroll to position [154, 0]
click at [142, 123] on button "Approve" at bounding box center [132, 128] width 42 height 16
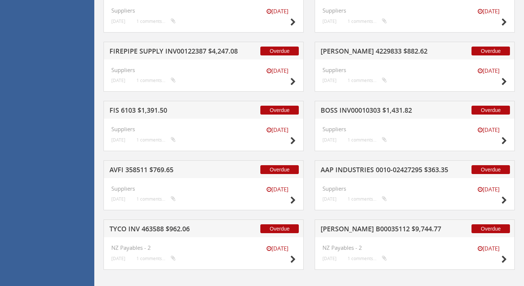
scroll to position [1506, 0]
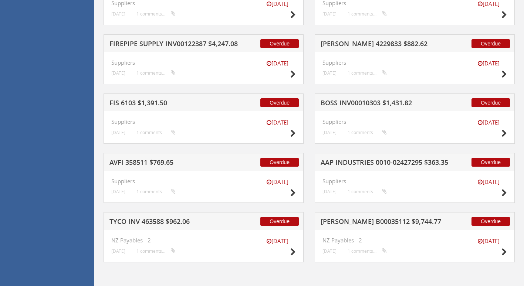
click at [175, 221] on h5 "TYCO INV 463588 $962.06" at bounding box center [175, 222] width 132 height 9
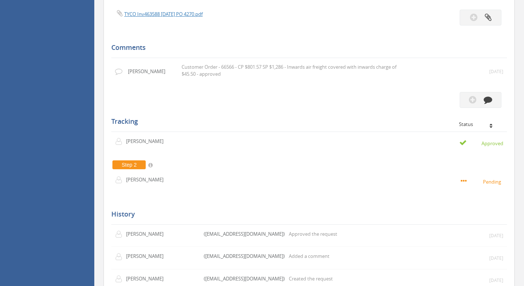
scroll to position [235, 0]
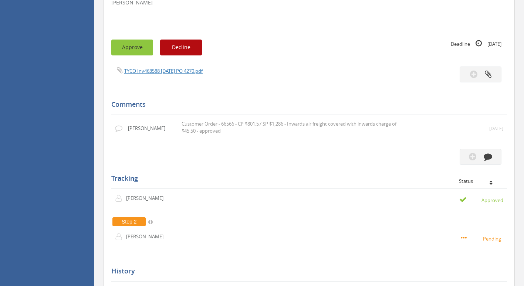
click at [131, 47] on button "Approve" at bounding box center [132, 48] width 42 height 16
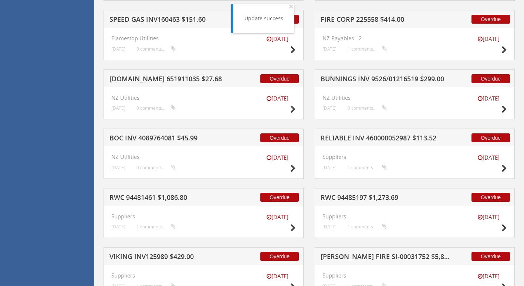
scroll to position [1233, 0]
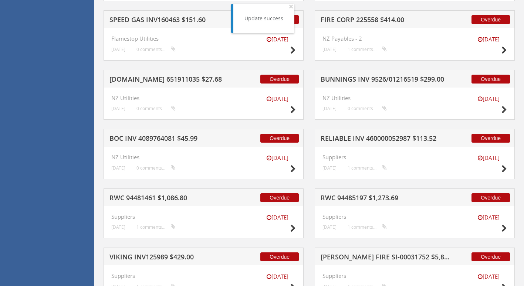
click at [388, 78] on h5 "BUNNINGS INV 9526/01216519 $299.00" at bounding box center [386, 80] width 132 height 9
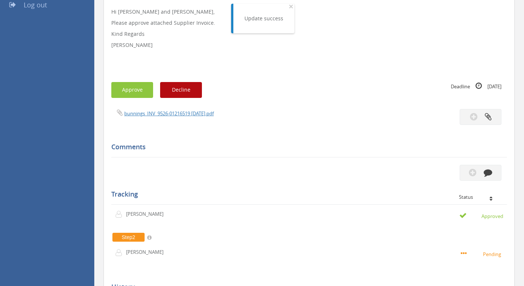
scroll to position [90, 0]
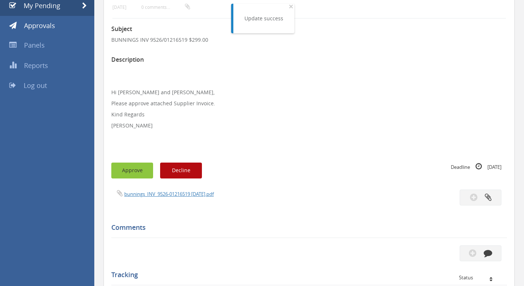
click at [131, 174] on button "Approve" at bounding box center [132, 171] width 42 height 16
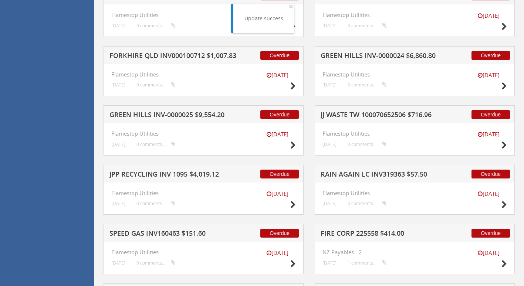
scroll to position [1051, 0]
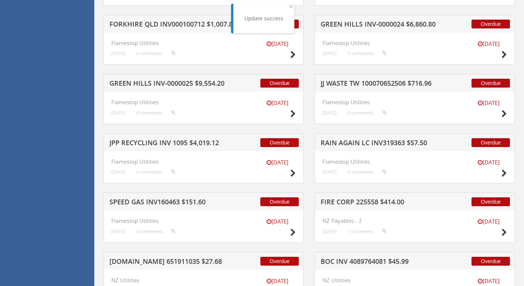
click at [387, 204] on h5 "FIRE CORP 225558 $414.00" at bounding box center [386, 202] width 132 height 9
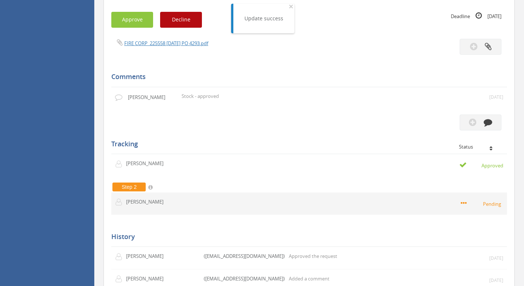
scroll to position [169, 0]
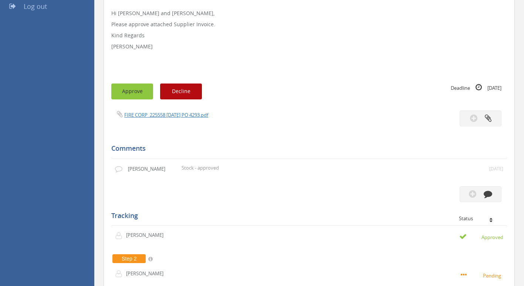
click at [133, 93] on button "Approve" at bounding box center [132, 92] width 42 height 16
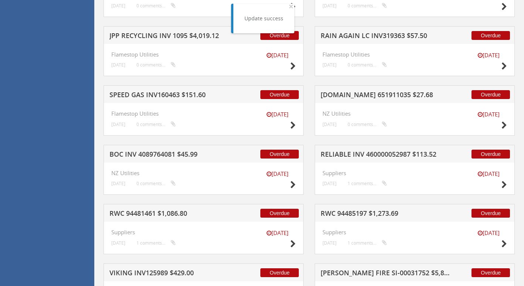
scroll to position [1167, 0]
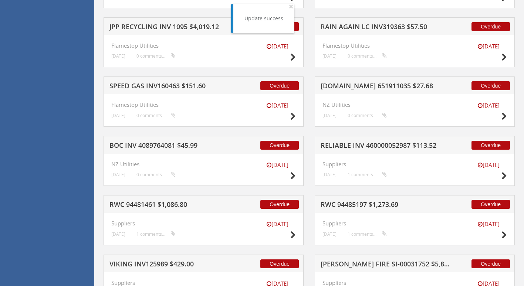
click at [378, 85] on h5 "[DOMAIN_NAME] 651911035 $27.68" at bounding box center [386, 86] width 132 height 9
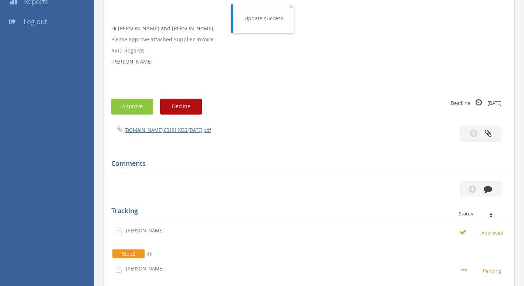
scroll to position [90, 0]
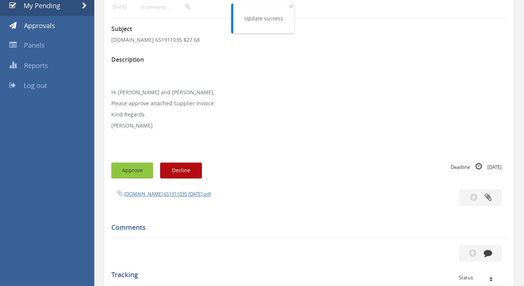
click at [137, 167] on button "Approve" at bounding box center [132, 171] width 42 height 16
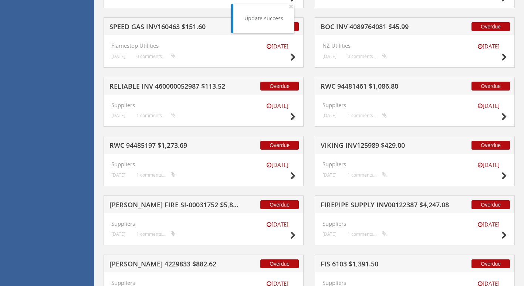
scroll to position [1199, 0]
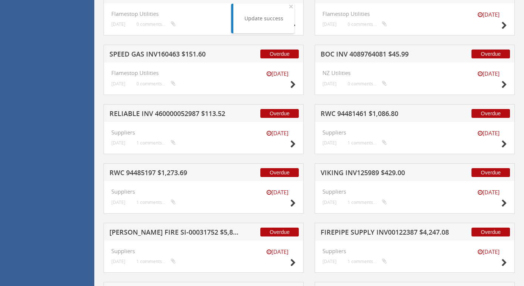
click at [385, 55] on h5 "BOC INV 4089764081 $45.99" at bounding box center [386, 55] width 132 height 9
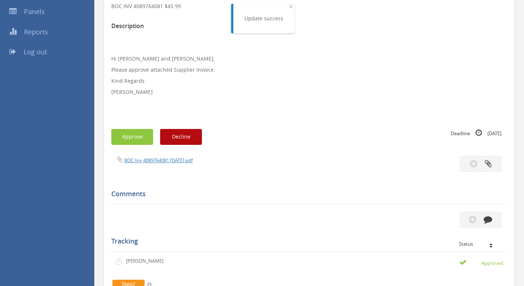
scroll to position [90, 0]
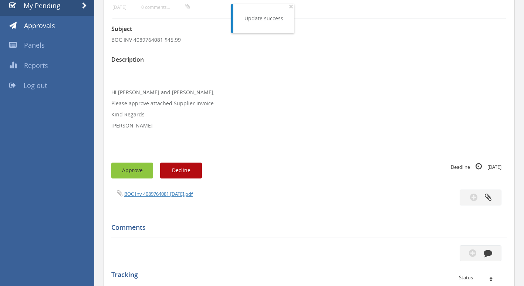
click at [141, 171] on button "Approve" at bounding box center [132, 171] width 42 height 16
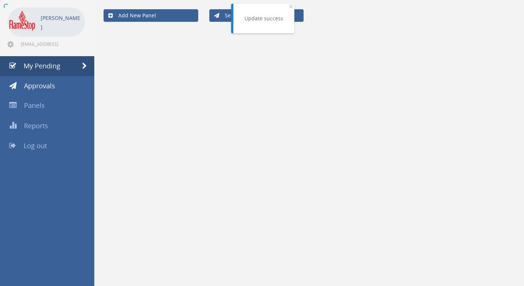
scroll to position [90, 0]
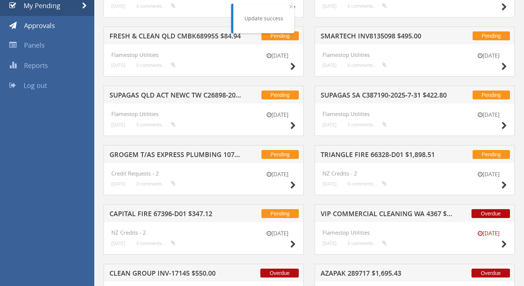
click at [371, 152] on h5 "TRIANGLE FIRE 66328-D01 $1,898.51" at bounding box center [386, 155] width 132 height 9
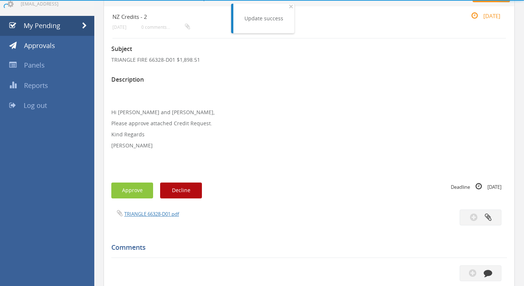
scroll to position [90, 0]
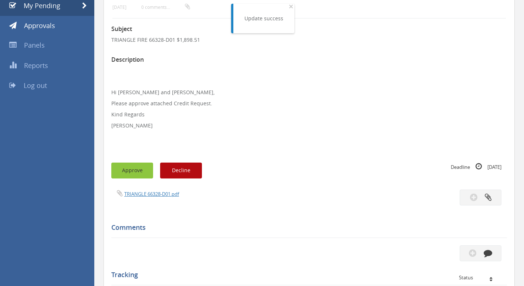
click at [129, 168] on button "Approve" at bounding box center [132, 171] width 42 height 16
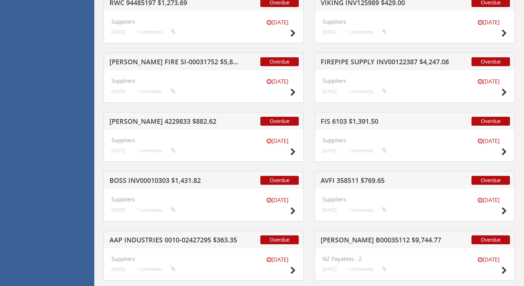
scroll to position [1328, 0]
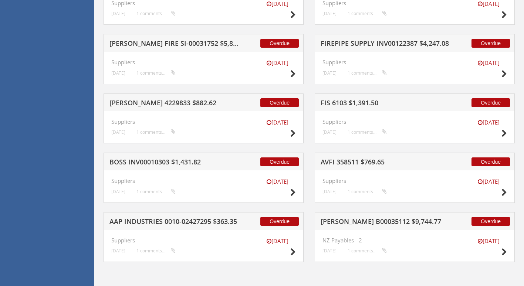
click at [366, 221] on h5 "[PERSON_NAME] B00035112 $9,744.77" at bounding box center [386, 222] width 132 height 9
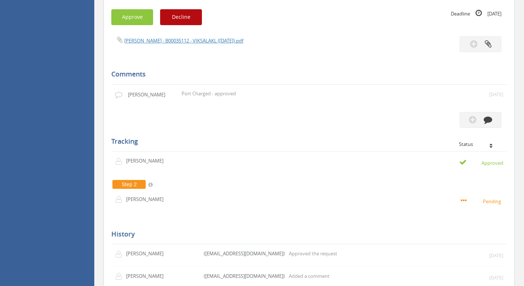
scroll to position [191, 0]
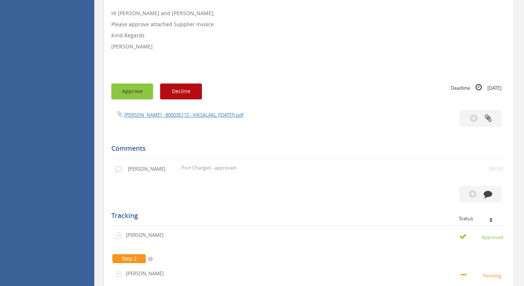
click at [139, 92] on button "Approve" at bounding box center [132, 92] width 42 height 16
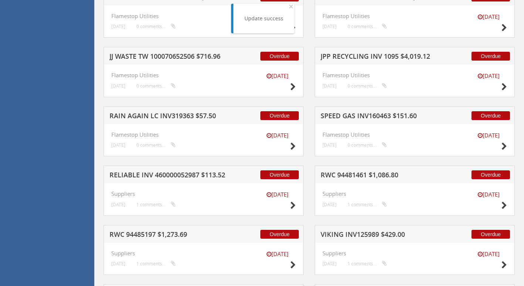
scroll to position [1033, 0]
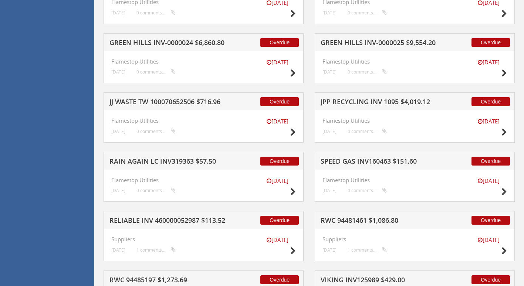
click at [167, 219] on h5 "RELIABLE INV 460000052987 $113.52" at bounding box center [175, 221] width 132 height 9
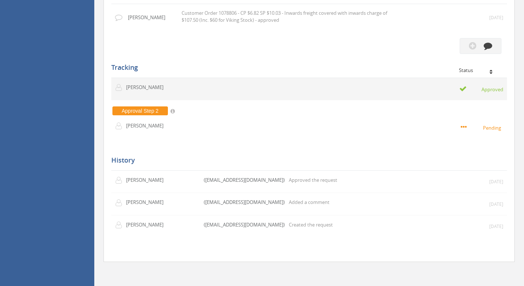
scroll to position [224, 0]
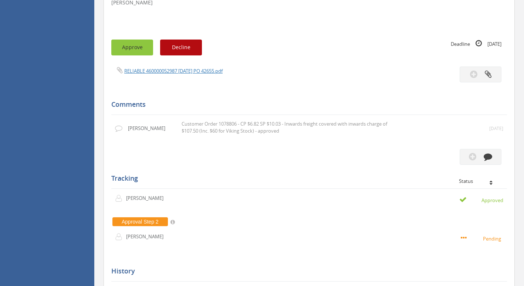
click at [132, 46] on button "Approve" at bounding box center [132, 48] width 42 height 16
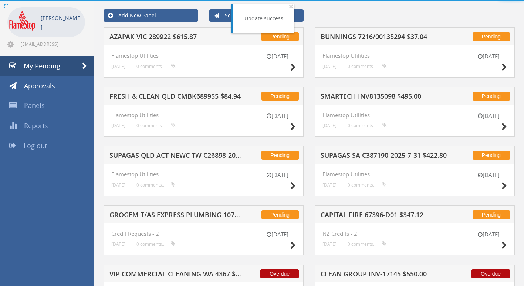
scroll to position [224, 0]
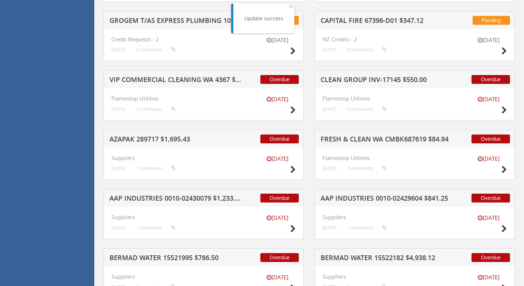
click at [373, 138] on h5 "FRESH & CLEAN WA CMBK687619 $84.94" at bounding box center [386, 140] width 132 height 9
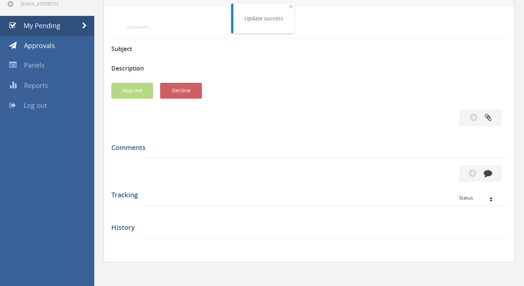
scroll to position [224, 0]
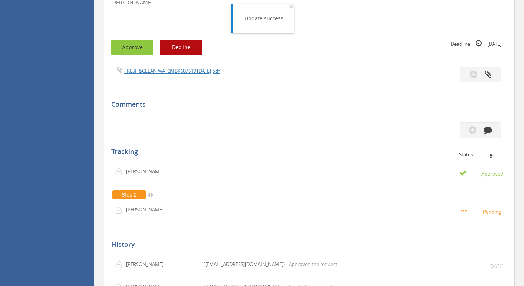
click at [139, 46] on button "Approve" at bounding box center [132, 48] width 42 height 16
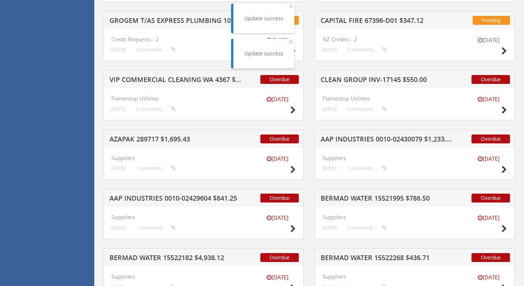
click at [375, 140] on h5 "AAP INDUSTRIES 0010-02430079 $1,233.81" at bounding box center [386, 140] width 132 height 9
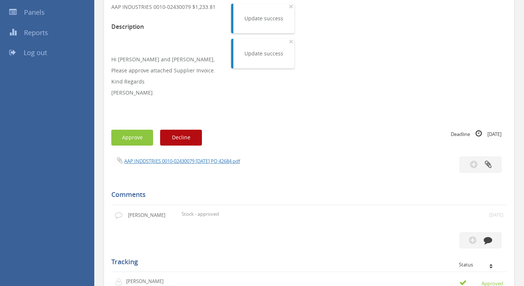
scroll to position [113, 0]
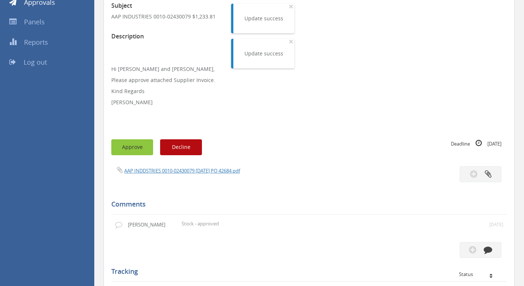
click at [136, 152] on button "Approve" at bounding box center [132, 147] width 42 height 16
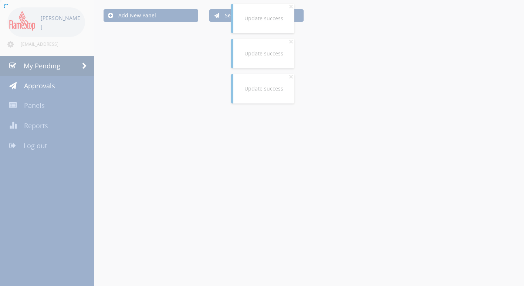
scroll to position [113, 0]
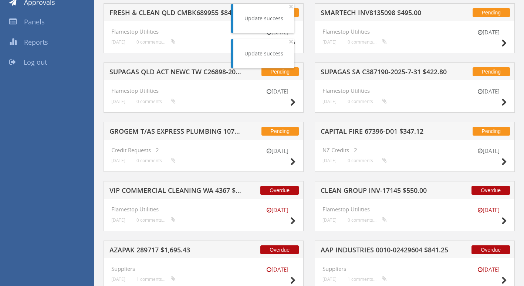
click at [373, 190] on h5 "CLEAN GROUP INV-17145 $550.00" at bounding box center [386, 191] width 132 height 9
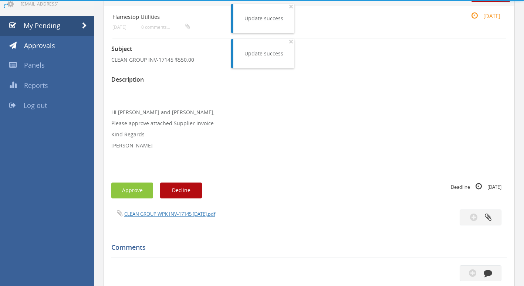
scroll to position [113, 0]
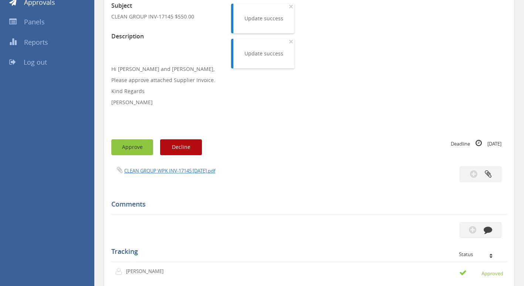
click at [143, 146] on button "Approve" at bounding box center [132, 147] width 42 height 16
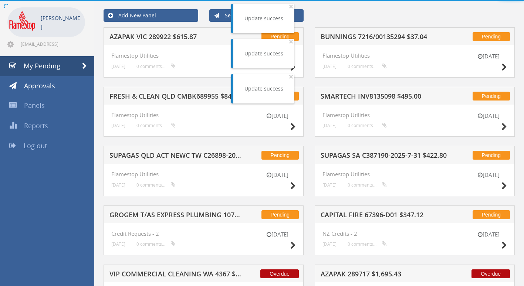
scroll to position [113, 0]
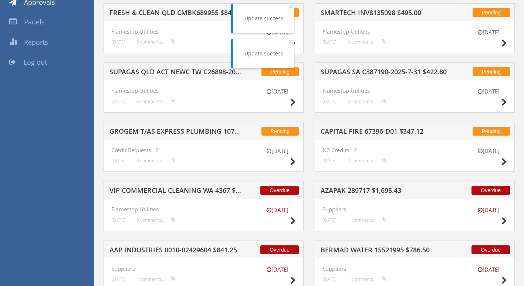
click at [360, 191] on h5 "AZAPAK 289717 $1,695.43" at bounding box center [386, 191] width 132 height 9
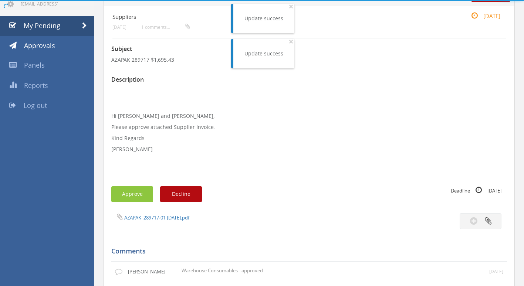
scroll to position [113, 0]
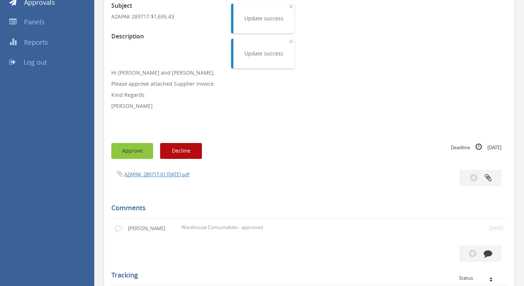
click at [132, 149] on button "Approve" at bounding box center [132, 151] width 42 height 16
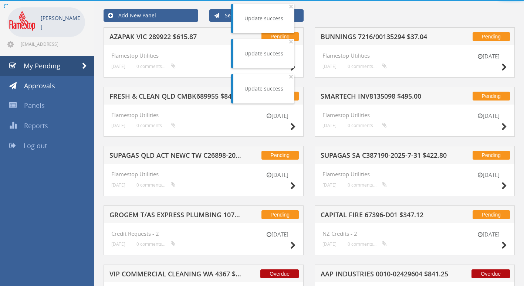
scroll to position [113, 0]
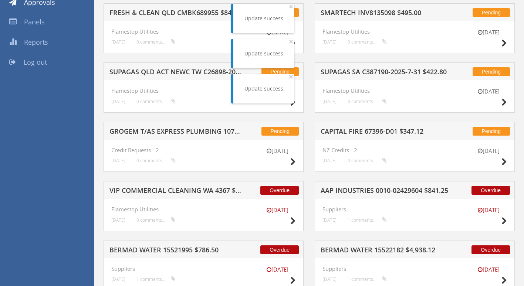
click at [375, 192] on h5 "AAP INDUSTRIES 0010-02429604 $841.25" at bounding box center [386, 191] width 132 height 9
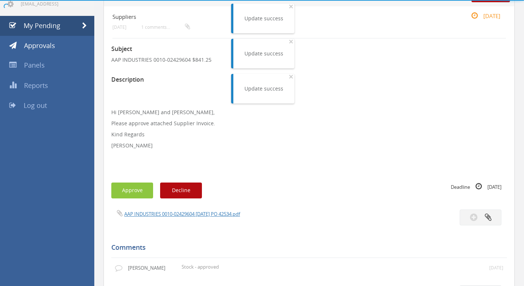
scroll to position [113, 0]
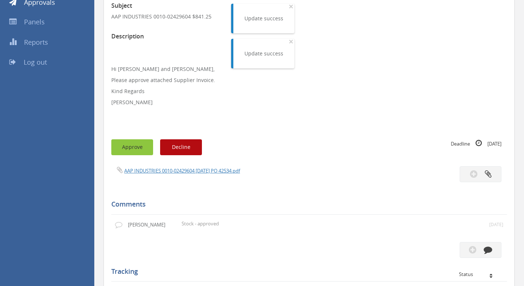
click at [135, 150] on button "Approve" at bounding box center [132, 147] width 42 height 16
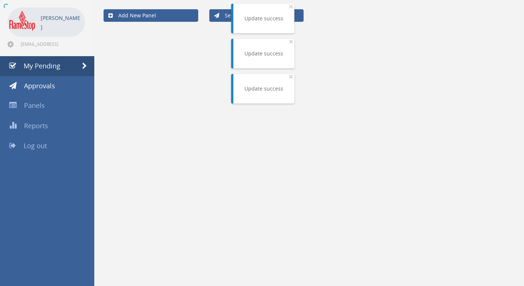
scroll to position [113, 0]
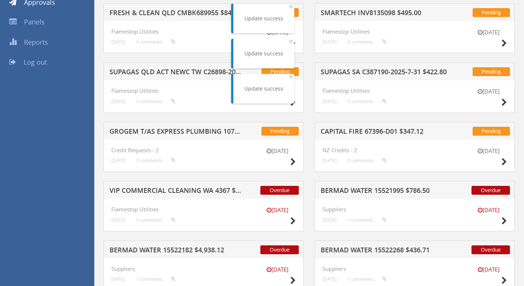
click at [351, 189] on h5 "BERMAD WATER 15521995 $786.50" at bounding box center [386, 191] width 132 height 9
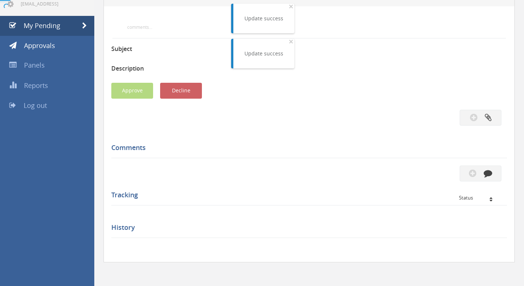
scroll to position [113, 0]
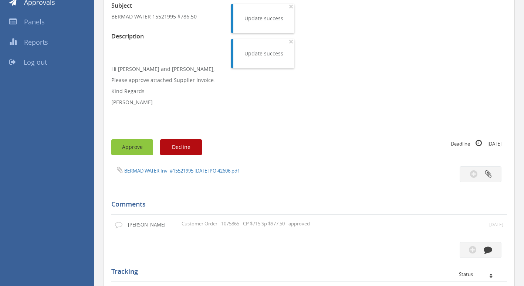
click at [119, 147] on button "Approve" at bounding box center [132, 147] width 42 height 16
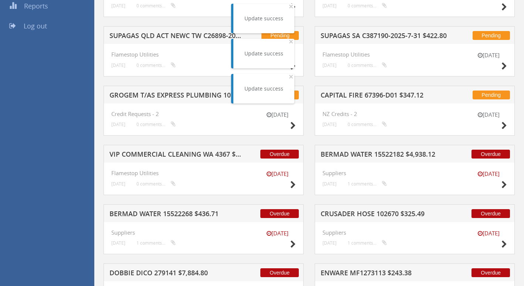
scroll to position [187, 0]
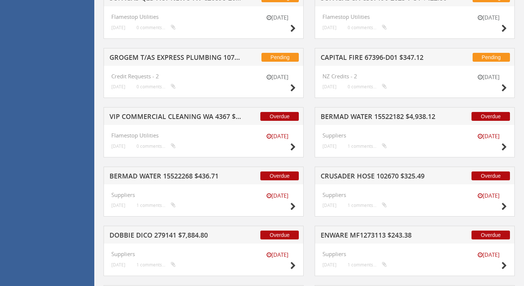
click at [198, 114] on h5 "VIP COMMERCIAL CLEANING WA 4367 $411.84" at bounding box center [175, 117] width 132 height 9
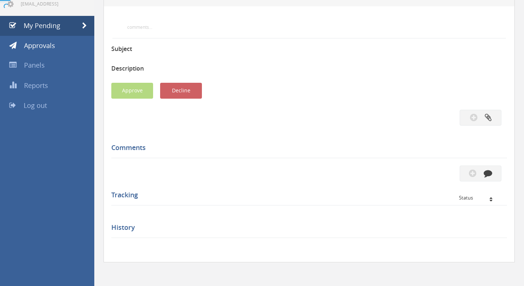
scroll to position [187, 0]
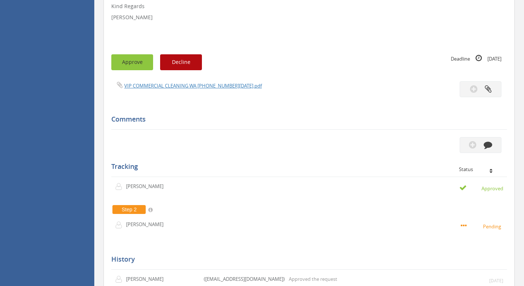
click at [135, 67] on button "Approve" at bounding box center [132, 62] width 42 height 16
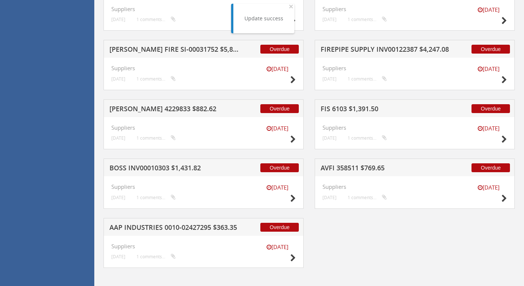
scroll to position [1091, 0]
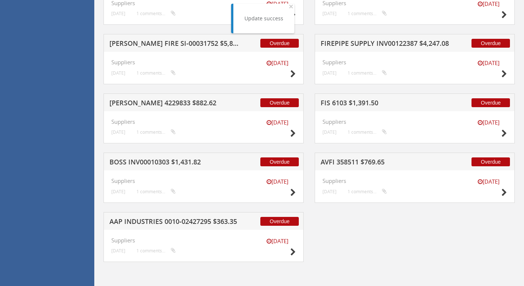
click at [157, 220] on h5 "AAP INDUSTRIES 0010-02427295 $363.35" at bounding box center [175, 222] width 132 height 9
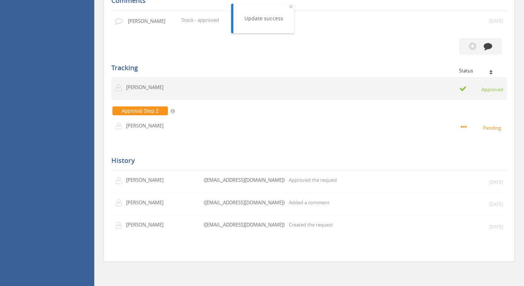
scroll to position [180, 0]
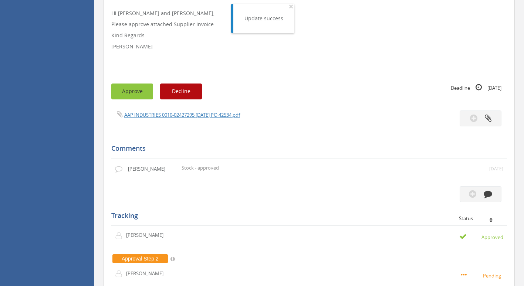
click at [133, 95] on button "Approve" at bounding box center [132, 92] width 42 height 16
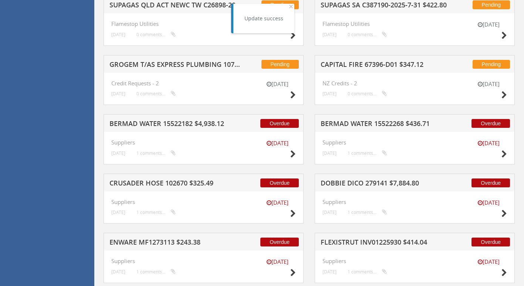
click at [354, 125] on h5 "BERMAD WATER 15522268 $436.71" at bounding box center [386, 124] width 132 height 9
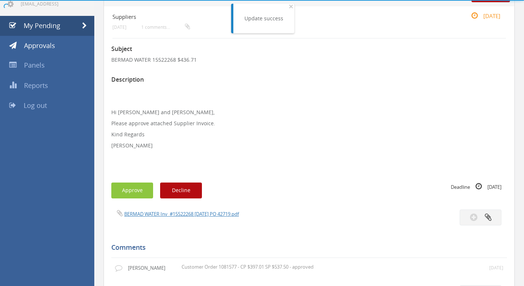
scroll to position [180, 0]
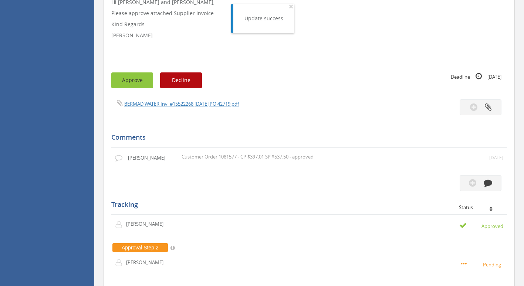
drag, startPoint x: 137, startPoint y: 77, endPoint x: 129, endPoint y: 76, distance: 7.5
click at [129, 76] on button "Approve" at bounding box center [132, 80] width 42 height 16
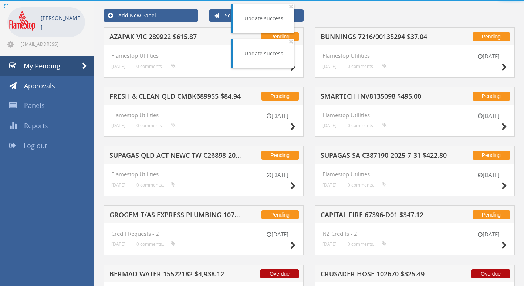
scroll to position [180, 0]
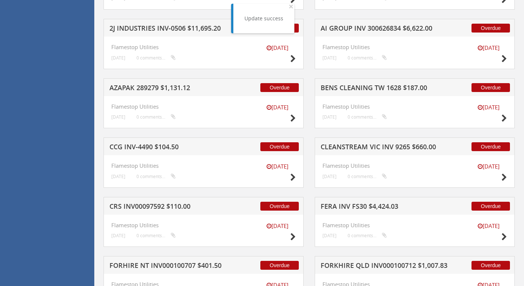
click at [366, 92] on h5 "BENS CLEANING TW 1628 $187.00" at bounding box center [386, 88] width 132 height 9
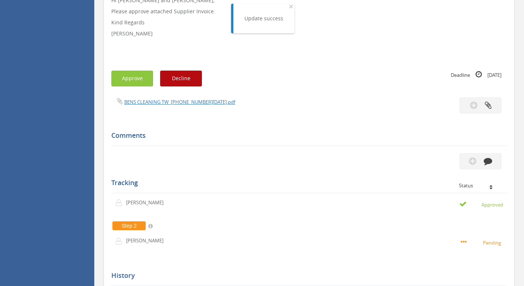
scroll to position [175, 0]
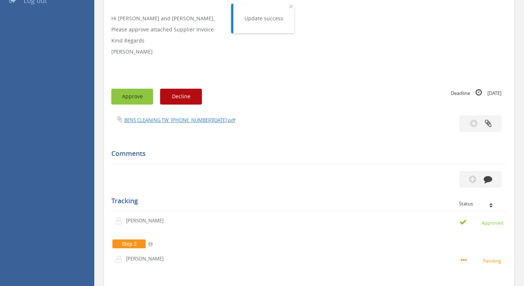
click at [132, 95] on button "Approve" at bounding box center [132, 97] width 42 height 16
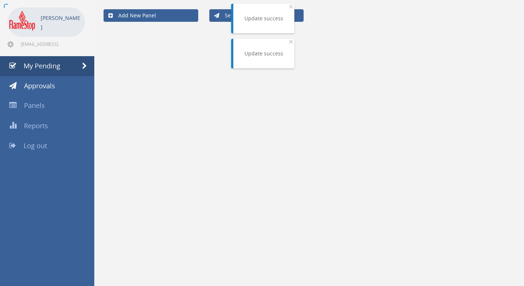
scroll to position [175, 0]
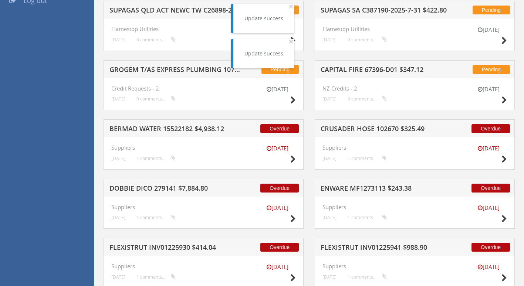
click at [371, 128] on h5 "CRUSADER HOSE 102670 $325.49" at bounding box center [386, 129] width 132 height 9
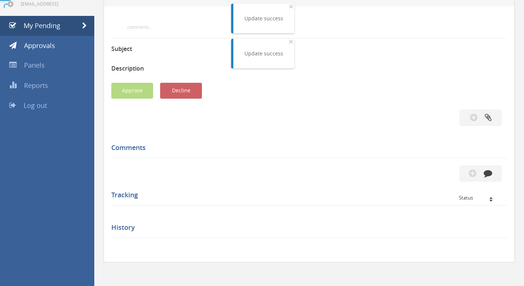
scroll to position [175, 0]
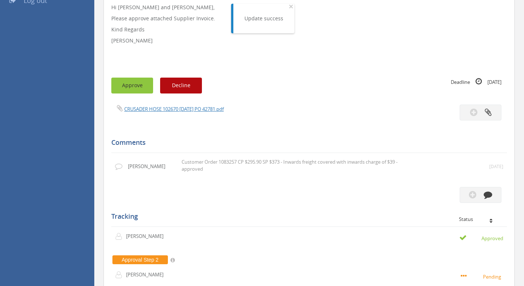
drag, startPoint x: 133, startPoint y: 82, endPoint x: 135, endPoint y: 88, distance: 5.7
click at [135, 88] on button "Approve" at bounding box center [132, 86] width 42 height 16
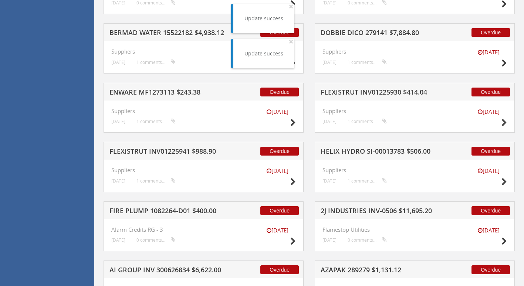
scroll to position [323, 0]
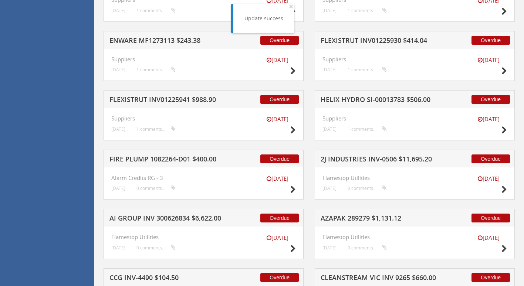
click at [378, 98] on h5 "HELIX HYDRO SI-00013783 $506.00" at bounding box center [386, 100] width 132 height 9
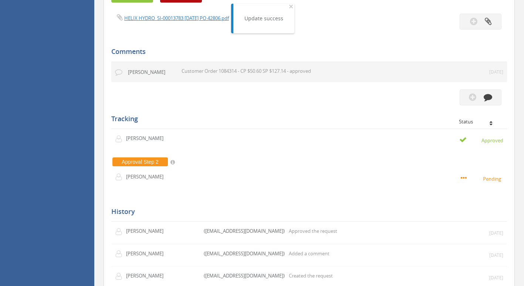
scroll to position [249, 0]
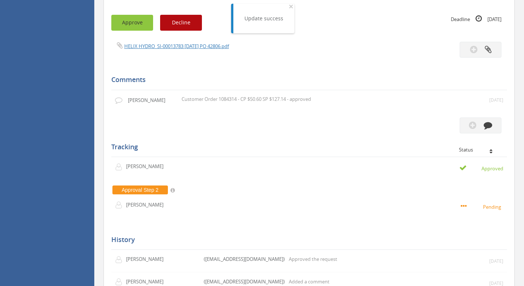
click at [131, 24] on button "Approve" at bounding box center [132, 23] width 42 height 16
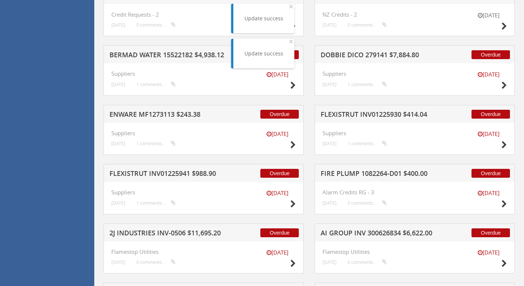
scroll to position [360, 0]
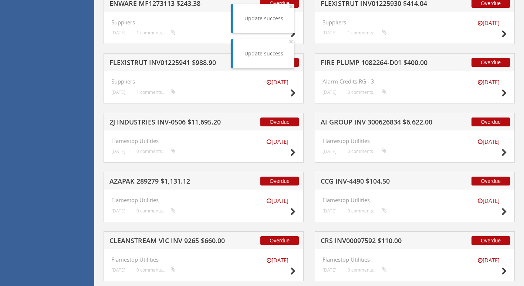
click at [363, 183] on h5 "CCG INV-4490 $104.50" at bounding box center [386, 182] width 132 height 9
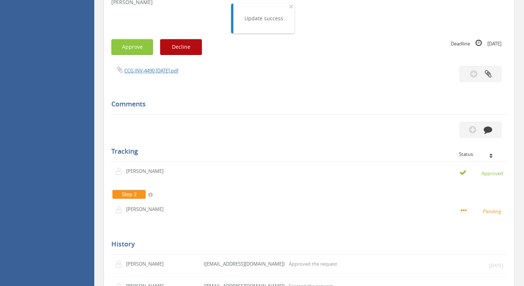
scroll to position [175, 0]
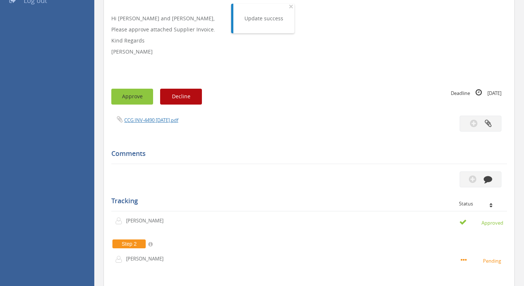
click at [137, 94] on button "Approve" at bounding box center [132, 97] width 42 height 16
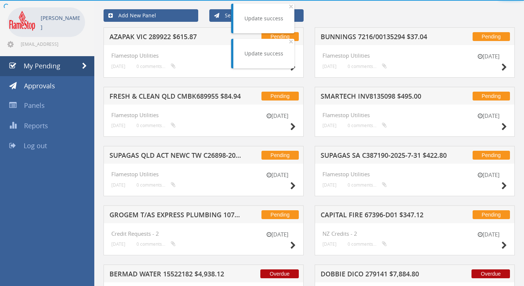
scroll to position [175, 0]
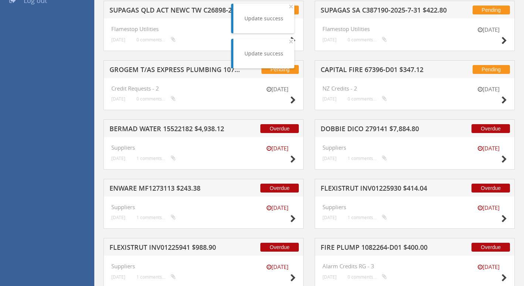
click at [166, 129] on h5 "BERMAD WATER 15522182 $4,938.12" at bounding box center [175, 129] width 132 height 9
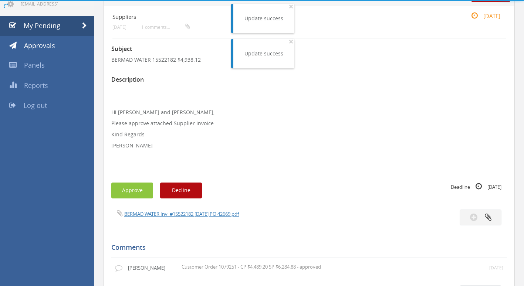
scroll to position [175, 0]
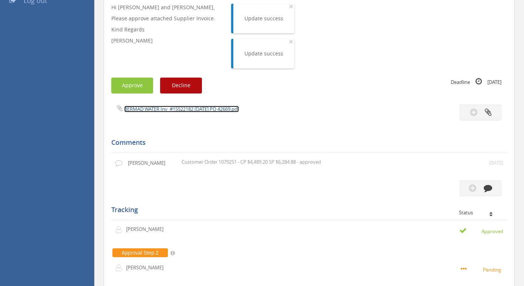
click at [173, 112] on link "BERMAD WATER Inv_#15522182 [DATE] PO 42669.pdf" at bounding box center [181, 109] width 115 height 7
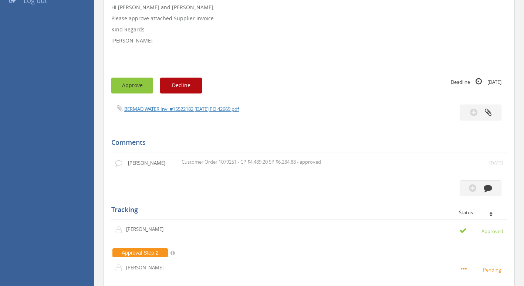
click at [132, 85] on button "Approve" at bounding box center [132, 86] width 42 height 16
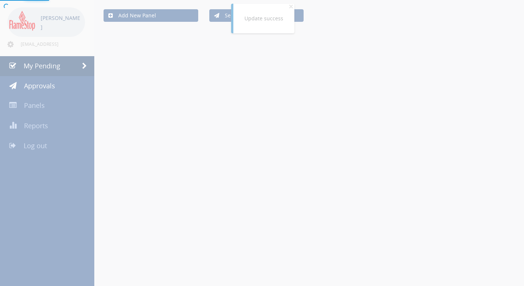
scroll to position [175, 0]
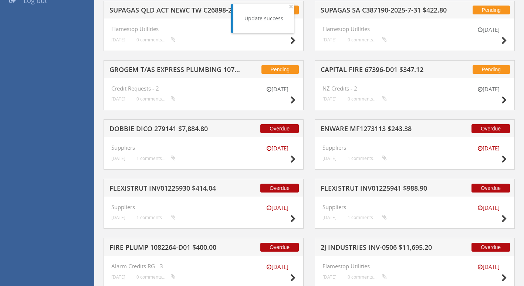
click at [336, 128] on h5 "ENWARE MF1273113 $243.38" at bounding box center [386, 129] width 132 height 9
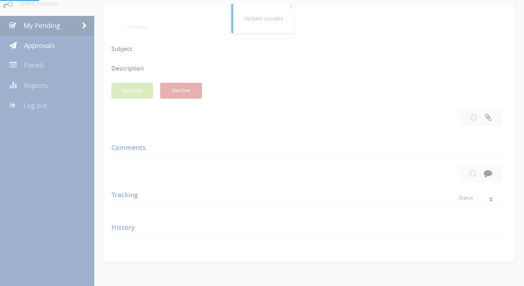
scroll to position [175, 0]
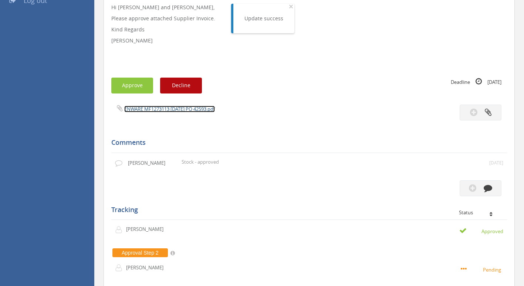
click at [152, 109] on link "ENWARE MF1273113 [DATE] PO 42593.pdf" at bounding box center [169, 109] width 91 height 7
click at [142, 85] on button "Approve" at bounding box center [132, 86] width 42 height 16
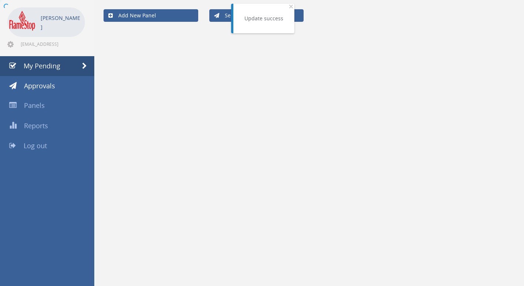
scroll to position [175, 0]
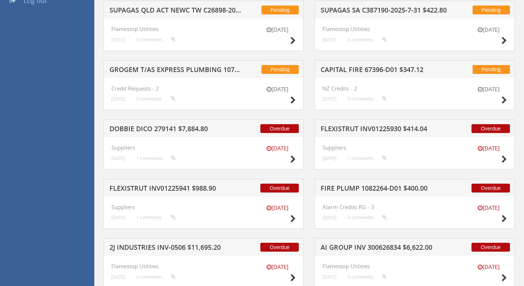
click at [397, 129] on h5 "FLEXISTRUT INV01225930 $414.04" at bounding box center [386, 129] width 132 height 9
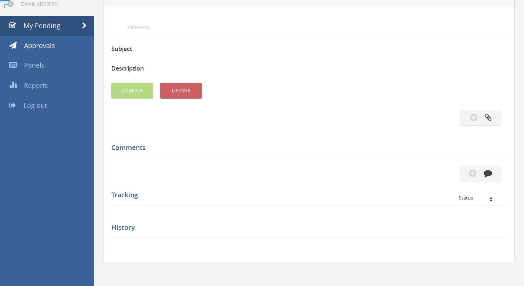
scroll to position [175, 0]
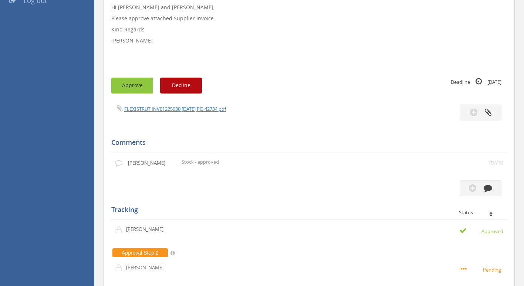
click at [138, 86] on button "Approve" at bounding box center [132, 86] width 42 height 16
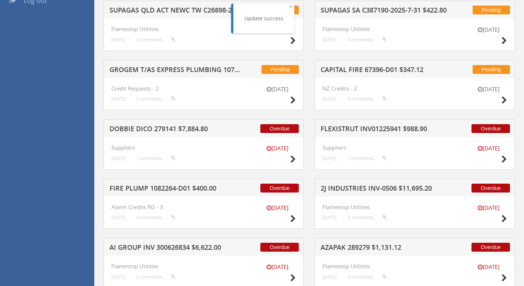
click at [355, 186] on h5 "2J INDUSTRIES INV-0506 $11,695.20" at bounding box center [386, 189] width 132 height 9
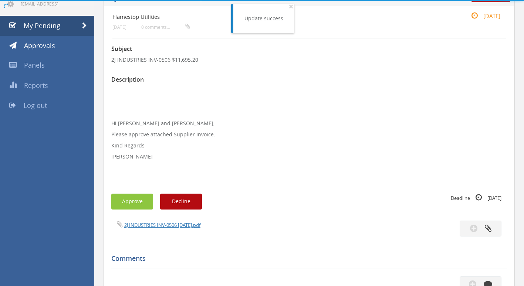
scroll to position [175, 0]
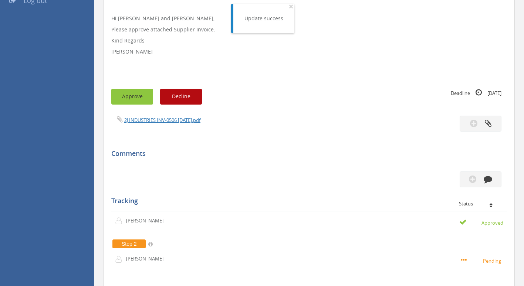
click at [135, 99] on button "Approve" at bounding box center [132, 97] width 42 height 16
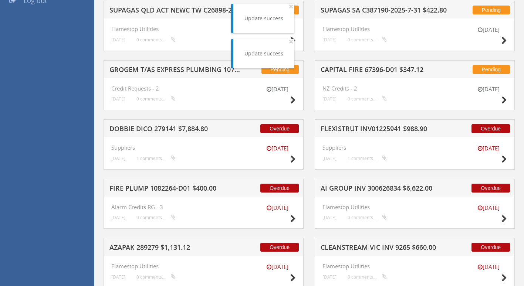
click at [359, 129] on h5 "FLEXISTRUT INV01225941 $988.90" at bounding box center [386, 129] width 132 height 9
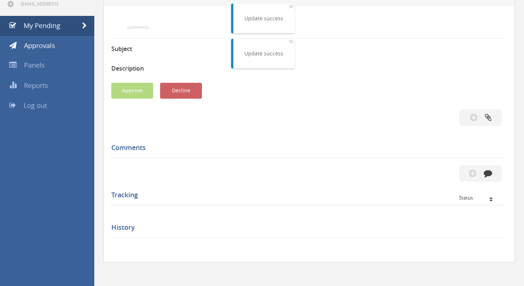
scroll to position [175, 0]
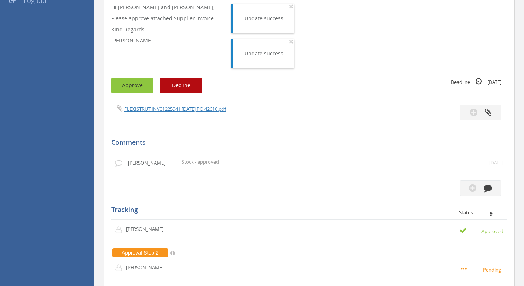
click at [126, 90] on button "Approve" at bounding box center [132, 86] width 42 height 16
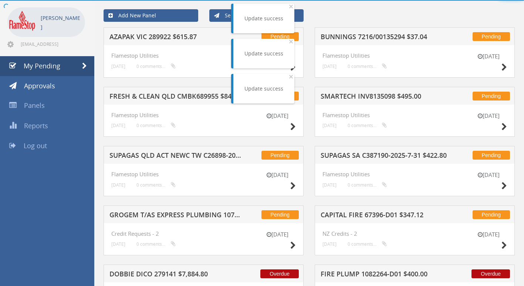
scroll to position [175, 0]
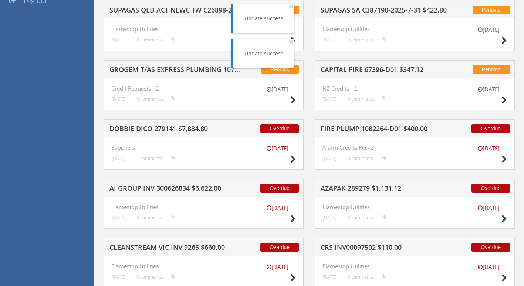
click at [354, 187] on h5 "AZAPAK 289279 $1,131.12" at bounding box center [386, 189] width 132 height 9
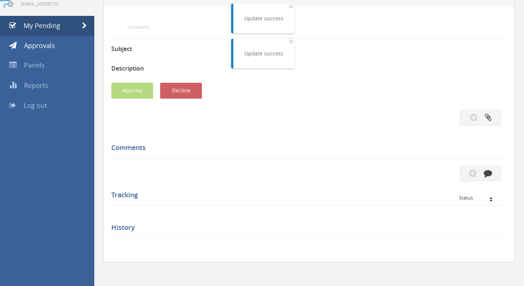
scroll to position [175, 0]
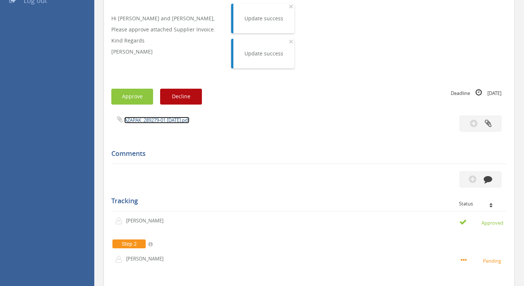
click at [149, 121] on link "AZAPAK_289279-01 [DATE].pdf" at bounding box center [156, 120] width 65 height 7
click at [120, 95] on button "Approve" at bounding box center [132, 97] width 42 height 16
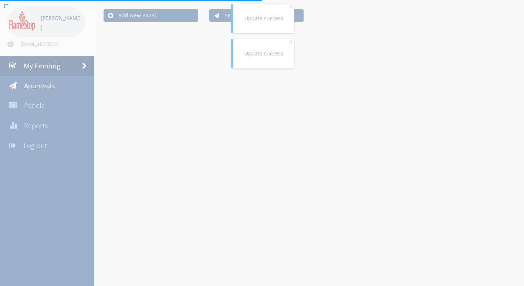
scroll to position [175, 0]
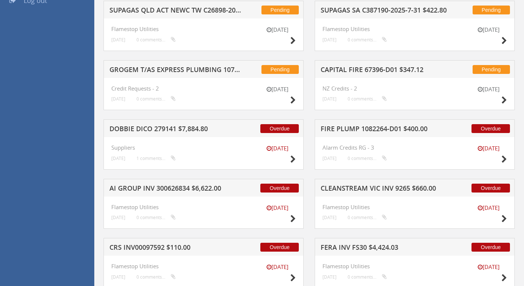
click at [188, 127] on h5 "DOBBIE DICO 279141 $7,884.80" at bounding box center [175, 129] width 132 height 9
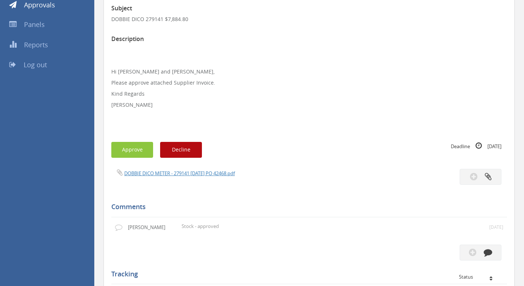
scroll to position [185, 0]
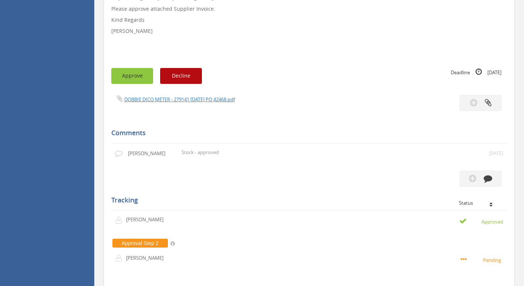
click at [133, 77] on button "Approve" at bounding box center [132, 76] width 42 height 16
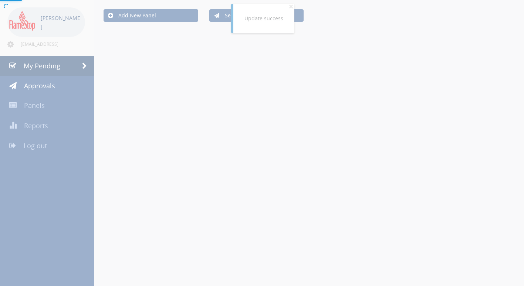
scroll to position [185, 0]
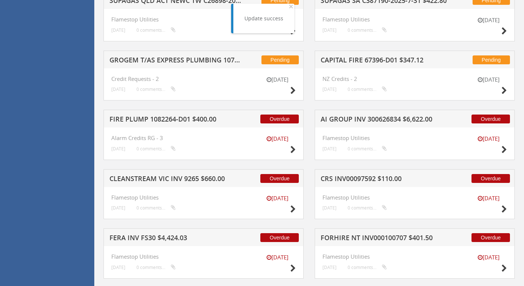
click at [363, 179] on h5 "CRS INV00097592 $110.00" at bounding box center [386, 179] width 132 height 9
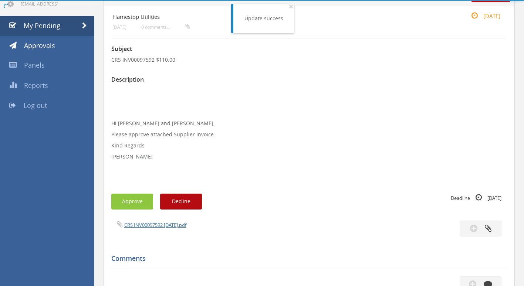
scroll to position [185, 0]
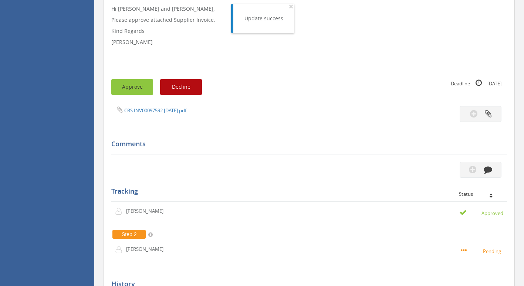
click at [142, 86] on button "Approve" at bounding box center [132, 87] width 42 height 16
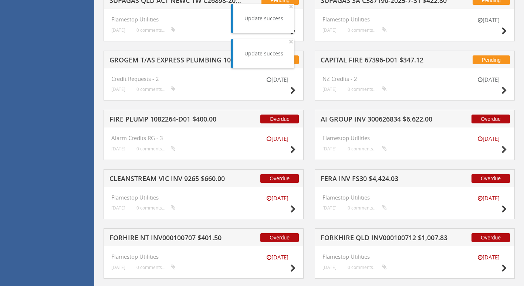
click at [341, 177] on h5 "FERA INV FS30 $4,424.03" at bounding box center [386, 179] width 132 height 9
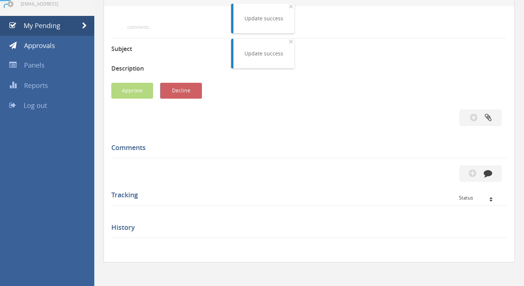
scroll to position [185, 0]
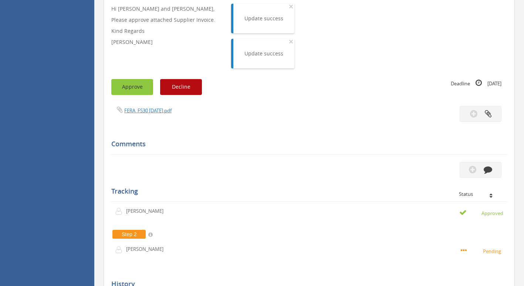
click at [138, 86] on button "Approve" at bounding box center [132, 87] width 42 height 16
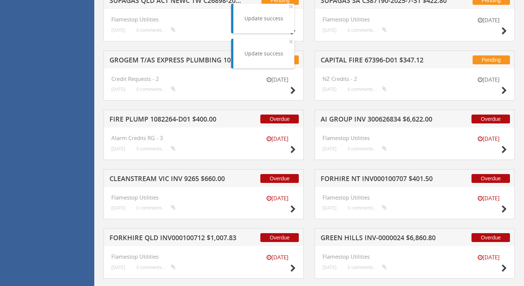
click at [367, 177] on h5 "FORHIRE NT INV000100707 $401.50" at bounding box center [386, 179] width 132 height 9
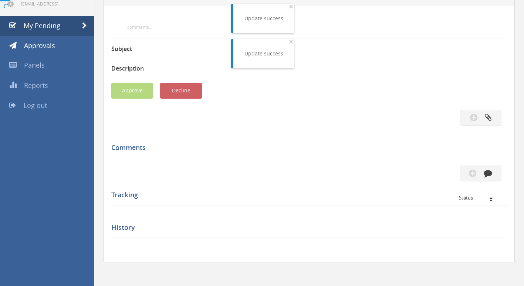
scroll to position [185, 0]
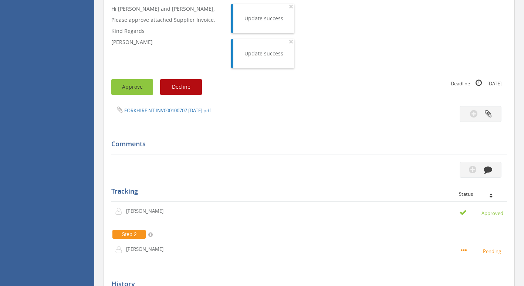
click at [135, 88] on button "Approve" at bounding box center [132, 87] width 42 height 16
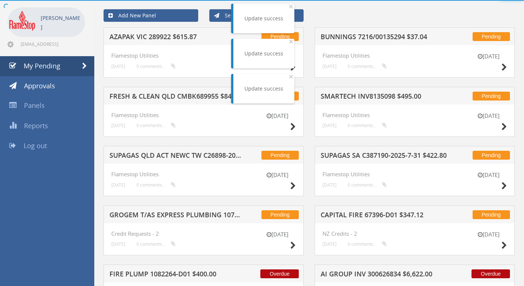
scroll to position [185, 0]
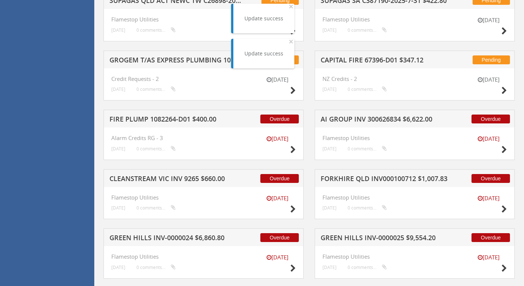
click at [382, 163] on div "Overdue AI GROUP INV 300626834 $6,622.00 [DATE] Flamestop Utilities [DATE] 0 co…" at bounding box center [414, 139] width 211 height 59
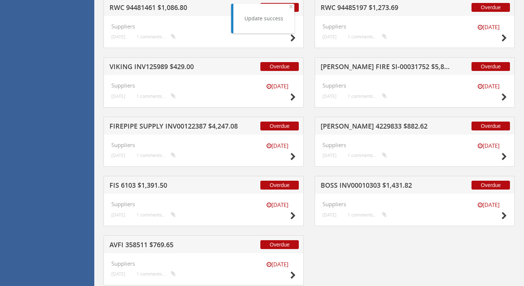
scroll to position [616, 0]
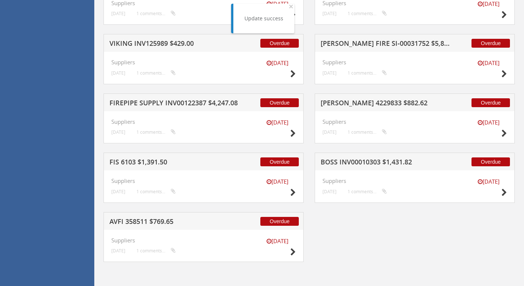
click at [353, 165] on h5 "BOSS INV00010303 $1,431.82" at bounding box center [386, 163] width 132 height 9
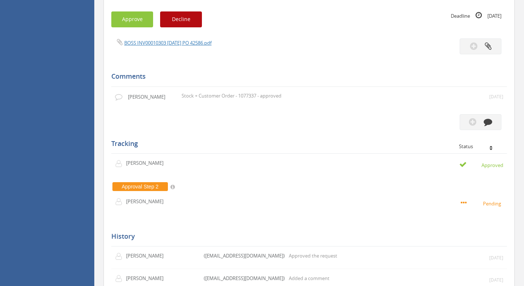
scroll to position [228, 0]
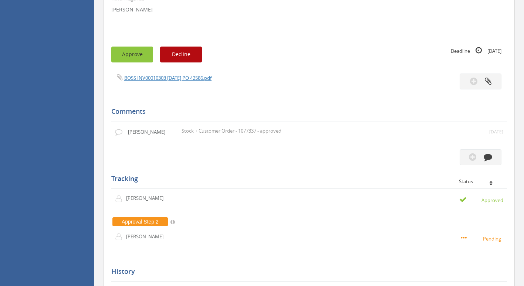
click at [141, 53] on button "Approve" at bounding box center [132, 55] width 42 height 16
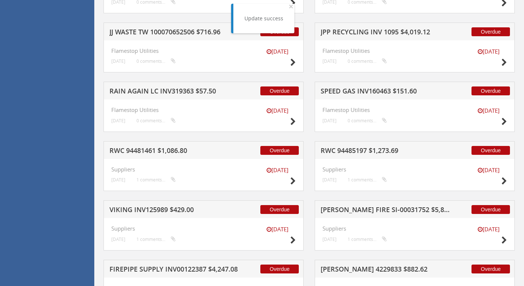
scroll to position [557, 0]
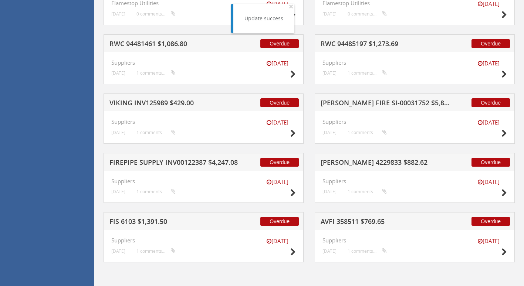
click at [141, 157] on div "Overdue FIREPIPE SUPPLY INV00122387 $4,247.08" at bounding box center [203, 162] width 200 height 18
click at [143, 163] on h5 "FIREPIPE SUPPLY INV00122387 $4,247.08" at bounding box center [175, 163] width 132 height 9
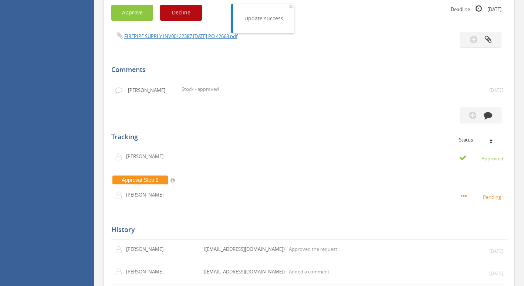
scroll to position [206, 0]
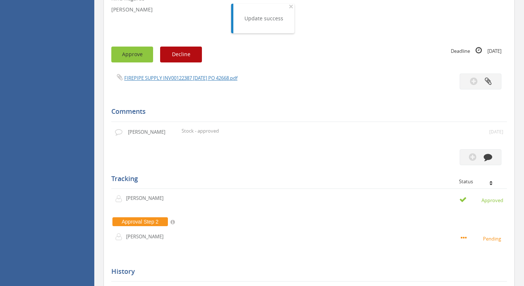
click at [139, 54] on button "Approve" at bounding box center [132, 55] width 42 height 16
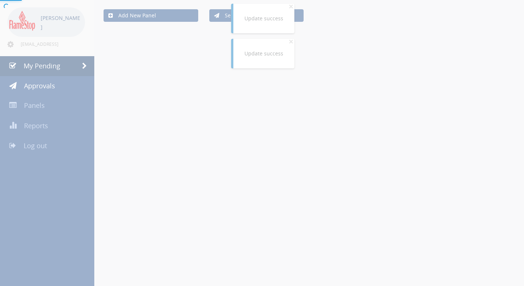
scroll to position [206, 0]
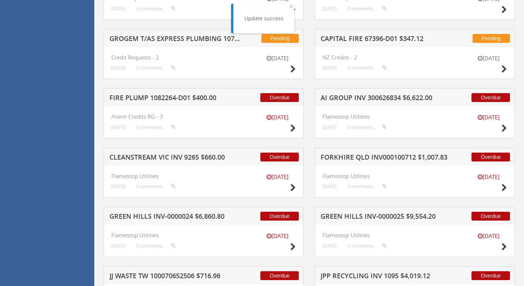
click at [355, 217] on h5 "GREEN HILLS INV-0000025 $9,554.20" at bounding box center [386, 217] width 132 height 9
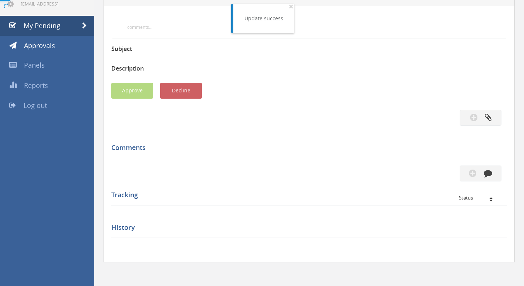
scroll to position [206, 0]
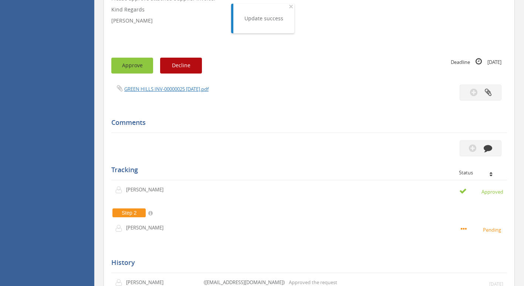
click at [136, 64] on button "Approve" at bounding box center [132, 66] width 42 height 16
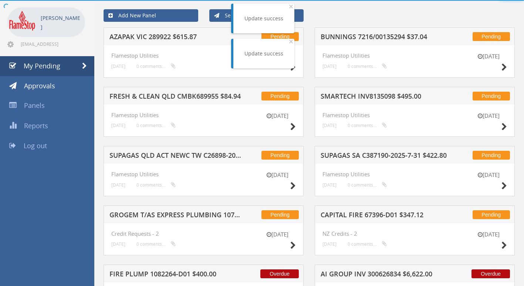
scroll to position [206, 0]
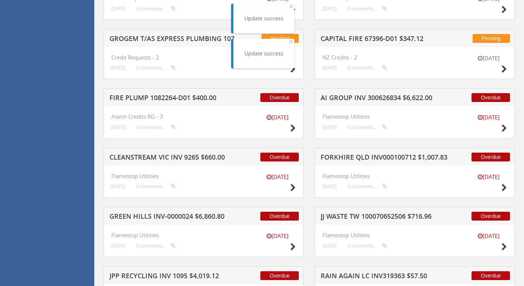
click at [377, 157] on h5 "FORKHIRE QLD INV000100712 $1,007.83" at bounding box center [386, 158] width 132 height 9
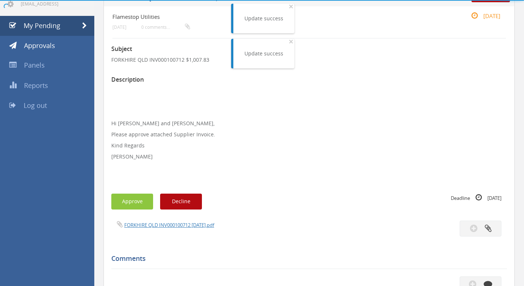
scroll to position [206, 0]
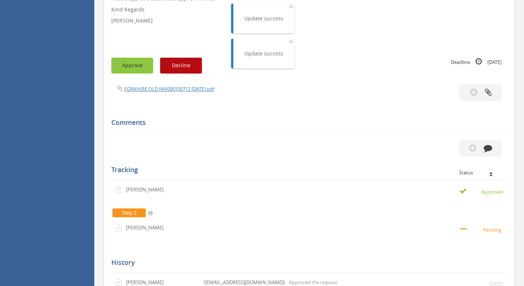
click at [131, 69] on button "Approve" at bounding box center [132, 66] width 42 height 16
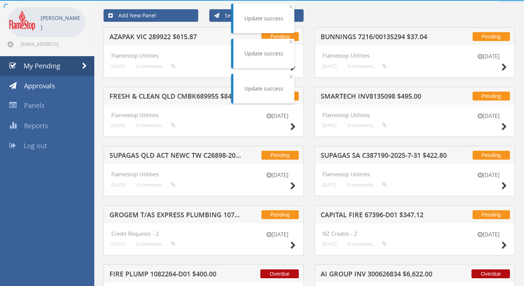
scroll to position [206, 0]
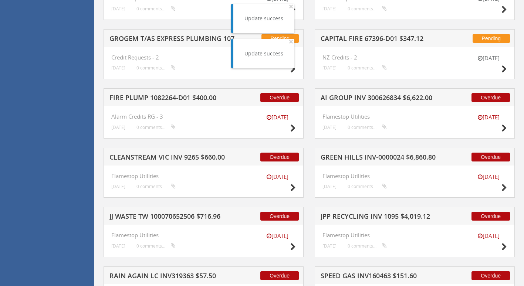
click at [401, 156] on h5 "GREEN HILLS INV-0000024 $6,860.80" at bounding box center [386, 158] width 132 height 9
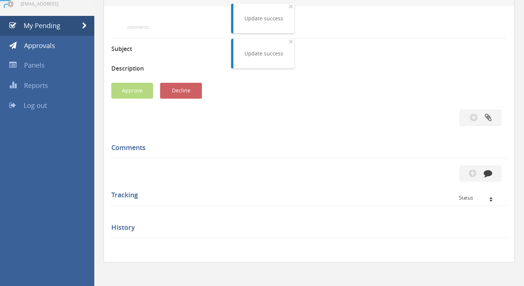
scroll to position [206, 0]
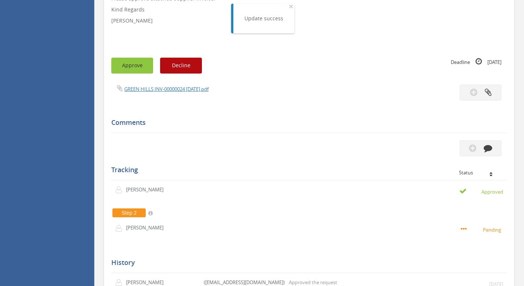
click at [135, 65] on button "Approve" at bounding box center [132, 66] width 42 height 16
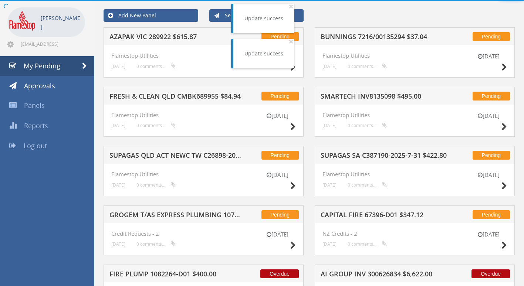
scroll to position [206, 0]
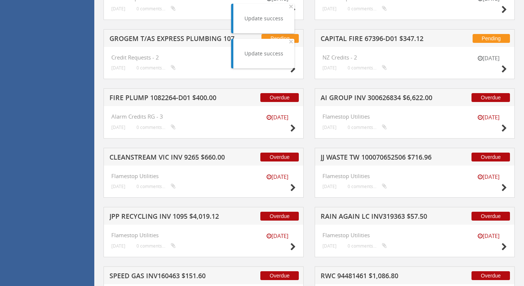
click at [420, 143] on div "Overdue AI GROUP INV 300626834 $6,622.00 [DATE] Flamestop Utilities [DATE] 0 co…" at bounding box center [414, 117] width 211 height 59
click at [365, 156] on h5 "JJ WASTE TW 100070652506 $716.96" at bounding box center [386, 158] width 132 height 9
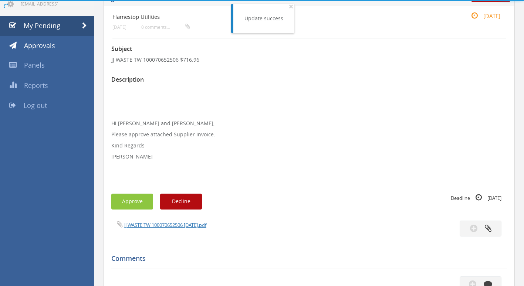
scroll to position [206, 0]
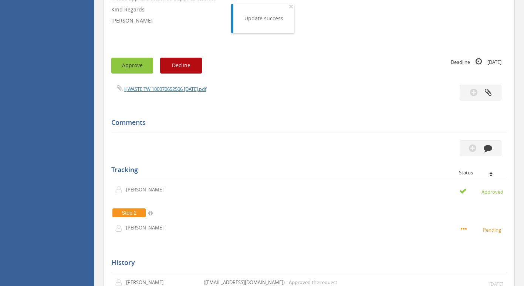
click at [142, 71] on button "Approve" at bounding box center [132, 66] width 42 height 16
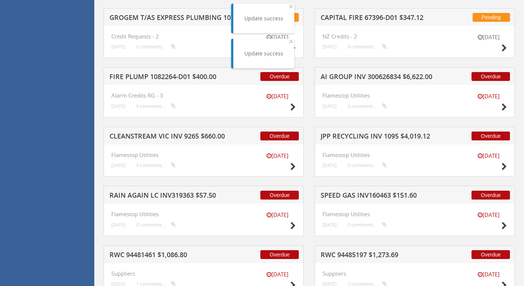
scroll to position [243, 0]
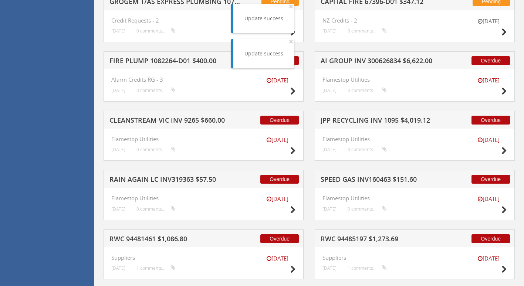
click at [168, 117] on h5 "CLEANSTREAM VIC INV 9265 $660.00" at bounding box center [175, 121] width 132 height 9
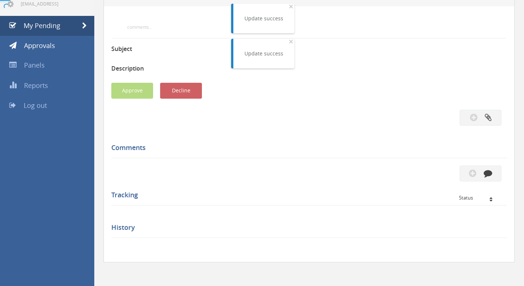
scroll to position [243, 0]
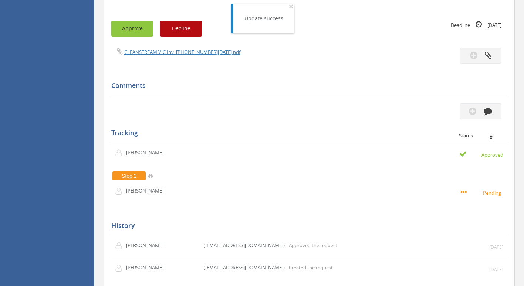
click at [139, 26] on button "Approve" at bounding box center [132, 29] width 42 height 16
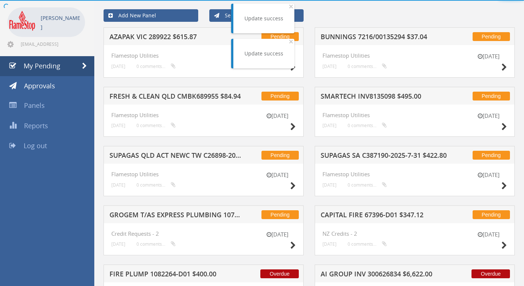
scroll to position [243, 0]
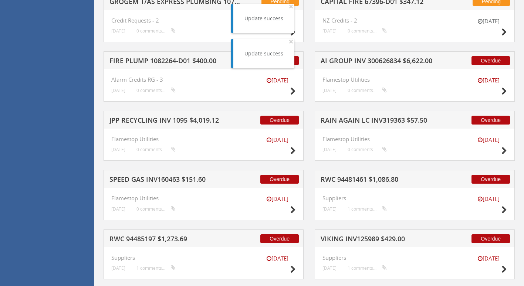
click at [142, 167] on div "Overdue JPP RECYCLING INV 1095 $4,019.12 [DATE] Flamestop Utilities [DATE] 0 co…" at bounding box center [203, 140] width 211 height 59
click at [154, 118] on h5 "JPP RECYCLING INV 1095 $4,019.12" at bounding box center [175, 121] width 132 height 9
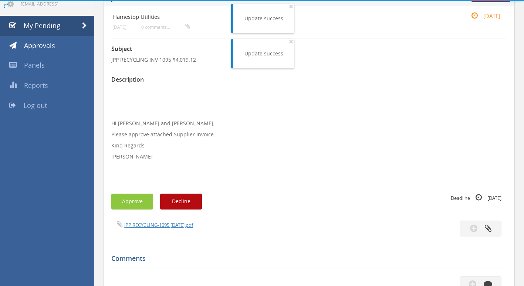
scroll to position [243, 0]
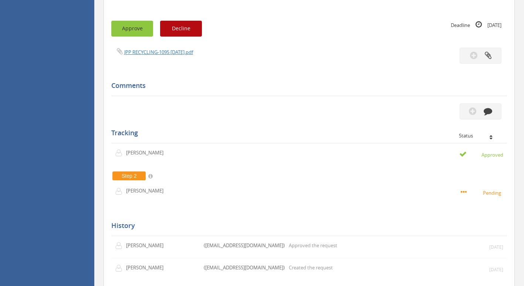
click at [126, 33] on button "Approve" at bounding box center [132, 29] width 42 height 16
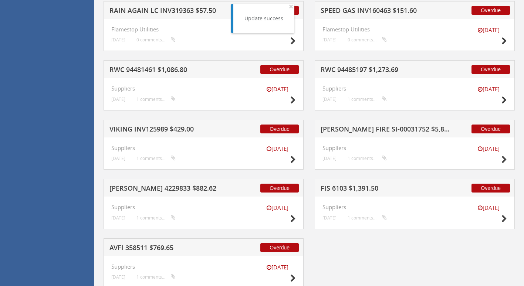
scroll to position [379, 0]
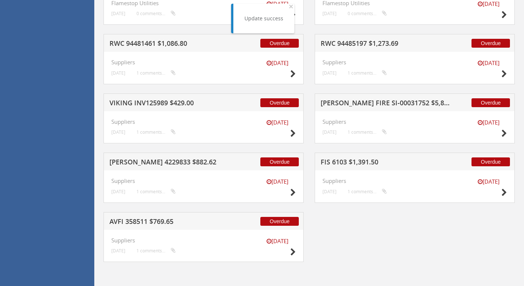
click at [181, 149] on div "Overdue VIKING INV125989 $429.00 [DATE] Suppliers [DATE] 1 comments..." at bounding box center [203, 122] width 211 height 59
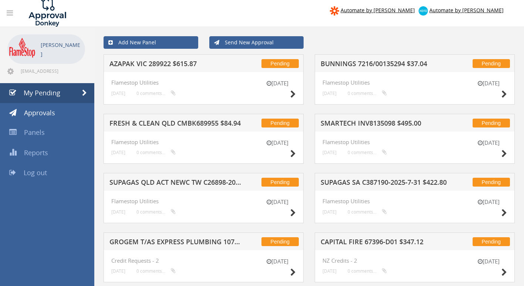
scroll to position [0, 0]
